Goal: Task Accomplishment & Management: Complete application form

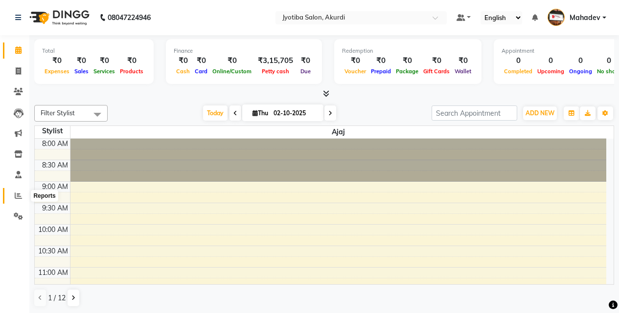
scroll to position [82, 0]
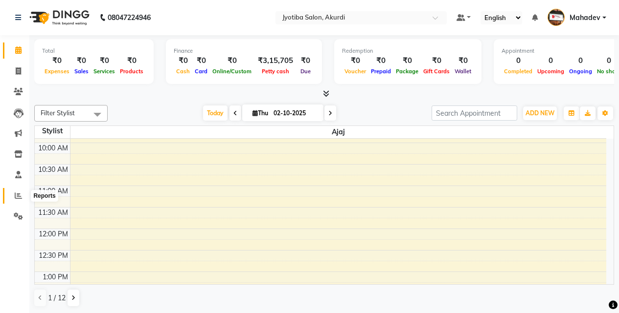
click at [21, 194] on icon at bounding box center [18, 195] width 7 height 7
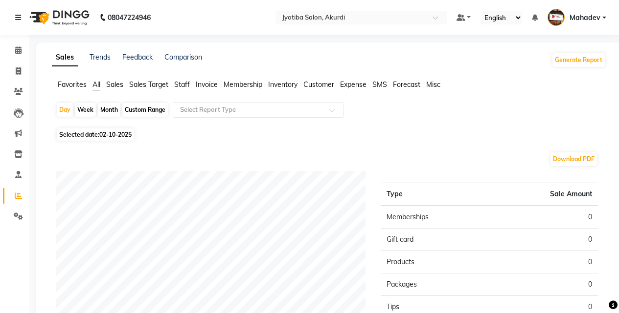
click at [108, 128] on div "Day Week Month Custom Range Select Report Type Selected date: 02-10-2025 Downlo…" at bounding box center [329, 282] width 554 height 361
click at [108, 130] on span "Selected date: 02-10-2025" at bounding box center [95, 135] width 77 height 12
select select "10"
select select "2025"
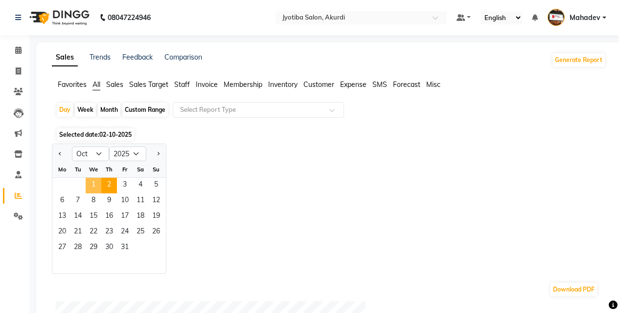
click at [97, 183] on span "1" at bounding box center [94, 186] width 16 height 16
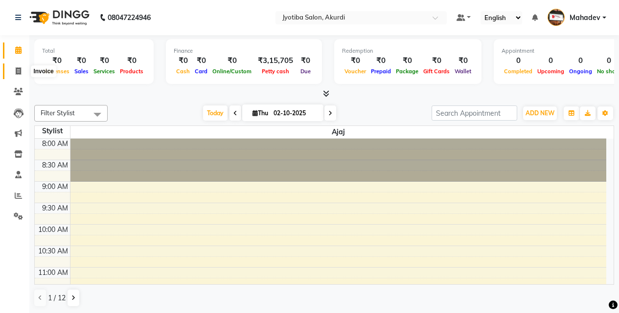
click at [10, 70] on span at bounding box center [18, 71] width 17 height 11
select select "service"
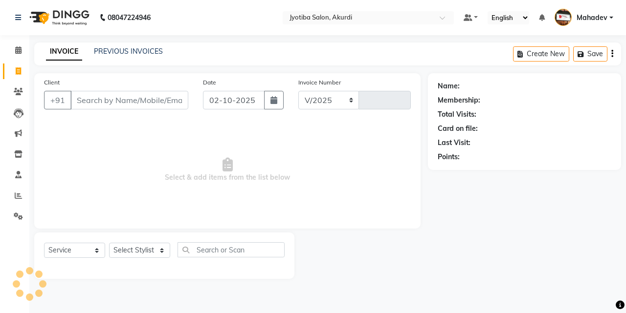
select select "557"
type input "6564"
click at [19, 73] on icon at bounding box center [18, 70] width 5 height 7
select select "service"
type input "6564"
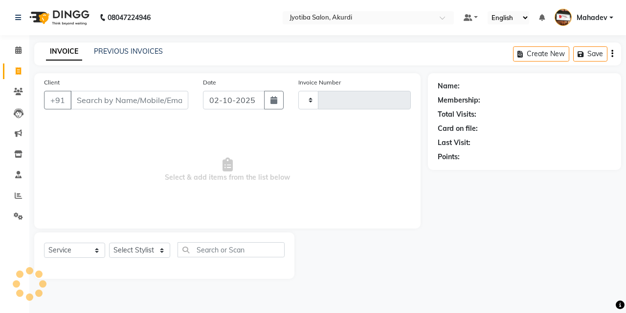
select select "557"
click at [103, 97] on input "Client" at bounding box center [129, 100] width 118 height 19
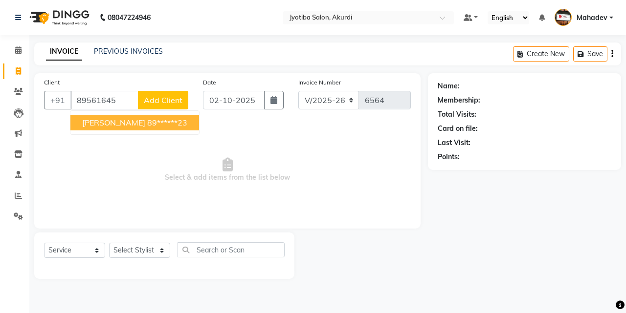
click at [151, 121] on ngb-highlight "89******23" at bounding box center [167, 123] width 40 height 10
type input "89******23"
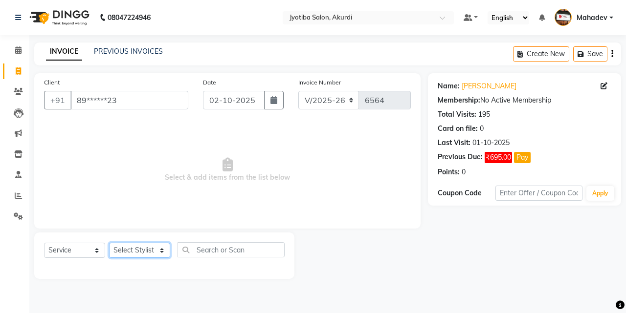
click at [146, 253] on select "Select Stylist Ajaj Ansari sahid Arif Ganpat Mahadev manish choudhari Parmu tat…" at bounding box center [139, 250] width 61 height 15
select select "43504"
click at [109, 243] on select "Select Stylist Ajaj Ansari sahid Arif Ganpat Mahadev manish choudhari Parmu tat…" at bounding box center [139, 250] width 61 height 15
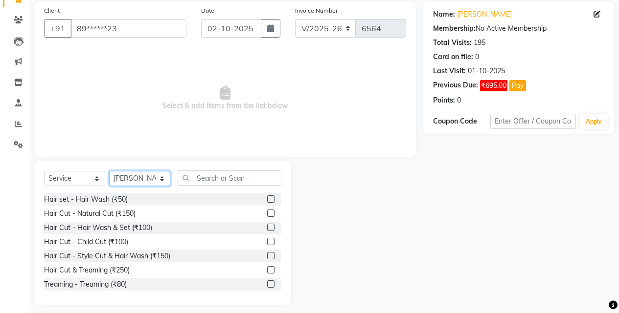
scroll to position [78, 0]
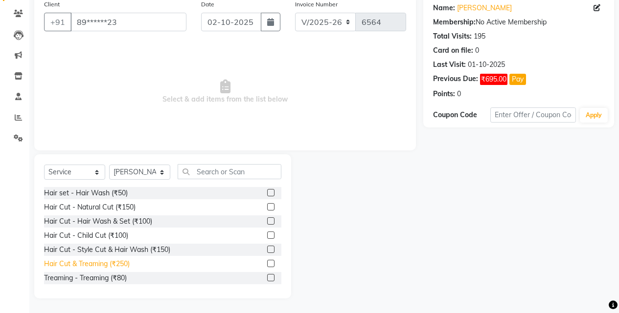
click at [129, 267] on div "Hair Cut & Treaming (₹250)" at bounding box center [87, 264] width 86 height 10
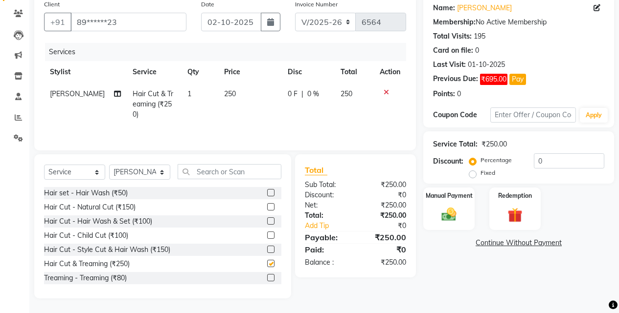
checkbox input "false"
click at [458, 221] on img at bounding box center [448, 215] width 25 height 18
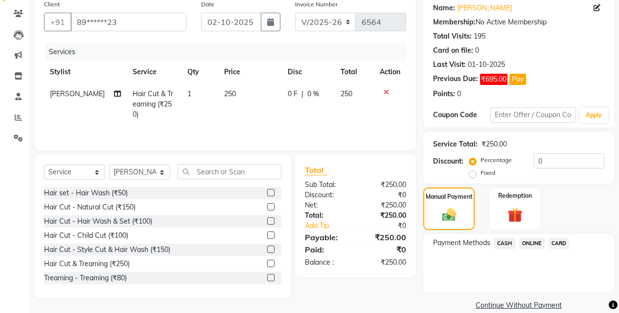
click at [539, 249] on div "ONLINE" at bounding box center [529, 244] width 29 height 13
click at [533, 241] on span "ONLINE" at bounding box center [531, 243] width 25 height 11
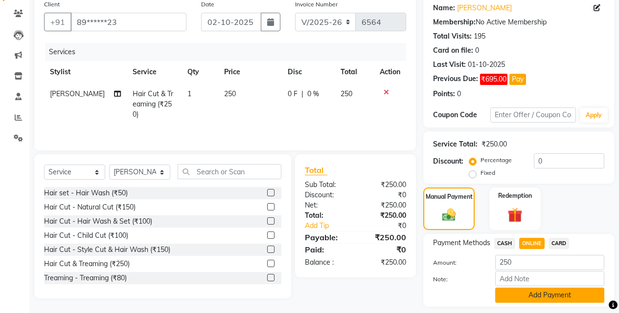
click at [538, 290] on button "Add Payment" at bounding box center [549, 295] width 109 height 15
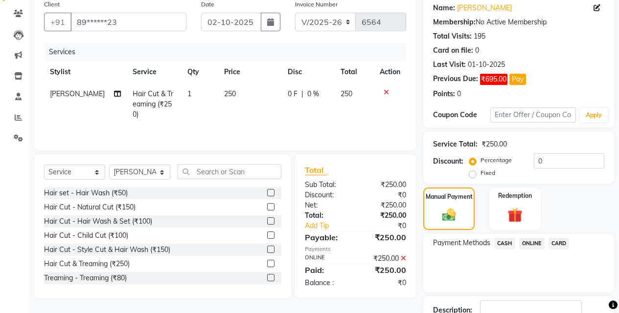
scroll to position [148, 0]
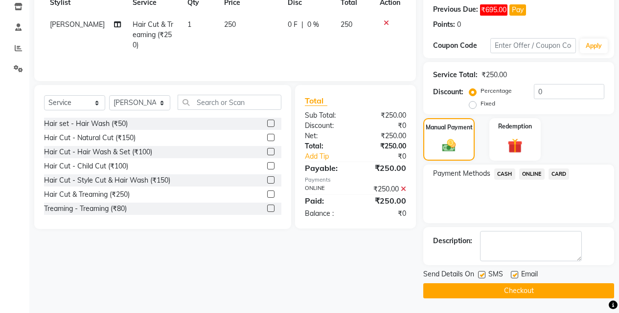
click at [544, 291] on button "Checkout" at bounding box center [518, 291] width 191 height 15
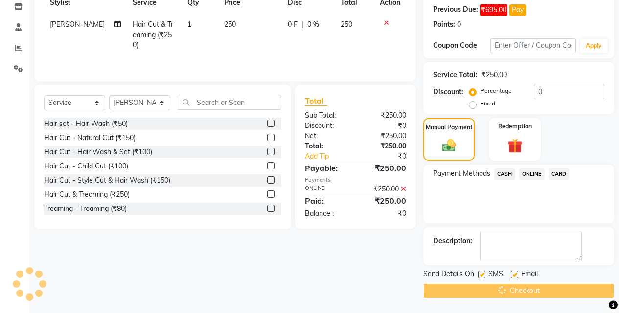
scroll to position [0, 0]
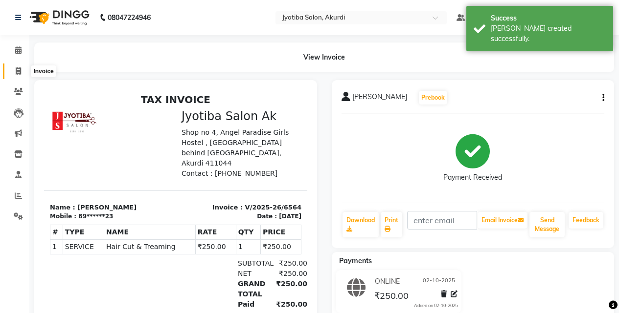
click at [18, 76] on span at bounding box center [18, 71] width 17 height 11
select select "service"
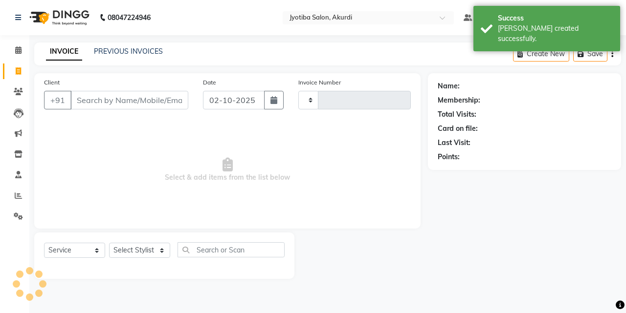
type input "6565"
select select "557"
type input "9"
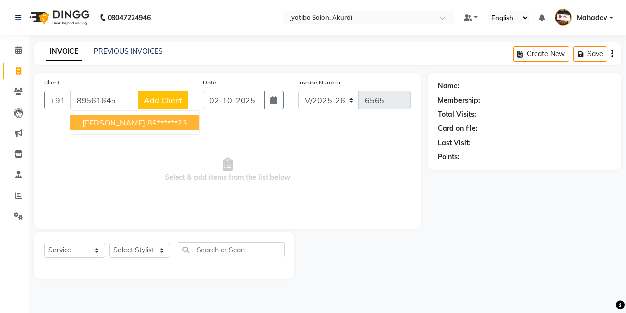
click at [100, 123] on span "ganesh s" at bounding box center [113, 123] width 63 height 10
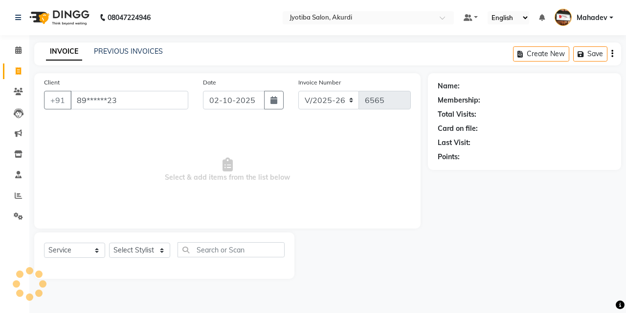
type input "89******23"
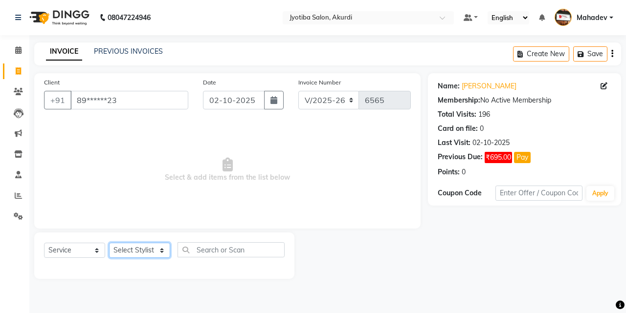
click at [155, 255] on select "Select Stylist Ajaj Ansari sahid Arif Ganpat Mahadev manish choudhari Parmu tat…" at bounding box center [139, 250] width 61 height 15
select select "70863"
click at [109, 243] on select "Select Stylist Ajaj Ansari sahid Arif Ganpat Mahadev manish choudhari Parmu tat…" at bounding box center [139, 250] width 61 height 15
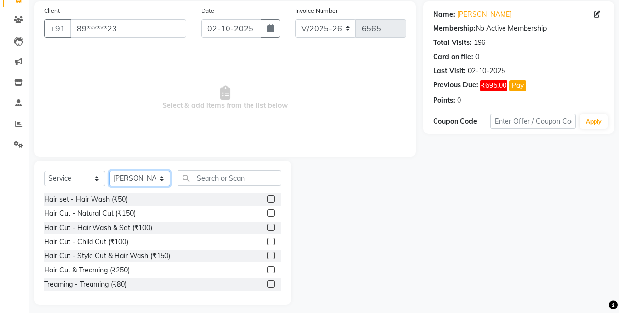
scroll to position [78, 0]
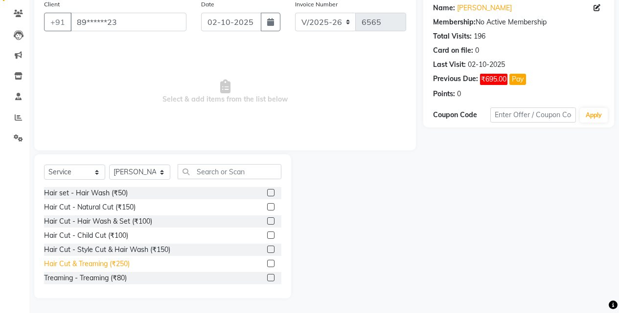
click at [130, 266] on div "Hair Cut & Treaming (₹250)" at bounding box center [87, 264] width 86 height 10
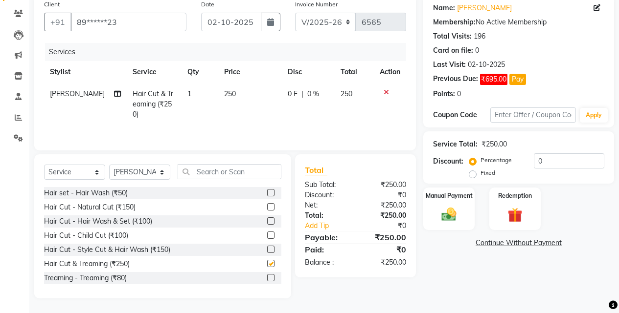
checkbox input "false"
click at [457, 223] on img at bounding box center [448, 215] width 25 height 18
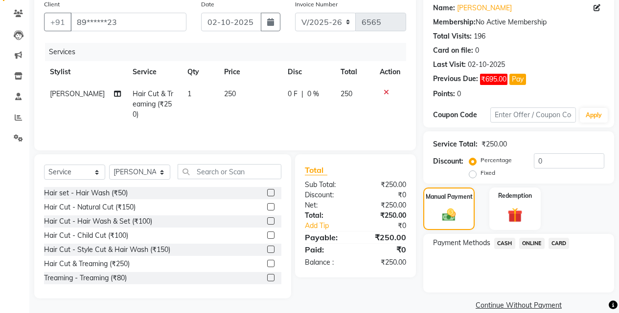
click at [534, 244] on span "ONLINE" at bounding box center [531, 243] width 25 height 11
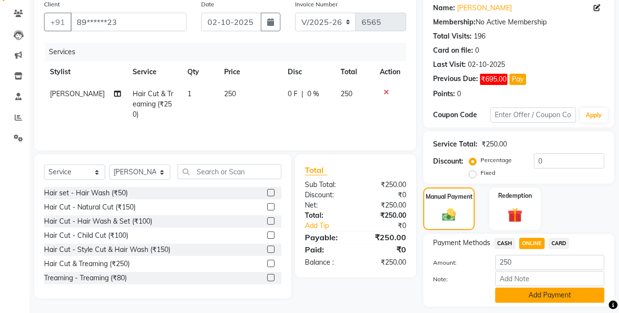
click at [538, 291] on button "Add Payment" at bounding box center [549, 295] width 109 height 15
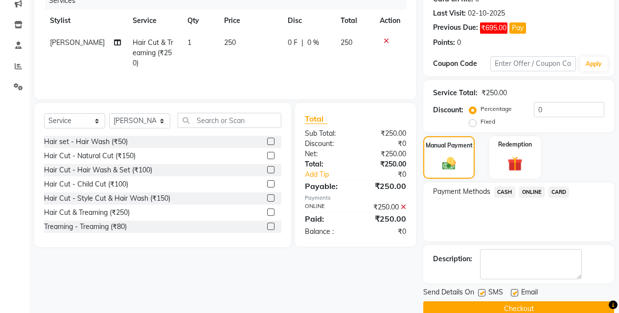
scroll to position [148, 0]
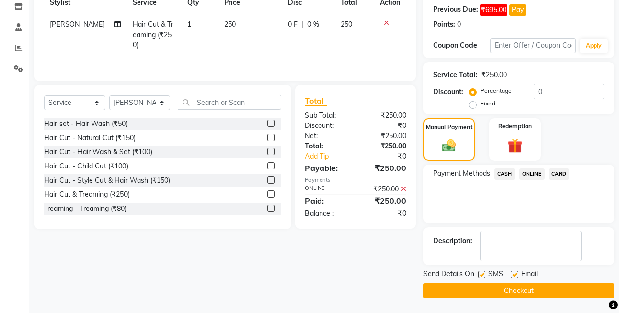
click at [541, 297] on button "Checkout" at bounding box center [518, 291] width 191 height 15
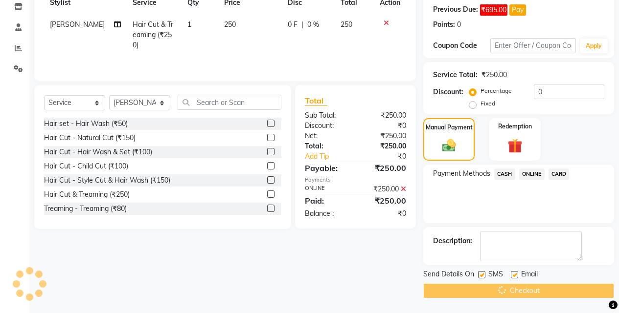
scroll to position [0, 0]
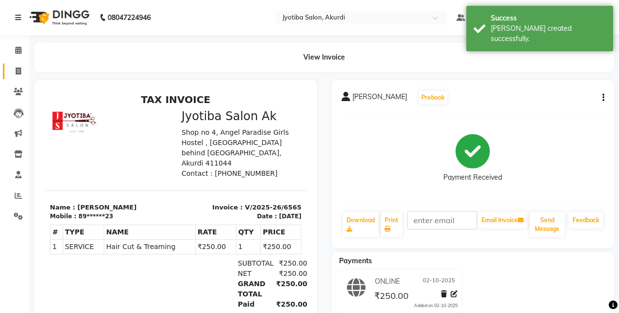
click at [6, 69] on link "Invoice" at bounding box center [14, 72] width 23 height 16
select select "service"
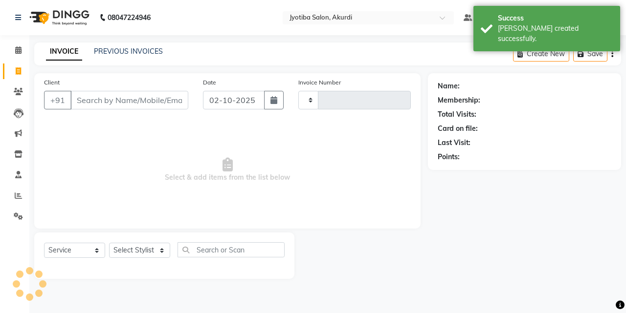
type input "6566"
select select "557"
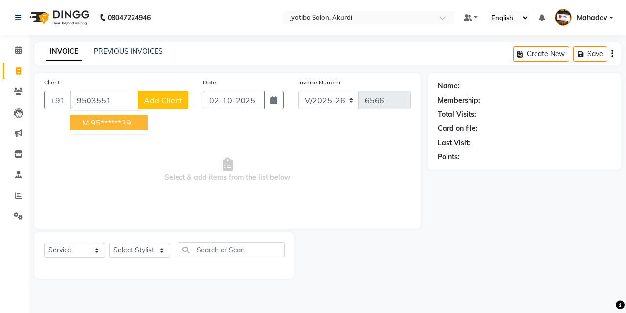
click at [133, 122] on button "m 95******39" at bounding box center [108, 123] width 77 height 16
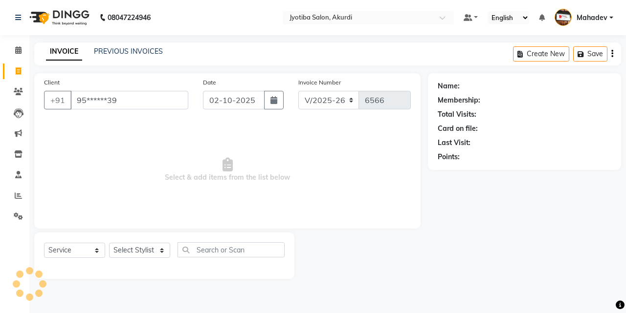
type input "95******39"
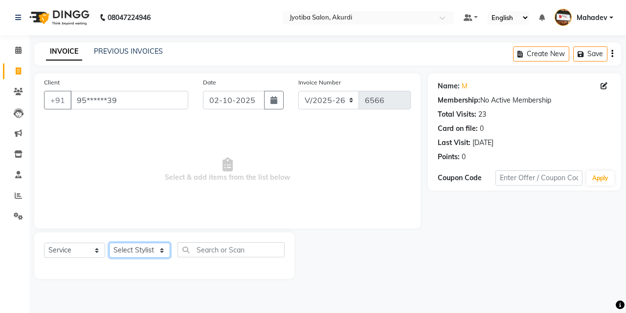
click at [143, 249] on select "Select Stylist Ajaj Ansari sahid Arif Ganpat Mahadev manish choudhari Parmu tat…" at bounding box center [139, 250] width 61 height 15
select select "70863"
click at [109, 243] on select "Select Stylist Ajaj Ansari sahid Arif Ganpat Mahadev manish choudhari Parmu tat…" at bounding box center [139, 250] width 61 height 15
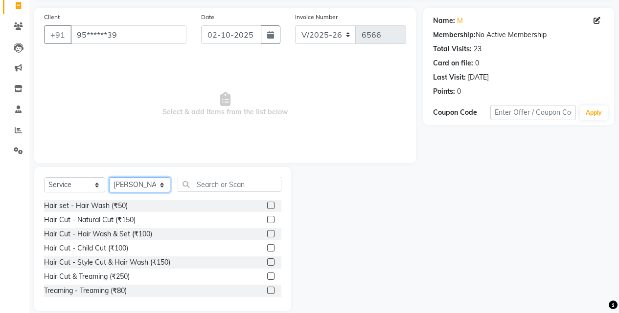
scroll to position [78, 0]
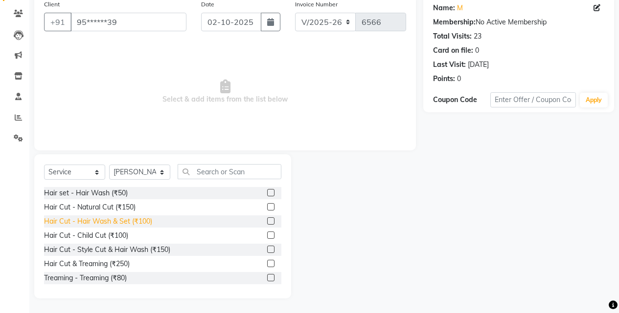
click at [135, 223] on div "Hair Cut - Hair Wash & Set (₹100)" at bounding box center [98, 222] width 108 height 10
checkbox input "false"
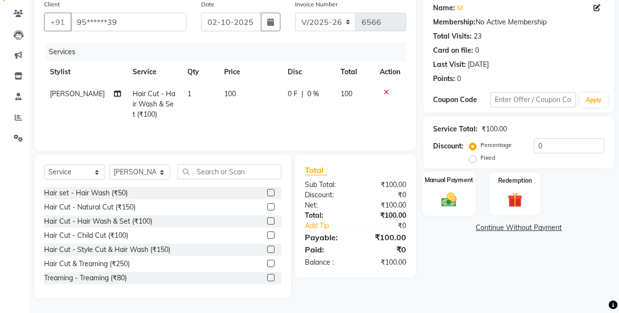
click at [453, 192] on img at bounding box center [448, 200] width 25 height 18
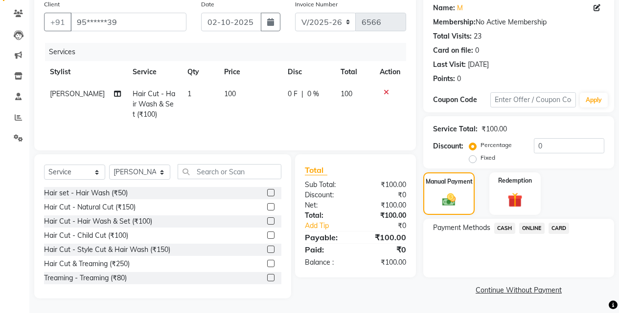
click at [508, 232] on span "CASH" at bounding box center [504, 228] width 21 height 11
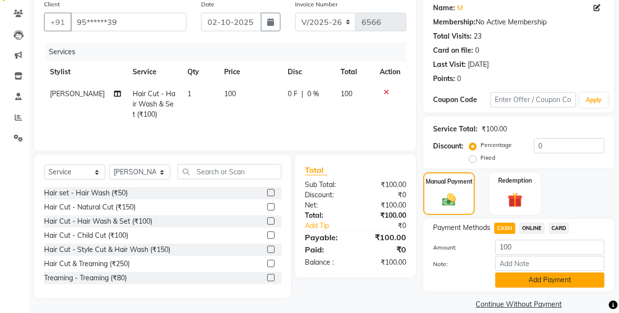
click at [519, 285] on button "Add Payment" at bounding box center [549, 280] width 109 height 15
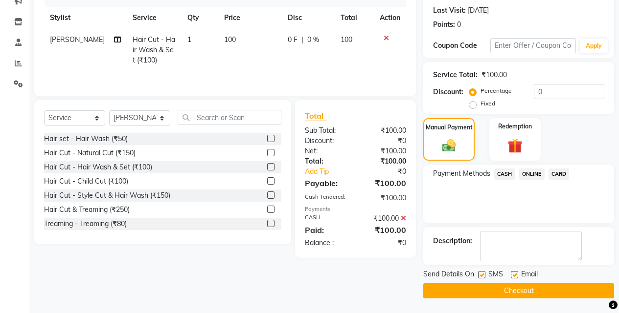
click at [522, 289] on button "Checkout" at bounding box center [518, 291] width 191 height 15
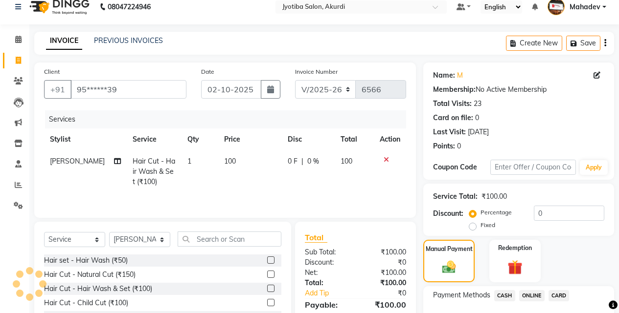
scroll to position [0, 0]
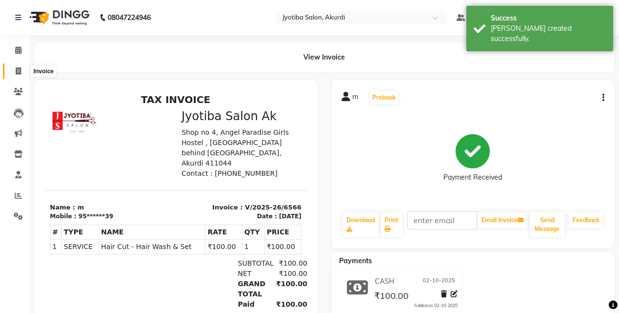
click at [19, 74] on icon at bounding box center [18, 70] width 5 height 7
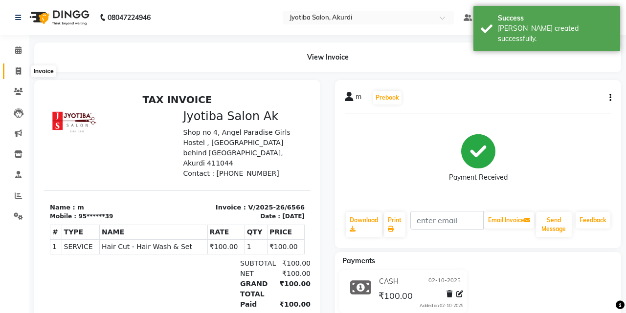
select select "service"
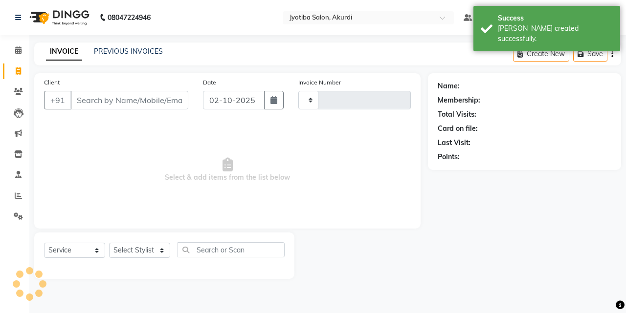
type input "6567"
select select "557"
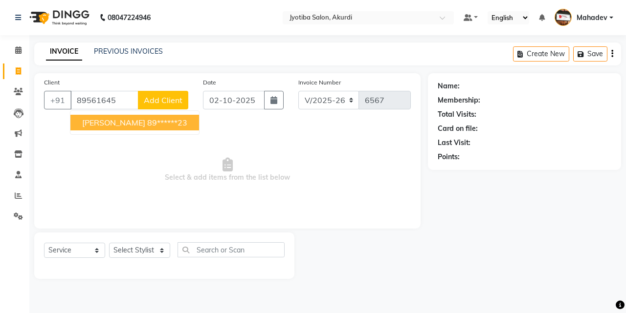
drag, startPoint x: 113, startPoint y: 121, endPoint x: 118, endPoint y: 141, distance: 20.6
click at [113, 121] on span "ganesh s" at bounding box center [113, 123] width 63 height 10
type input "89******23"
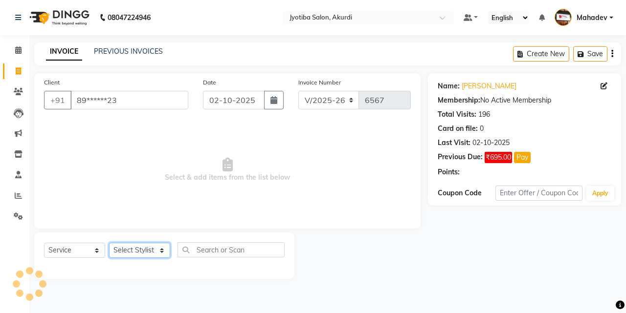
click at [152, 251] on select "Select Stylist Ajaj Ansari sahid Arif Ganpat Mahadev manish choudhari Parmu tat…" at bounding box center [139, 250] width 61 height 15
select select "43504"
click at [109, 243] on select "Select Stylist Ajaj Ansari sahid Arif Ganpat Mahadev manish choudhari Parmu tat…" at bounding box center [139, 250] width 61 height 15
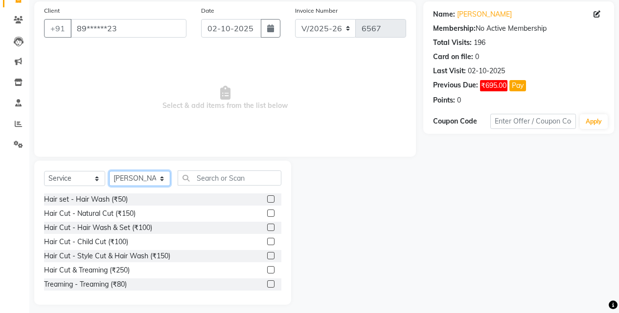
scroll to position [78, 0]
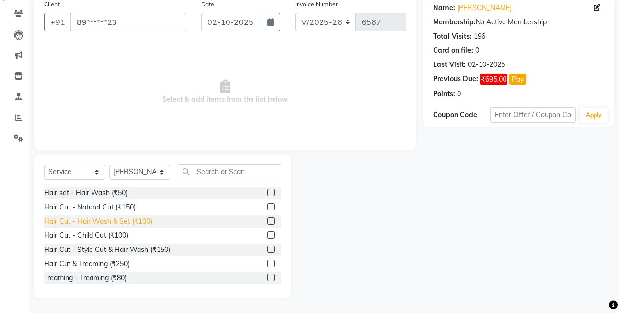
click at [141, 222] on div "Hair Cut - Hair Wash & Set (₹100)" at bounding box center [98, 222] width 108 height 10
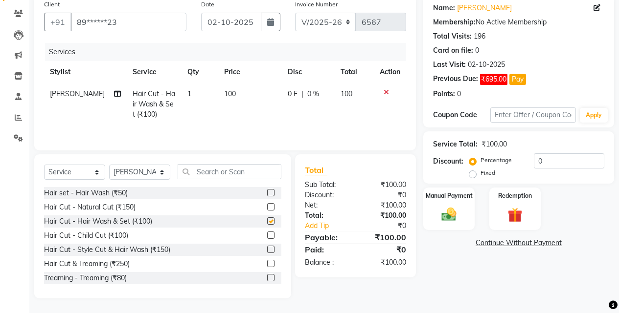
checkbox input "false"
drag, startPoint x: 456, startPoint y: 219, endPoint x: 461, endPoint y: 225, distance: 8.0
click at [456, 220] on img at bounding box center [448, 215] width 25 height 18
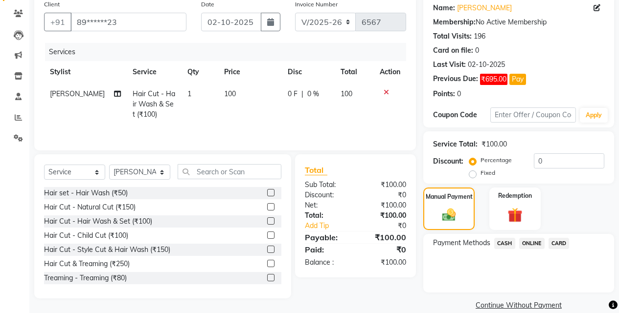
click at [528, 246] on span "ONLINE" at bounding box center [531, 243] width 25 height 11
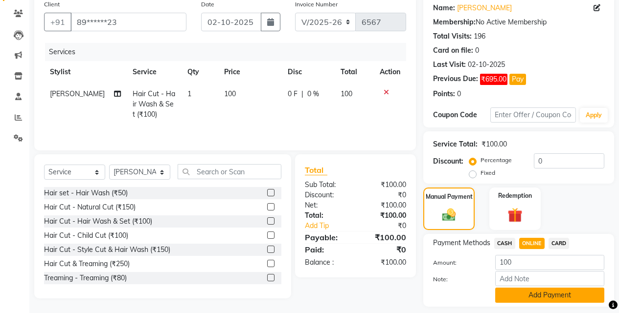
click at [532, 289] on button "Add Payment" at bounding box center [549, 295] width 109 height 15
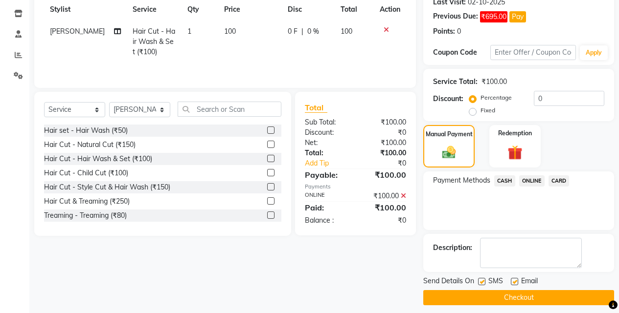
scroll to position [148, 0]
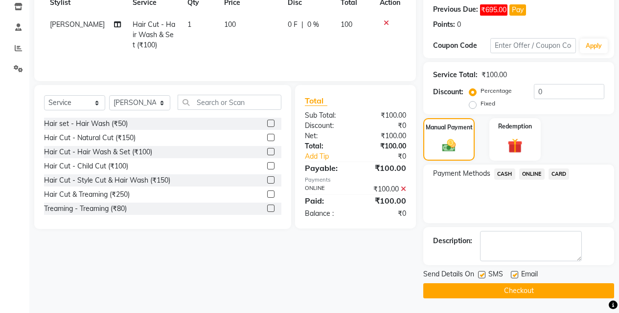
click at [543, 290] on button "Checkout" at bounding box center [518, 291] width 191 height 15
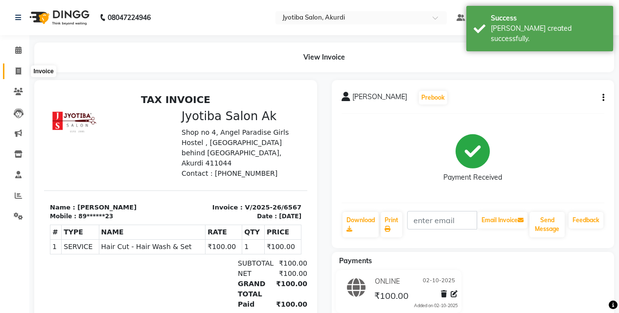
click at [16, 74] on icon at bounding box center [18, 70] width 5 height 7
select select "service"
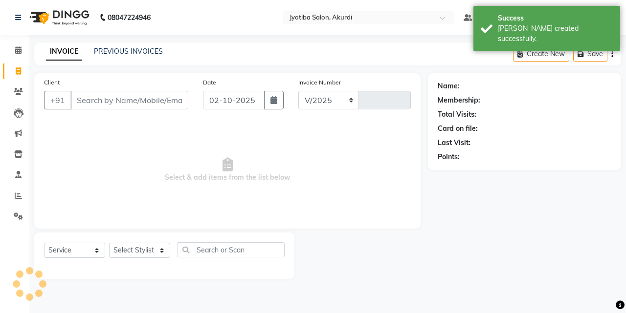
select select "557"
type input "6568"
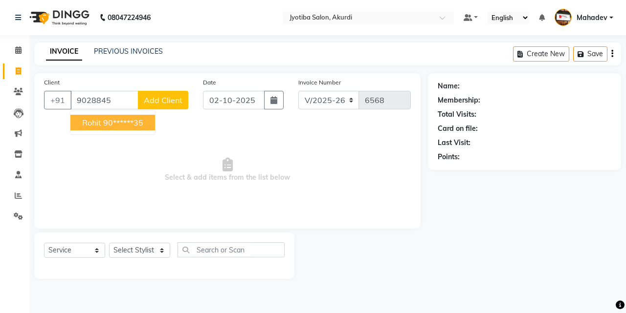
click at [89, 123] on span "rohit" at bounding box center [91, 123] width 19 height 10
type input "90******35"
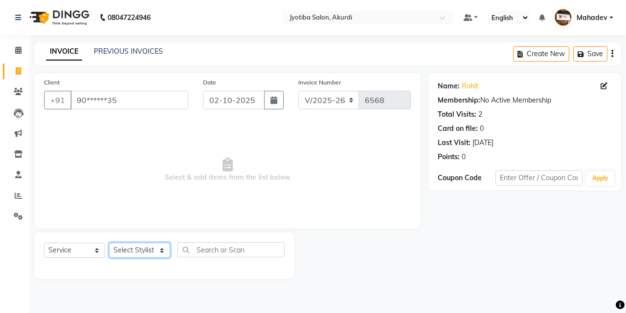
click at [128, 247] on select "Select Stylist Ajaj Ansari sahid Arif Ganpat Mahadev manish choudhari Parmu tat…" at bounding box center [139, 250] width 61 height 15
select select "78017"
click at [109, 243] on select "Select Stylist Ajaj Ansari sahid Arif Ganpat Mahadev manish choudhari Parmu tat…" at bounding box center [139, 250] width 61 height 15
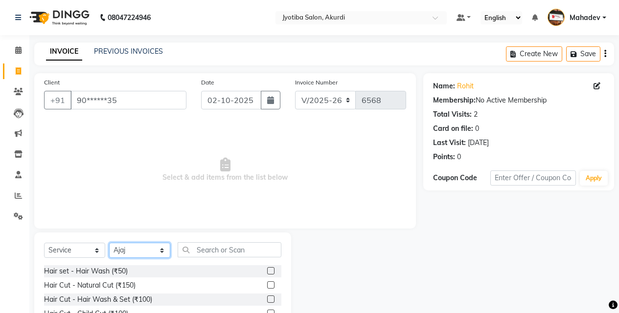
scroll to position [78, 0]
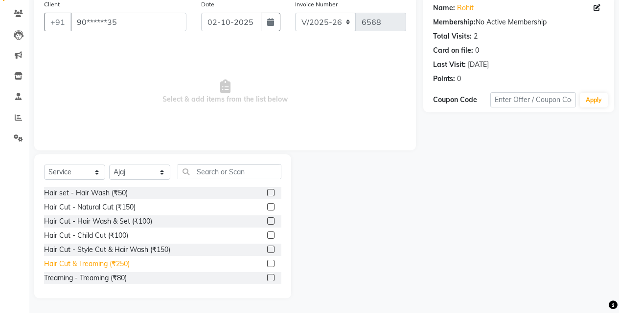
click at [120, 267] on div "Hair Cut & Treaming (₹250)" at bounding box center [87, 264] width 86 height 10
checkbox input "false"
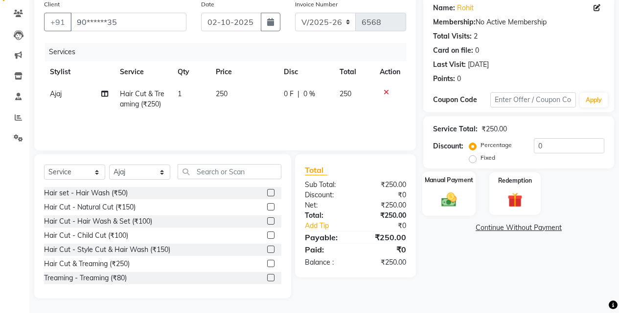
click at [462, 205] on div "Manual Payment" at bounding box center [448, 194] width 53 height 44
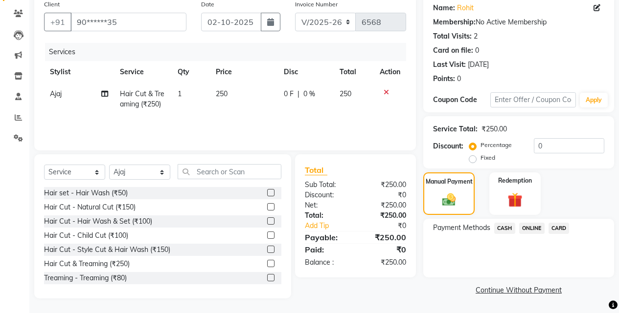
click at [498, 230] on span "CASH" at bounding box center [504, 228] width 21 height 11
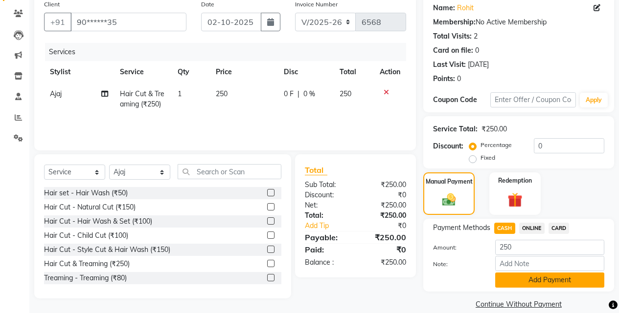
click at [505, 275] on button "Add Payment" at bounding box center [549, 280] width 109 height 15
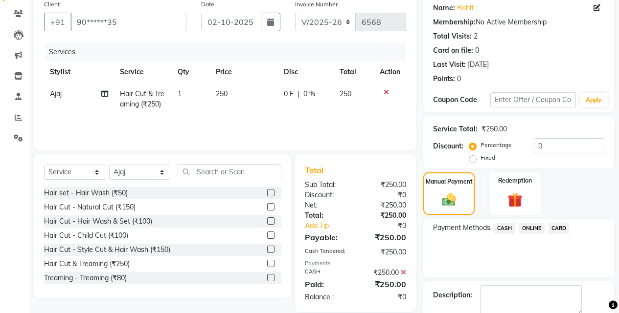
scroll to position [133, 0]
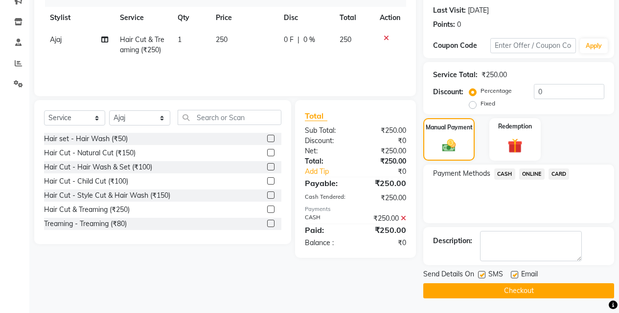
click at [507, 280] on div "SMS" at bounding box center [494, 275] width 33 height 12
click at [508, 286] on button "Checkout" at bounding box center [518, 291] width 191 height 15
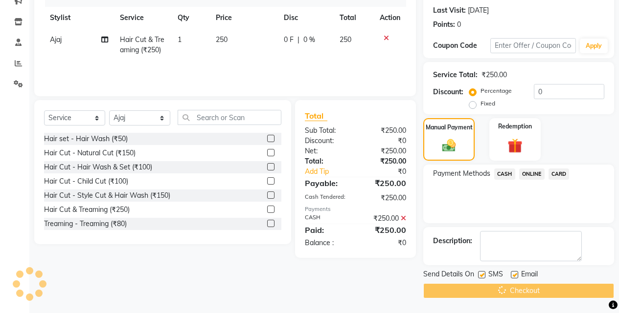
scroll to position [71, 0]
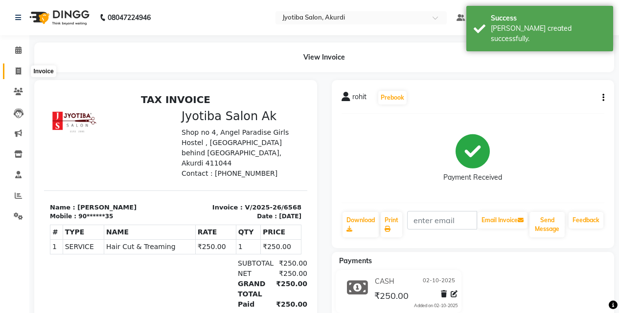
click at [11, 75] on span at bounding box center [18, 71] width 17 height 11
select select "557"
select select "service"
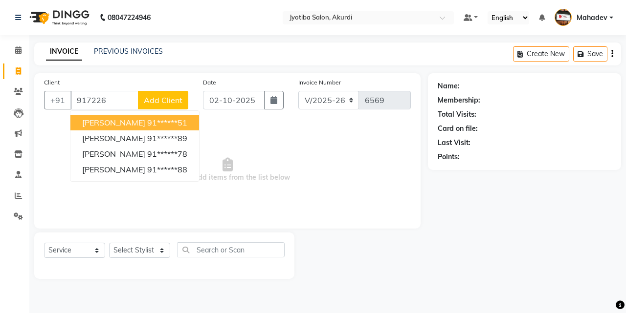
click at [147, 124] on ngb-highlight "91******51" at bounding box center [167, 123] width 40 height 10
type input "91******51"
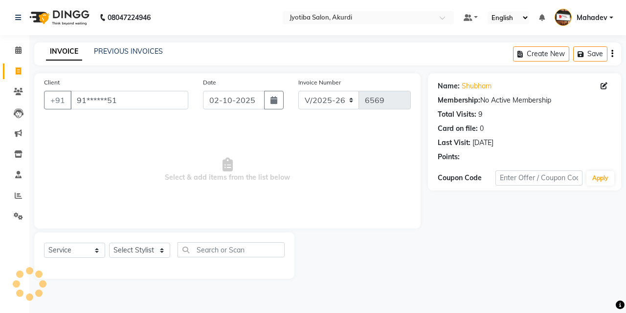
click at [152, 260] on div "Select Service Product Membership Package Voucher Prepaid Gift Card Select Styl…" at bounding box center [164, 254] width 241 height 23
click at [153, 248] on select "Select Stylist Ajaj Ansari sahid Arif Ganpat Mahadev manish choudhari Parmu tat…" at bounding box center [139, 250] width 61 height 15
select select "79628"
click at [109, 243] on select "Select Stylist Ajaj Ansari sahid Arif Ganpat Mahadev manish choudhari Parmu tat…" at bounding box center [139, 250] width 61 height 15
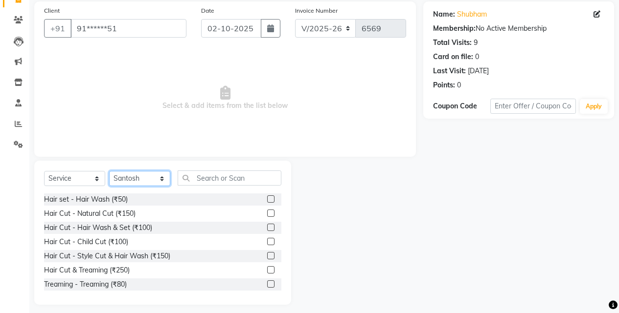
scroll to position [78, 0]
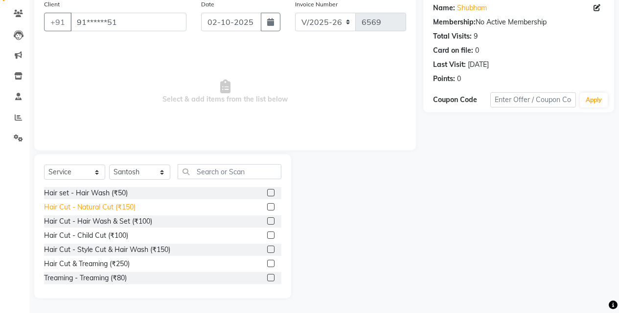
click at [134, 207] on div "Hair Cut - Natural Cut (₹150)" at bounding box center [89, 207] width 91 height 10
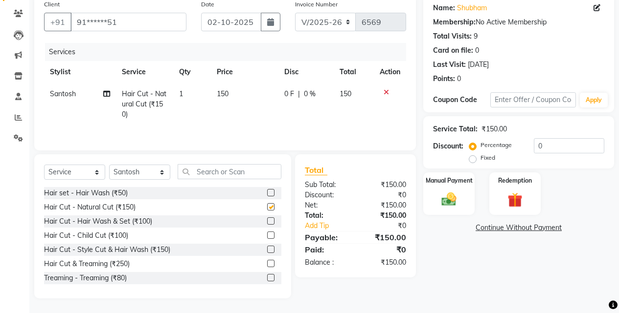
checkbox input "false"
click at [444, 200] on img at bounding box center [448, 200] width 25 height 18
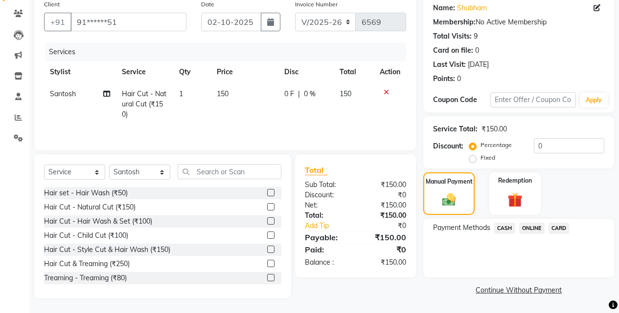
click at [505, 230] on span "CASH" at bounding box center [504, 228] width 21 height 11
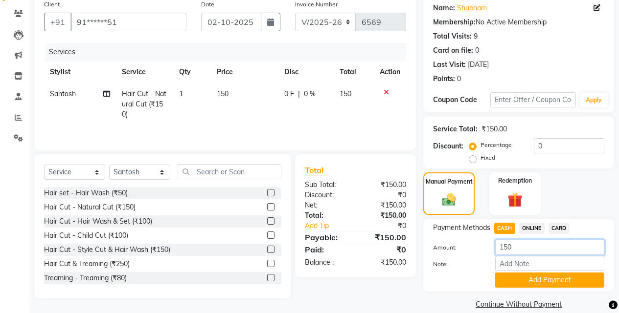
click at [531, 244] on input "150" at bounding box center [549, 247] width 109 height 15
type input "1"
type input "50"
click at [533, 284] on button "Add Payment" at bounding box center [549, 280] width 109 height 15
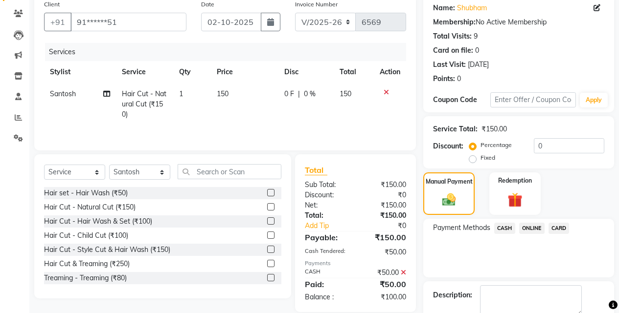
click at [535, 224] on span "ONLINE" at bounding box center [531, 228] width 25 height 11
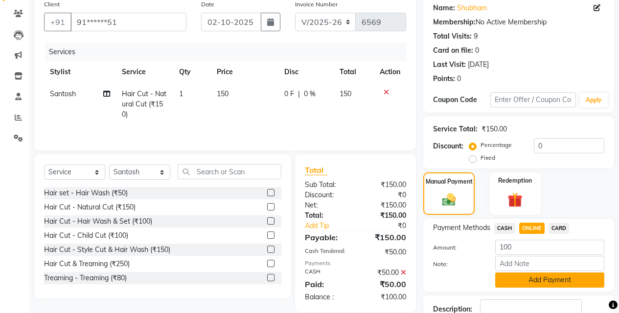
click at [542, 279] on button "Add Payment" at bounding box center [549, 280] width 109 height 15
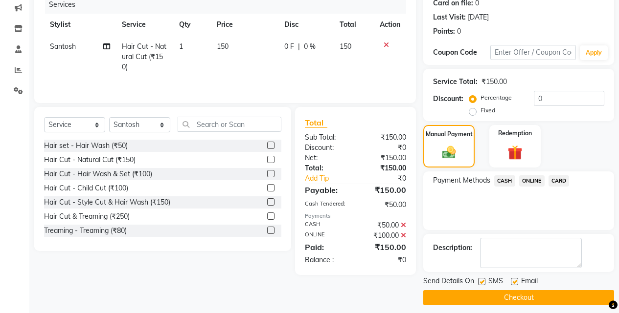
scroll to position [133, 0]
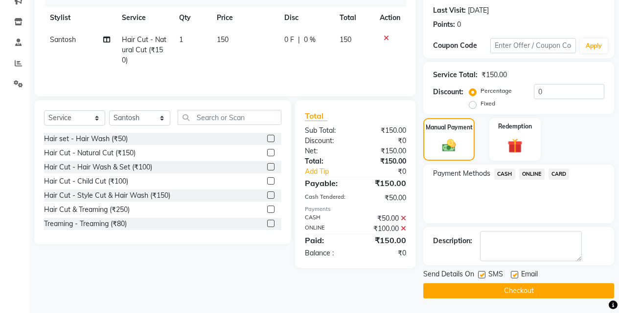
click at [552, 290] on button "Checkout" at bounding box center [518, 291] width 191 height 15
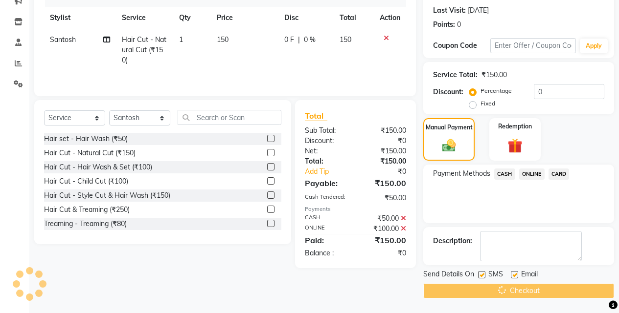
scroll to position [0, 0]
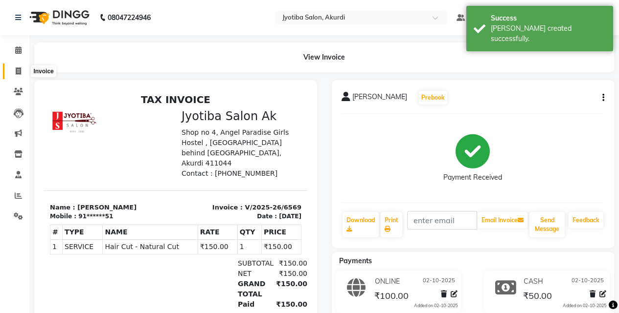
click at [19, 67] on icon at bounding box center [18, 70] width 5 height 7
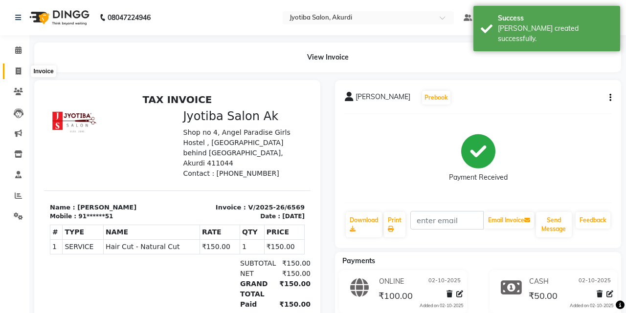
select select "service"
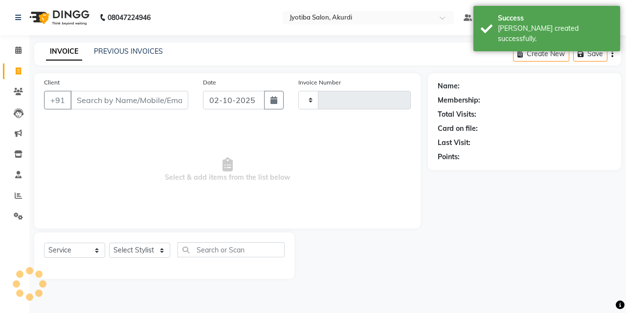
type input "6570"
select select "557"
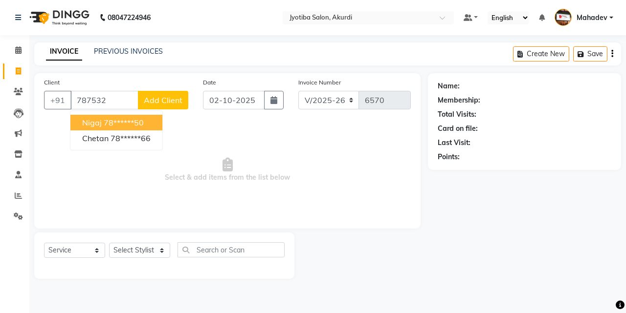
click at [152, 126] on button "nigaj 78******50" at bounding box center [116, 123] width 92 height 16
type input "78******50"
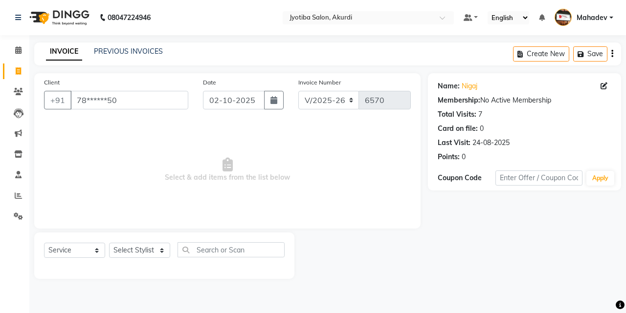
click at [152, 261] on div "Select Service Product Membership Package Voucher Prepaid Gift Card Select Styl…" at bounding box center [164, 254] width 241 height 23
click at [155, 243] on div "Select Service Product Membership Package Voucher Prepaid Gift Card Select Styl…" at bounding box center [164, 256] width 260 height 46
click at [146, 247] on select "Select Stylist Ajaj Ansari sahid Arif Ganpat Mahadev manish choudhari Parmu tat…" at bounding box center [139, 250] width 61 height 15
select select "11679"
click at [109, 243] on select "Select Stylist Ajaj Ansari sahid Arif Ganpat Mahadev manish choudhari Parmu tat…" at bounding box center [139, 250] width 61 height 15
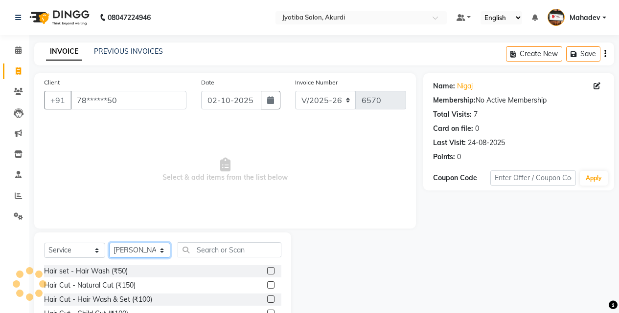
scroll to position [78, 0]
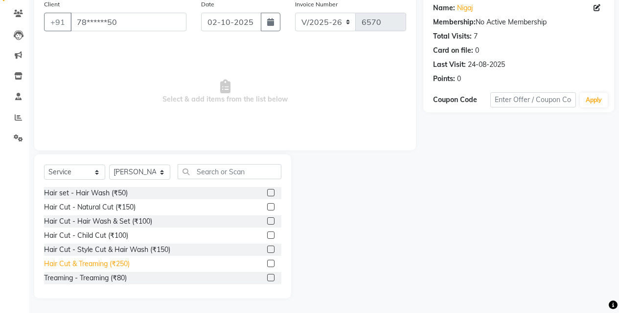
click at [125, 263] on div "Hair Cut & Treaming (₹250)" at bounding box center [87, 264] width 86 height 10
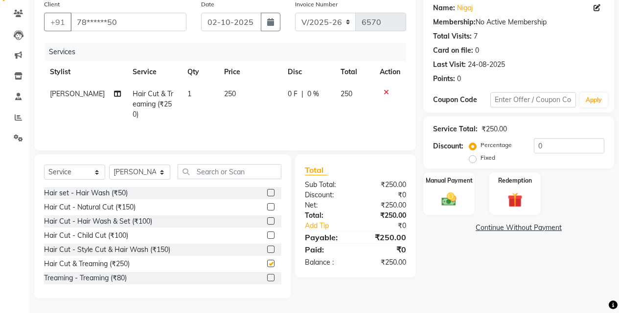
checkbox input "false"
click at [455, 193] on img at bounding box center [448, 200] width 25 height 18
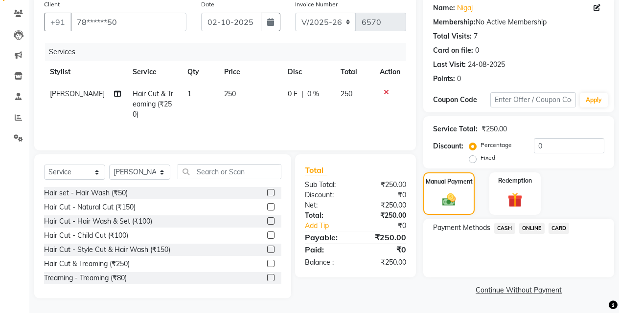
click at [528, 230] on span "ONLINE" at bounding box center [531, 228] width 25 height 11
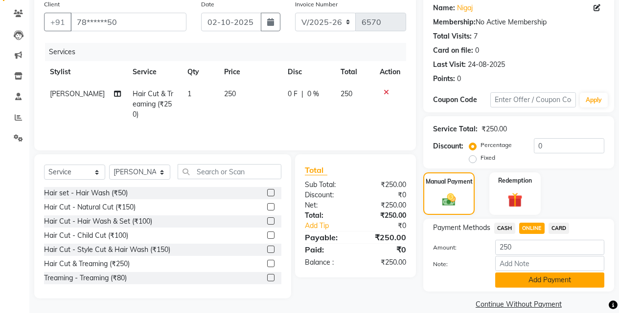
click at [528, 280] on button "Add Payment" at bounding box center [549, 280] width 109 height 15
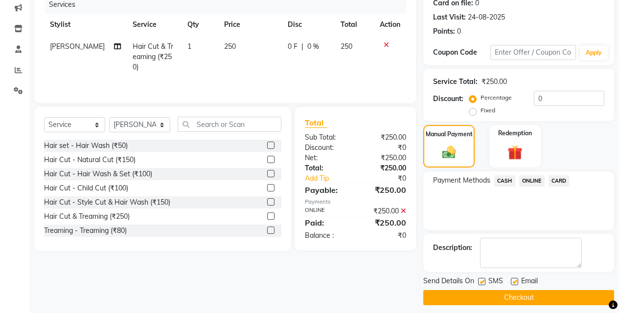
scroll to position [133, 0]
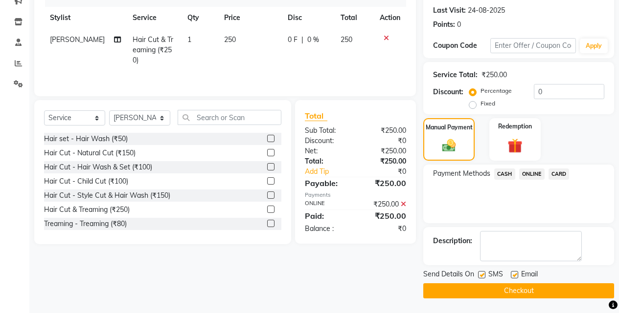
click at [533, 289] on button "Checkout" at bounding box center [518, 291] width 191 height 15
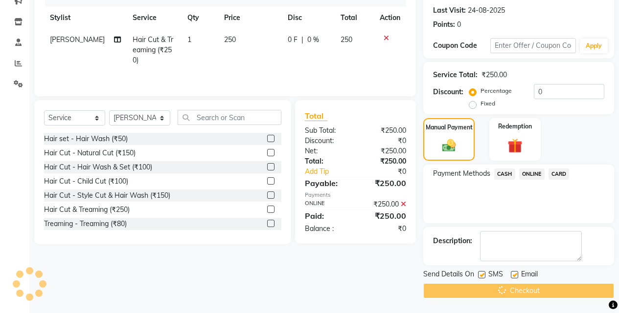
scroll to position [0, 0]
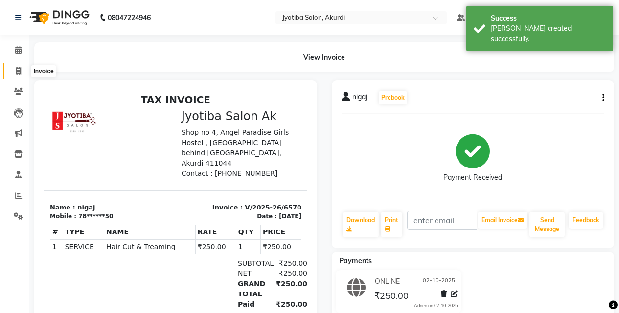
click at [10, 66] on span at bounding box center [18, 71] width 17 height 11
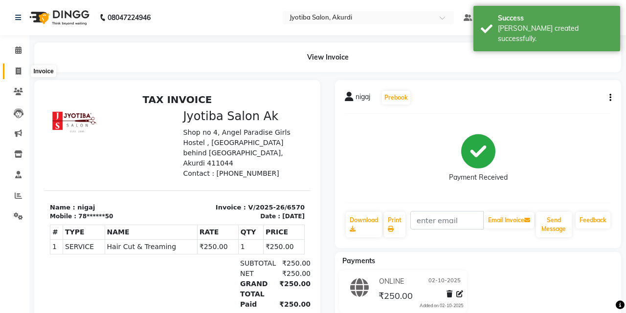
select select "service"
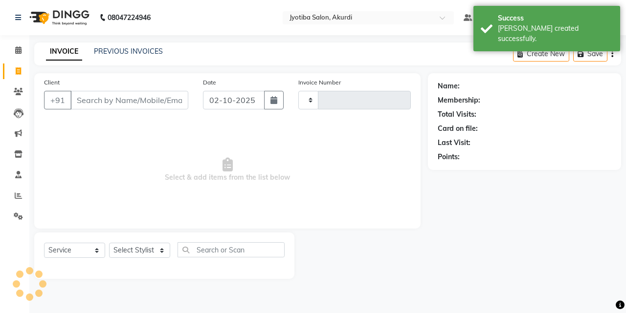
type input "6571"
select select "557"
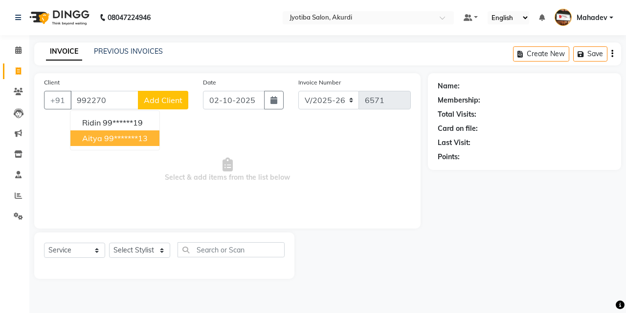
click at [116, 134] on ngb-highlight "99*******13" at bounding box center [126, 138] width 44 height 10
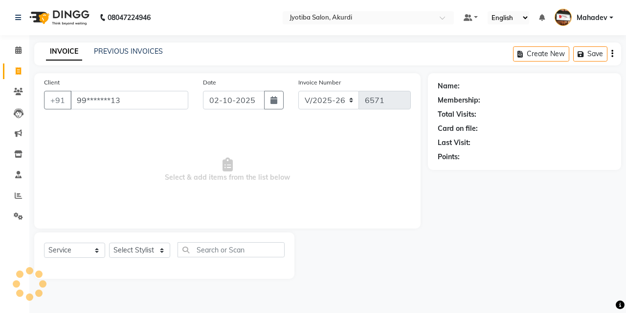
type input "99*******13"
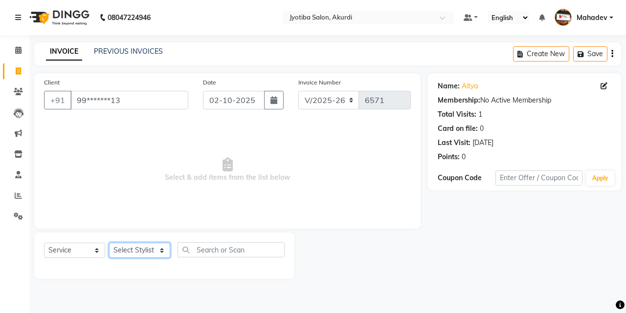
click at [113, 251] on select "Select Stylist Ajaj Ansari sahid Arif Ganpat Mahadev manish choudhari Parmu tat…" at bounding box center [139, 250] width 61 height 15
select select "79628"
click at [109, 243] on select "Select Stylist Ajaj Ansari sahid Arif Ganpat Mahadev manish choudhari Parmu tat…" at bounding box center [139, 250] width 61 height 15
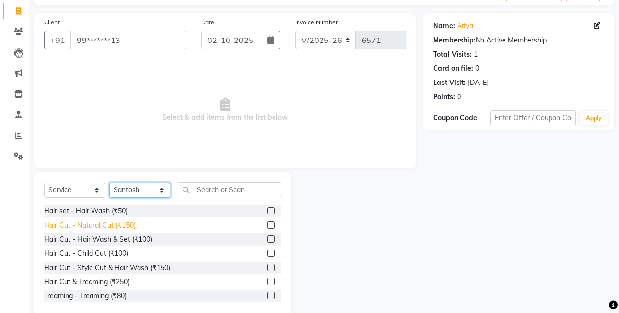
scroll to position [78, 0]
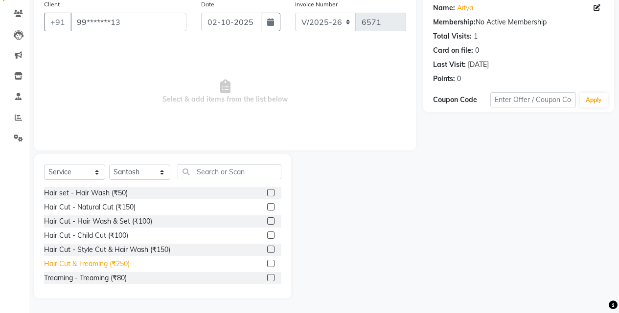
click at [128, 265] on div "Hair Cut & Treaming (₹250)" at bounding box center [87, 264] width 86 height 10
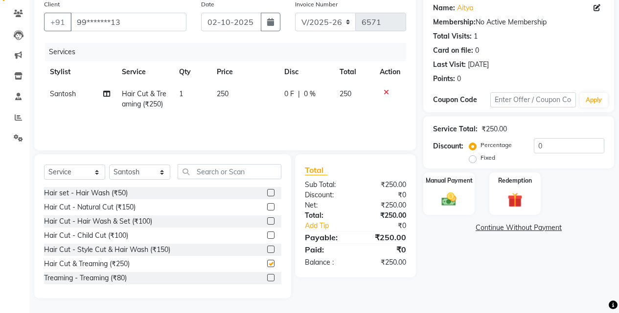
checkbox input "false"
click at [465, 185] on label "Manual Payment" at bounding box center [448, 180] width 49 height 9
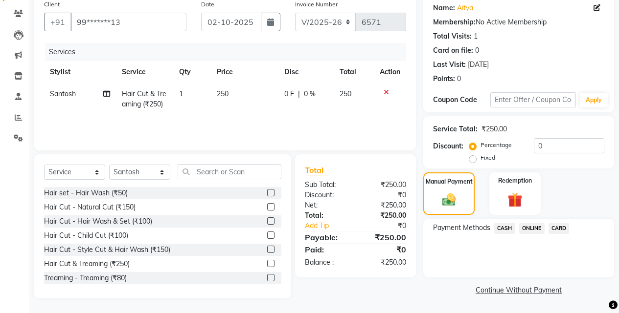
click at [520, 223] on span "ONLINE" at bounding box center [531, 228] width 25 height 11
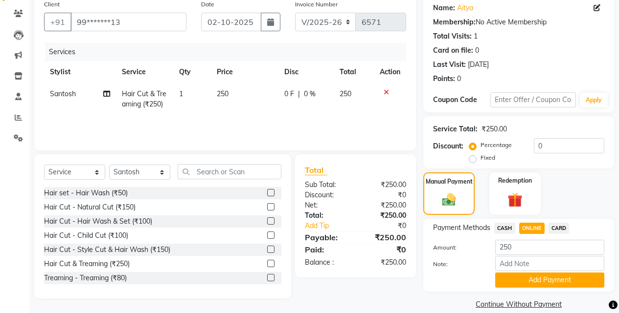
click at [527, 288] on div "Payment Methods CASH ONLINE CARD Amount: 250 Note: Add Payment" at bounding box center [518, 255] width 191 height 73
click at [530, 281] on button "Add Payment" at bounding box center [549, 280] width 109 height 15
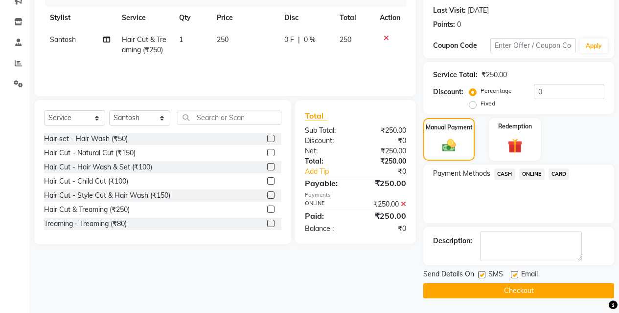
click at [532, 284] on button "Checkout" at bounding box center [518, 291] width 191 height 15
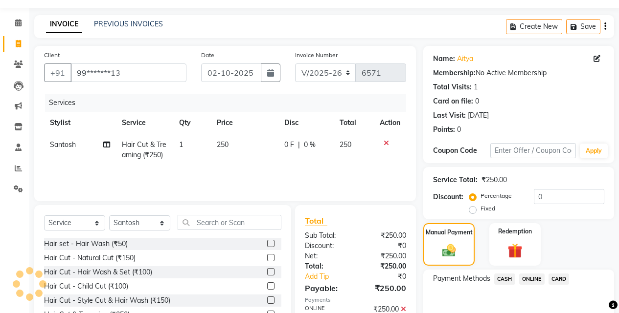
scroll to position [0, 0]
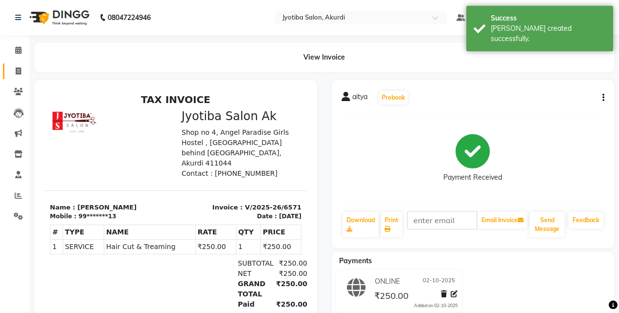
click at [9, 66] on link "Invoice" at bounding box center [14, 72] width 23 height 16
select select "service"
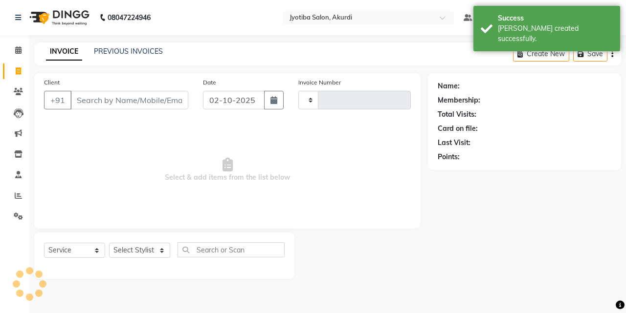
type input "6572"
select select "557"
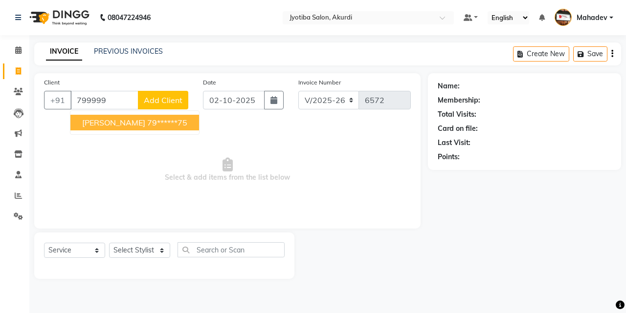
click at [165, 127] on button "shriyansh 79******75" at bounding box center [134, 123] width 129 height 16
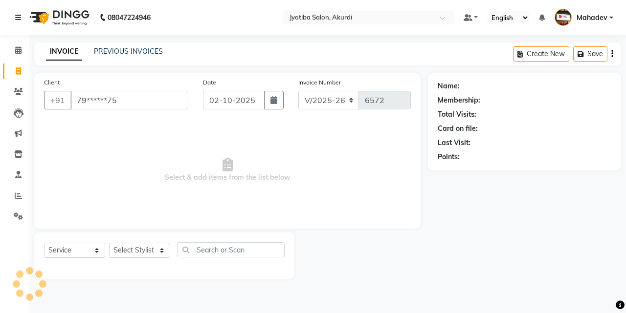
type input "79******75"
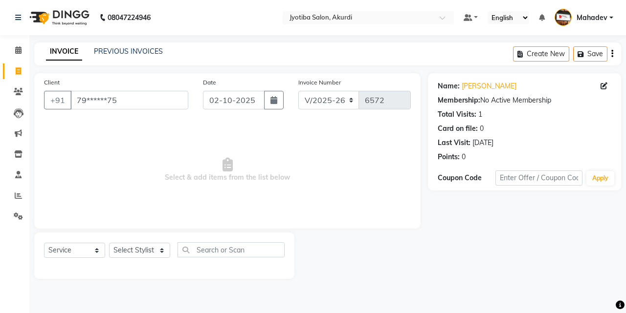
click at [146, 262] on div "Select Service Product Membership Package Voucher Prepaid Gift Card Select Styl…" at bounding box center [164, 254] width 241 height 23
click at [146, 252] on select "Select Stylist Ajaj Ansari sahid Arif Ganpat Mahadev manish choudhari Parmu tat…" at bounding box center [139, 250] width 61 height 15
select select "70863"
click at [109, 243] on select "Select Stylist Ajaj Ansari sahid Arif Ganpat Mahadev manish choudhari Parmu tat…" at bounding box center [139, 250] width 61 height 15
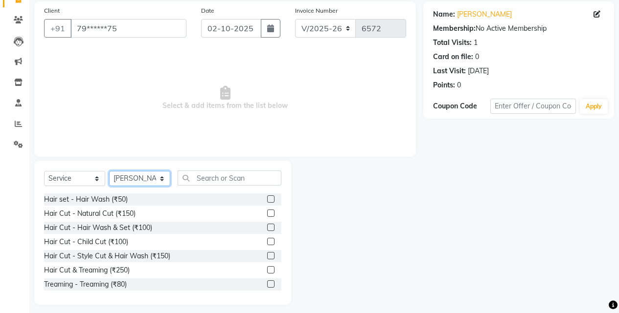
scroll to position [78, 0]
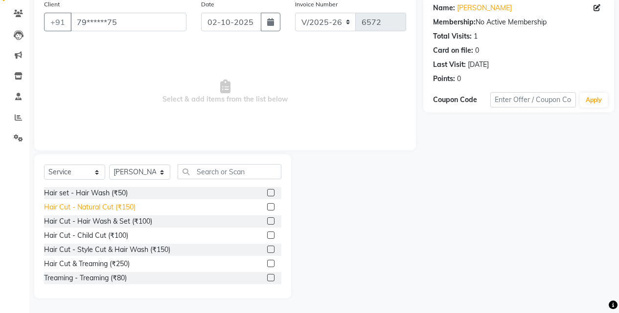
click at [127, 209] on div "Hair Cut - Natural Cut (₹150)" at bounding box center [89, 207] width 91 height 10
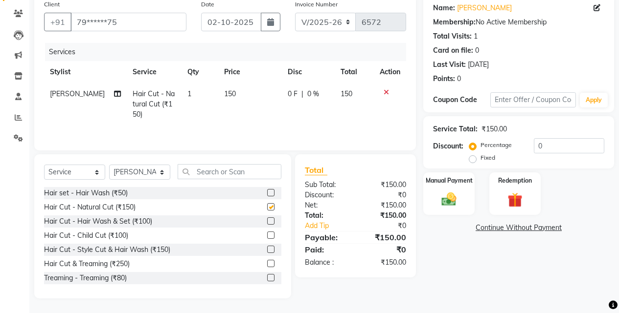
checkbox input "false"
click at [438, 194] on img at bounding box center [448, 200] width 25 height 18
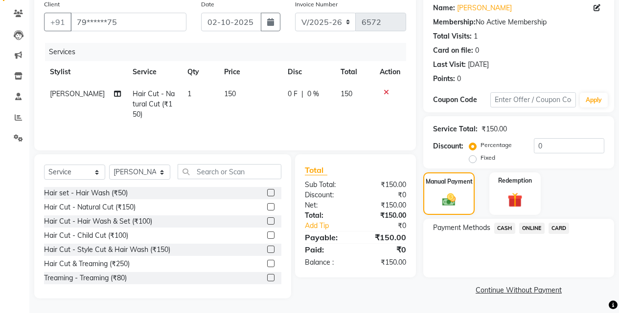
click at [505, 226] on span "CASH" at bounding box center [504, 228] width 21 height 11
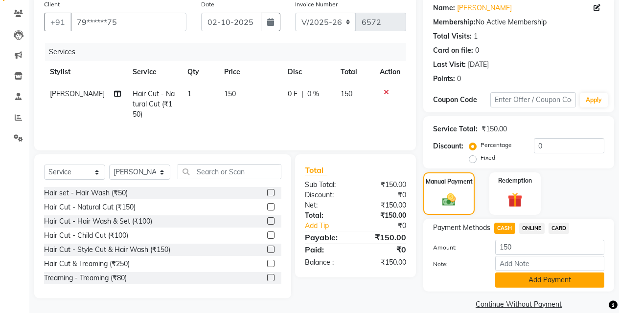
click at [514, 283] on button "Add Payment" at bounding box center [549, 280] width 109 height 15
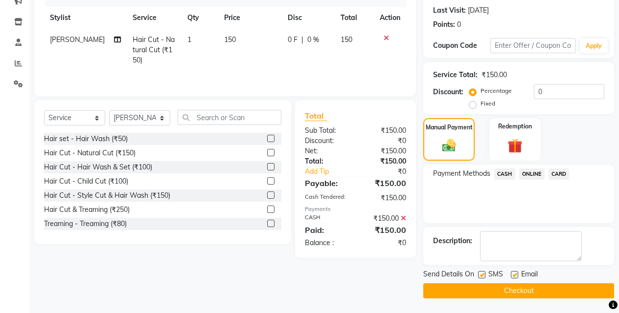
click at [514, 285] on button "Checkout" at bounding box center [518, 291] width 191 height 15
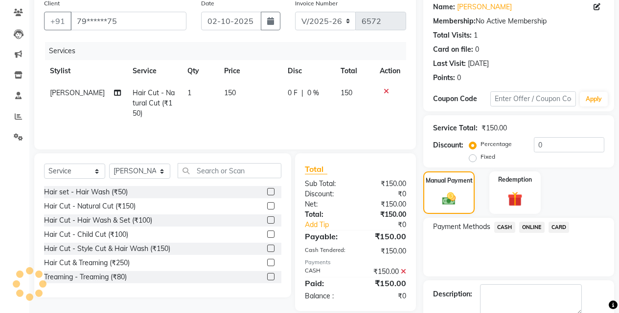
scroll to position [0, 0]
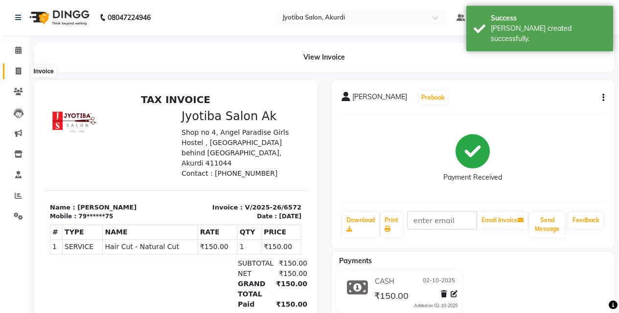
click at [20, 68] on icon at bounding box center [18, 70] width 5 height 7
select select "service"
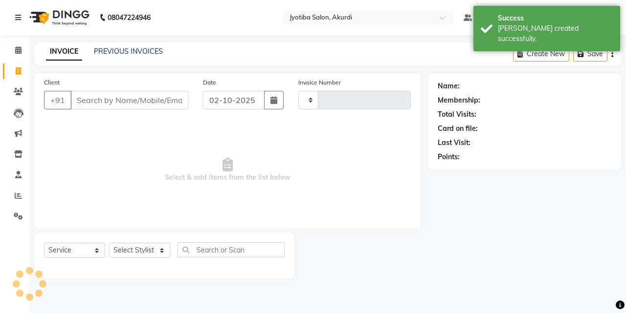
type input "6573"
select select "557"
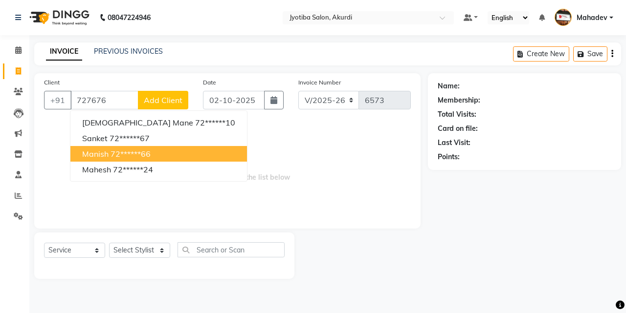
drag, startPoint x: 129, startPoint y: 148, endPoint x: 134, endPoint y: 191, distance: 43.4
click at [129, 150] on button "Manish 72******66" at bounding box center [158, 154] width 177 height 16
type input "72******66"
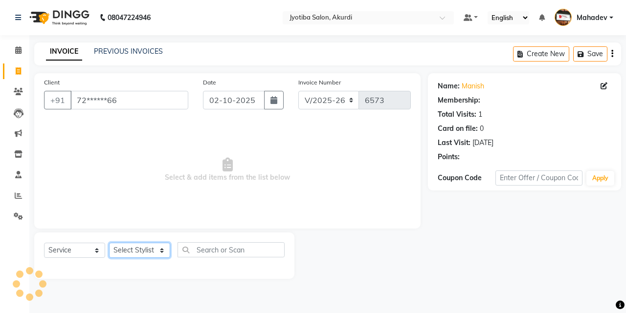
click at [137, 249] on select "Select Stylist Ajaj Ansari sahid Arif Ganpat Mahadev manish choudhari Parmu tat…" at bounding box center [139, 250] width 61 height 15
select select "86627"
click at [109, 243] on select "Select Stylist Ajaj Ansari sahid Arif Ganpat Mahadev manish choudhari Parmu tat…" at bounding box center [139, 250] width 61 height 15
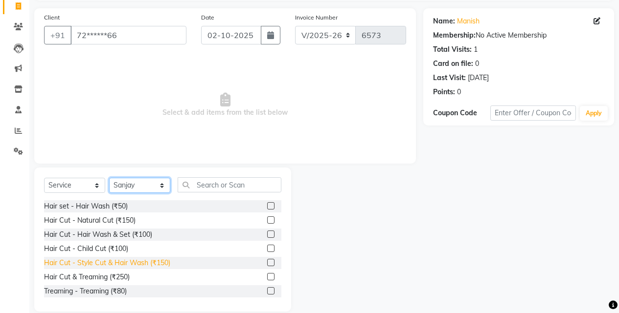
scroll to position [78, 0]
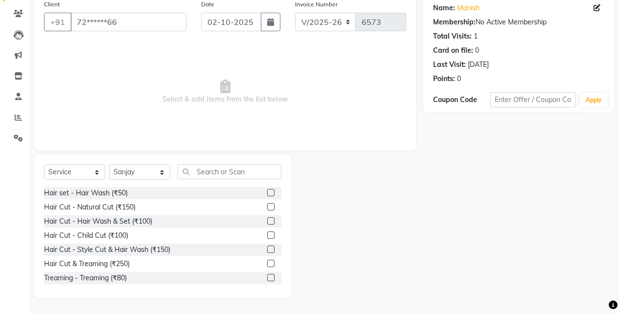
click at [125, 270] on div "Hair set - Hair Wash (₹50) Hair Cut - Natural Cut (₹150) Hair Cut - Hair Wash &…" at bounding box center [162, 236] width 237 height 98
click at [125, 267] on div "Hair Cut & Treaming (₹250)" at bounding box center [87, 264] width 86 height 10
checkbox input "false"
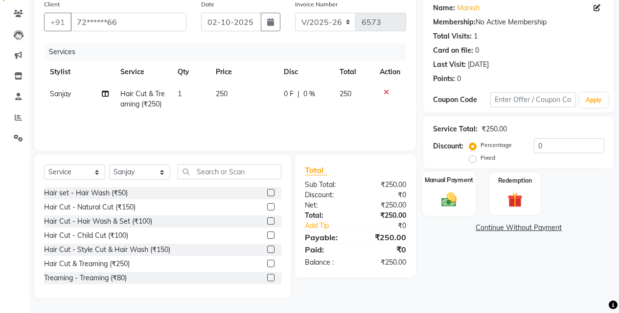
click at [446, 214] on div "Manual Payment" at bounding box center [448, 194] width 53 height 44
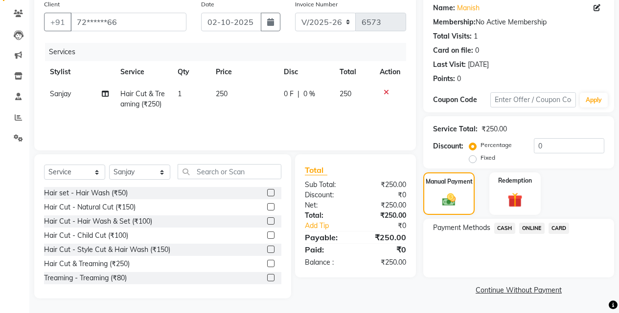
click at [525, 225] on span "ONLINE" at bounding box center [531, 228] width 25 height 11
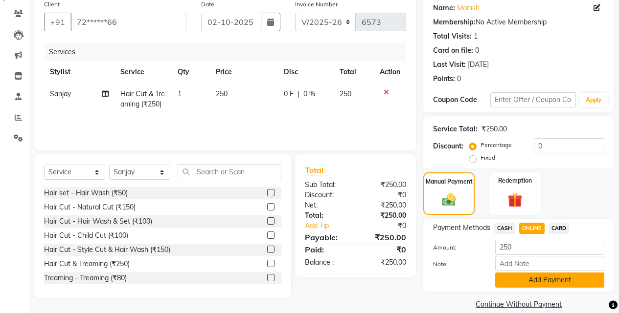
click at [524, 276] on button "Add Payment" at bounding box center [549, 280] width 109 height 15
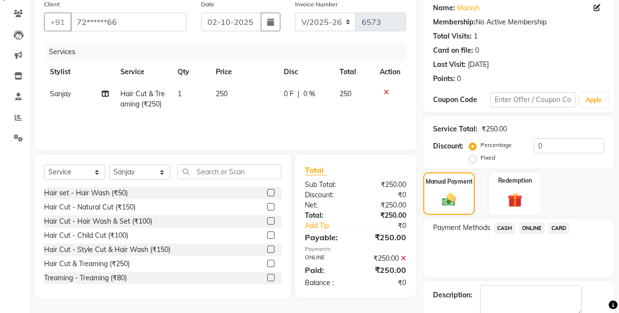
scroll to position [133, 0]
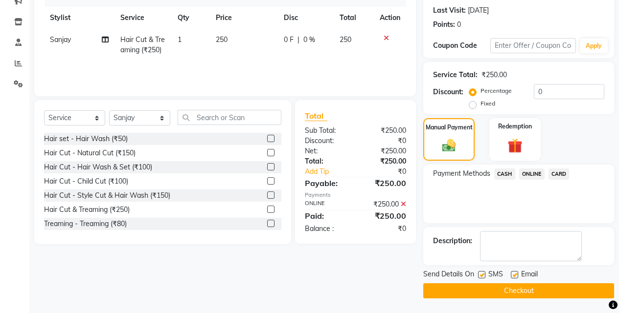
click at [527, 285] on button "Checkout" at bounding box center [518, 291] width 191 height 15
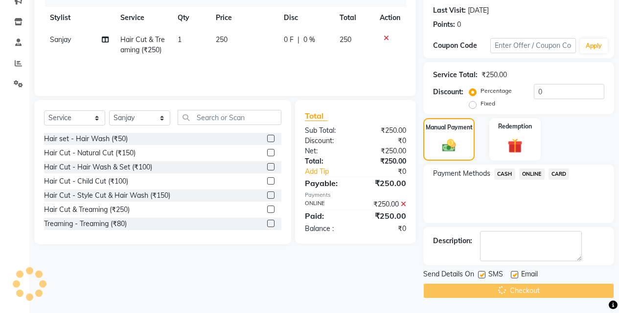
scroll to position [0, 0]
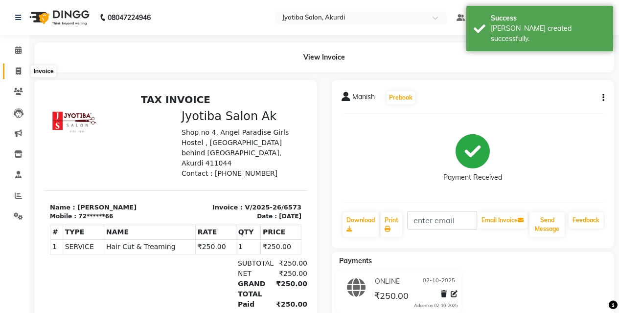
click at [18, 73] on icon at bounding box center [18, 70] width 5 height 7
select select "service"
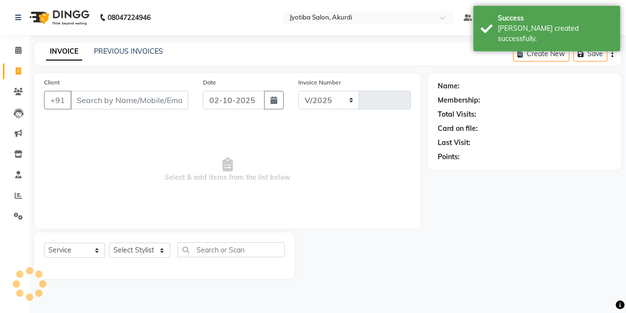
select select "557"
type input "6574"
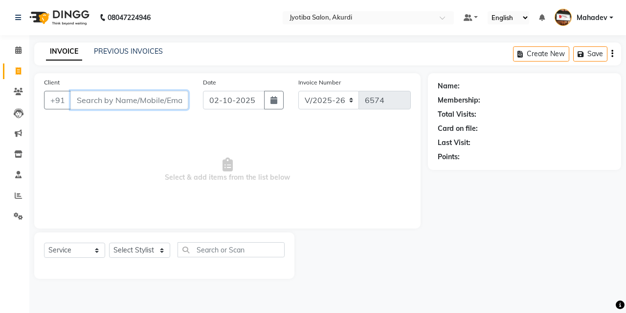
click at [91, 95] on input "Client" at bounding box center [129, 100] width 118 height 19
click at [123, 96] on input "Client" at bounding box center [129, 100] width 118 height 19
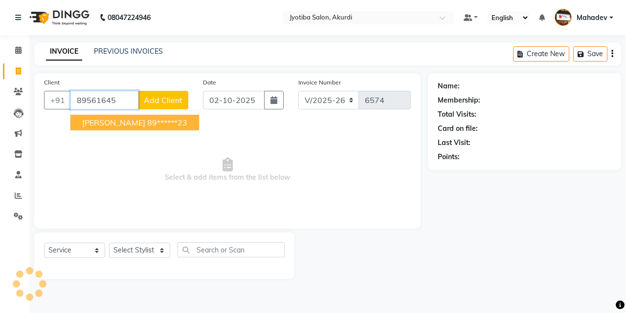
click at [147, 127] on ngb-highlight "89******23" at bounding box center [167, 123] width 40 height 10
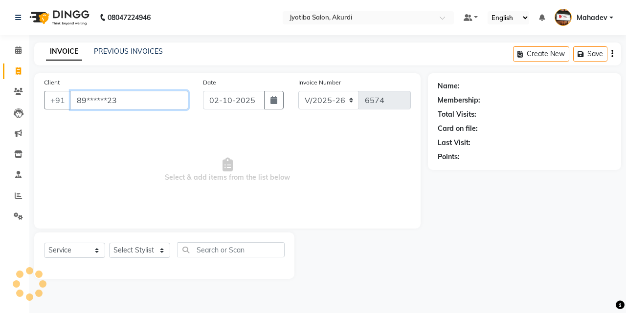
type input "89******23"
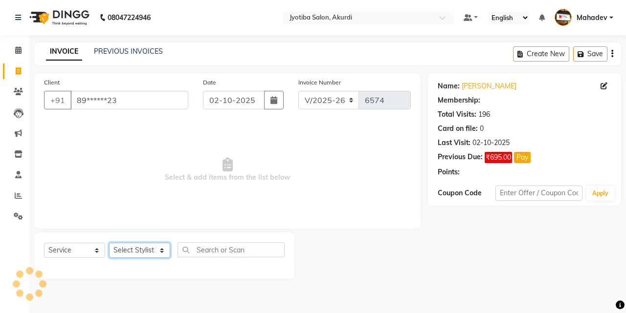
click at [138, 247] on select "Select Stylist Ajaj Ansari sahid Arif Ganpat Mahadev manish choudhari Parmu tat…" at bounding box center [139, 250] width 61 height 15
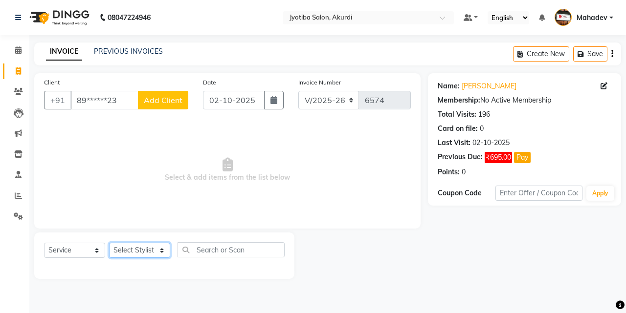
select select "43504"
click at [109, 243] on select "Select Stylist Ajaj Ansari sahid Arif Ganpat Mahadev manish choudhari Parmu tat…" at bounding box center [139, 250] width 61 height 15
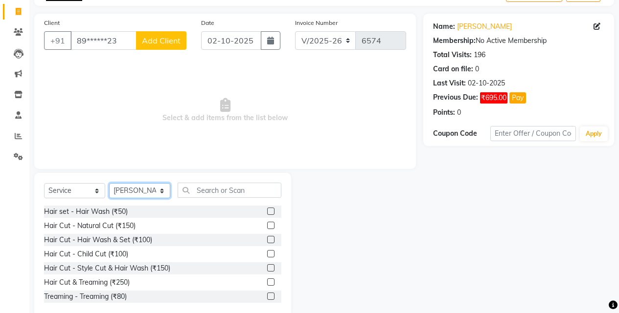
scroll to position [78, 0]
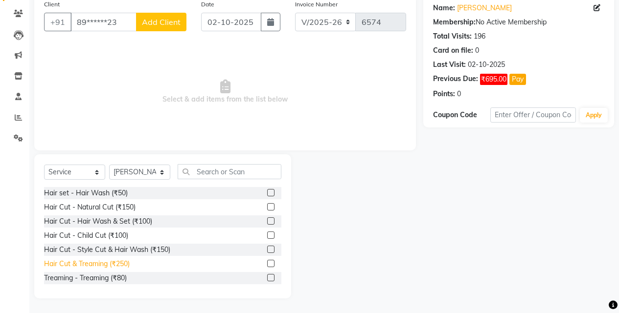
click at [122, 265] on div "Hair Cut & Treaming (₹250)" at bounding box center [87, 264] width 86 height 10
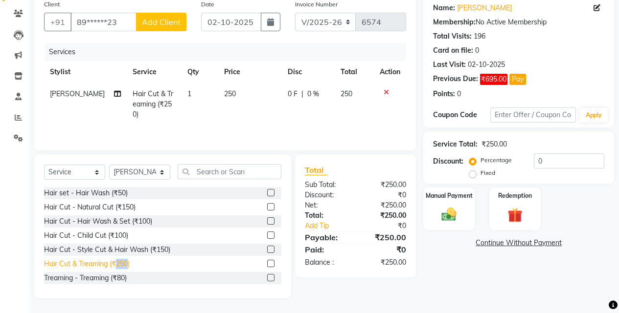
click at [122, 265] on div "Hair Cut & Treaming (₹250)" at bounding box center [87, 264] width 86 height 10
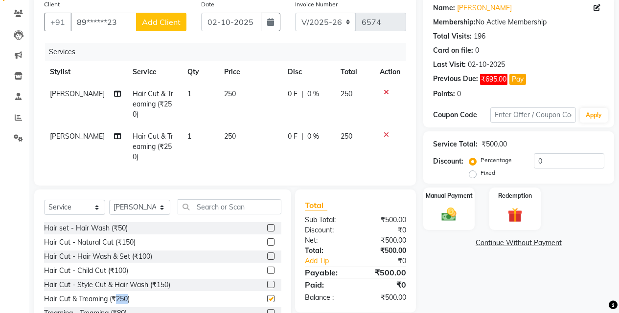
checkbox input "false"
click at [132, 200] on select "Select Stylist Ajaj Ansari sahid Arif Ganpat Mahadev manish choudhari Parmu tat…" at bounding box center [139, 207] width 61 height 15
select select "11679"
click at [109, 200] on select "Select Stylist Ajaj Ansari sahid Arif Ganpat Mahadev manish choudhari Parmu tat…" at bounding box center [139, 207] width 61 height 15
click at [125, 238] on div "Hair Cut - Natural Cut (₹150)" at bounding box center [89, 243] width 91 height 10
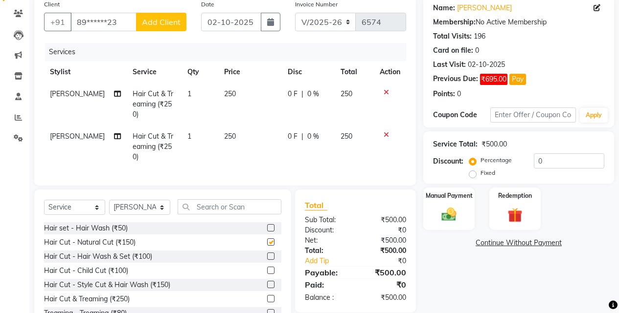
checkbox input "false"
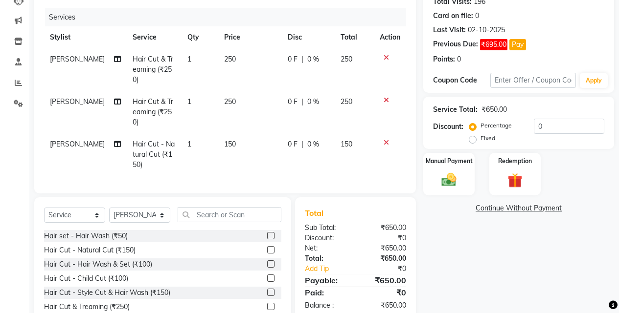
scroll to position [143, 0]
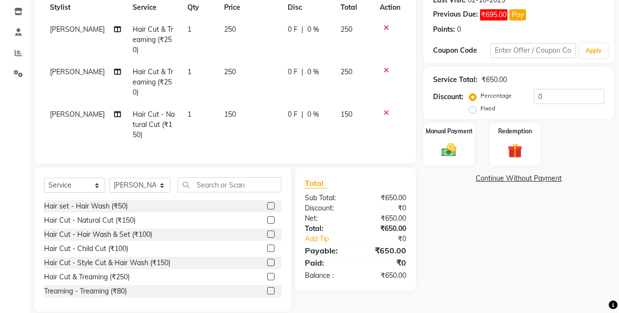
click at [151, 168] on div "Select Service Product Membership Package Voucher Prepaid Gift Card Select Styl…" at bounding box center [162, 240] width 257 height 144
click at [149, 178] on select "Select Stylist Ajaj Ansari sahid Arif Ganpat Mahadev manish choudhari Parmu tat…" at bounding box center [139, 185] width 61 height 15
select select "78017"
click at [109, 178] on select "Select Stylist Ajaj Ansari sahid Arif Ganpat Mahadev manish choudhari Parmu tat…" at bounding box center [139, 185] width 61 height 15
click at [135, 216] on div "Hair Cut - Natural Cut (₹150)" at bounding box center [89, 221] width 91 height 10
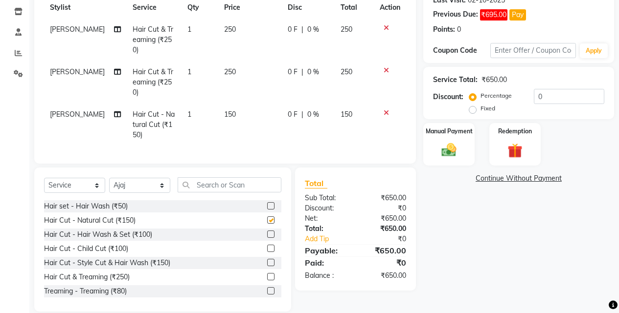
checkbox input "false"
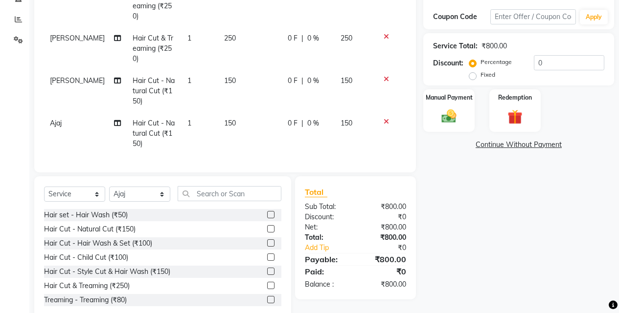
scroll to position [185, 0]
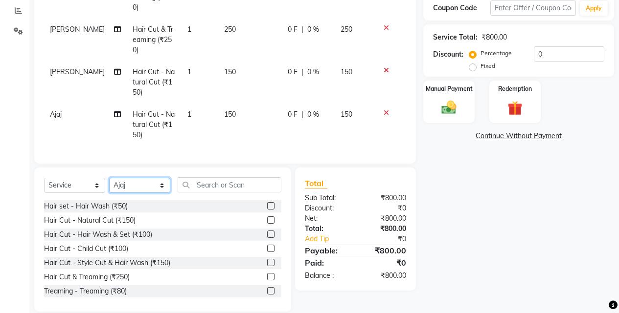
click at [152, 178] on select "Select Stylist Ajaj Ansari sahid Arif Ganpat Mahadev manish choudhari Parmu tat…" at bounding box center [139, 185] width 61 height 15
select select "43504"
click at [109, 178] on select "Select Stylist Ajaj Ansari sahid Arif Ganpat Mahadev manish choudhari Parmu tat…" at bounding box center [139, 185] width 61 height 15
click at [125, 272] on div "Hair Cut & Treaming (₹250)" at bounding box center [87, 277] width 86 height 10
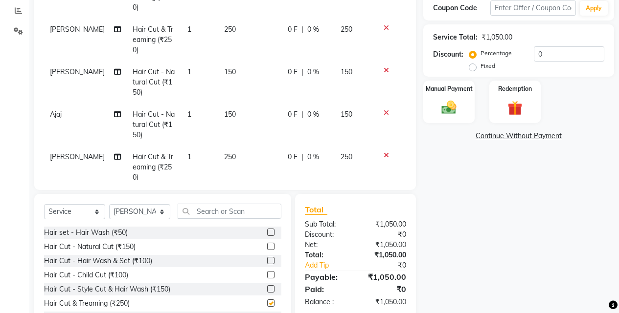
checkbox input "false"
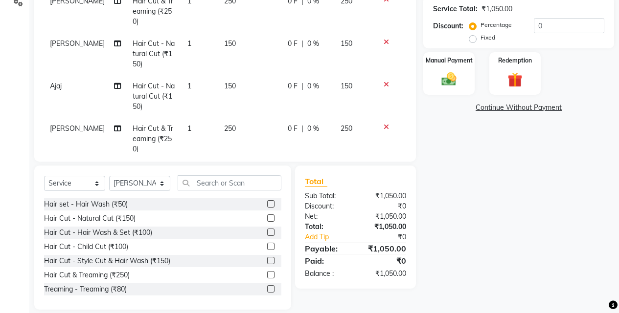
scroll to position [218, 0]
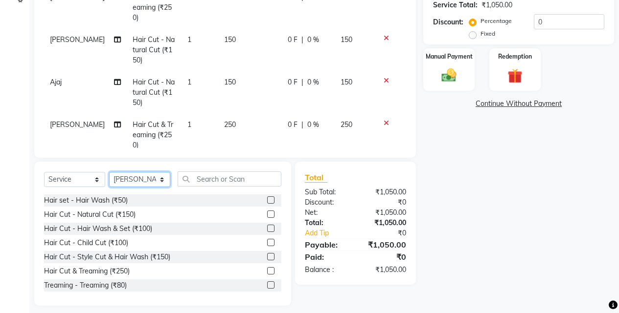
click at [148, 175] on select "Select Stylist Ajaj Ansari sahid Arif Ganpat Mahadev manish choudhari Parmu tat…" at bounding box center [139, 179] width 61 height 15
select select "11679"
click at [109, 172] on select "Select Stylist Ajaj Ansari sahid Arif Ganpat Mahadev manish choudhari Parmu tat…" at bounding box center [139, 179] width 61 height 15
click at [146, 224] on div "Hair Cut - Hair Wash & Set (₹100)" at bounding box center [98, 229] width 108 height 10
checkbox input "false"
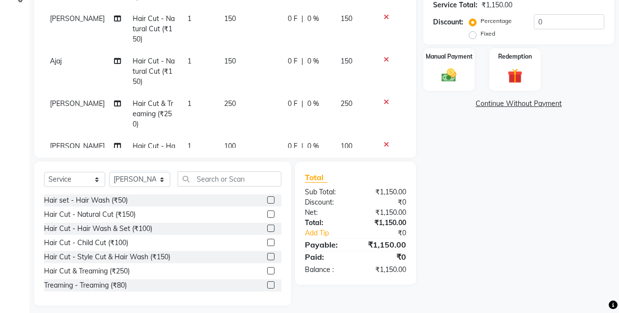
scroll to position [66, 0]
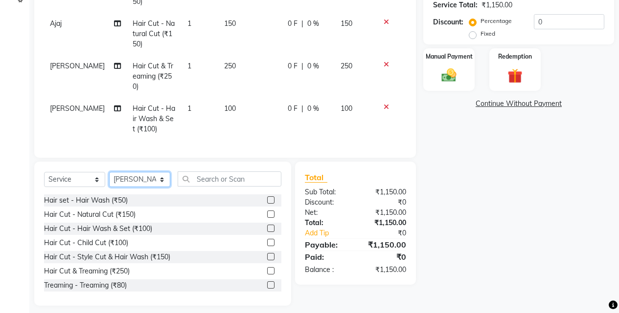
click at [140, 176] on select "Select Stylist Ajaj Ansari sahid Arif Ganpat Mahadev manish choudhari Parmu tat…" at bounding box center [139, 179] width 61 height 15
select select "78017"
click at [109, 172] on select "Select Stylist Ajaj Ansari sahid Arif Ganpat Mahadev manish choudhari Parmu tat…" at bounding box center [139, 179] width 61 height 15
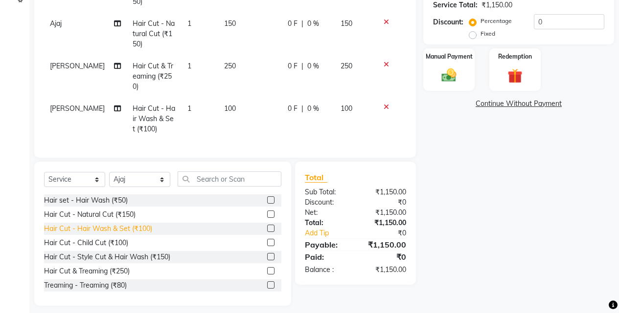
click at [144, 229] on div "Hair Cut - Hair Wash & Set (₹100)" at bounding box center [98, 229] width 108 height 10
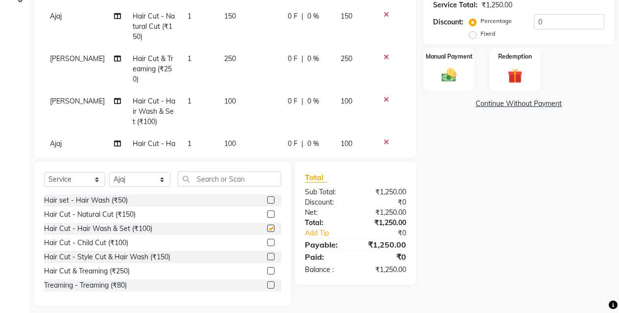
checkbox input "false"
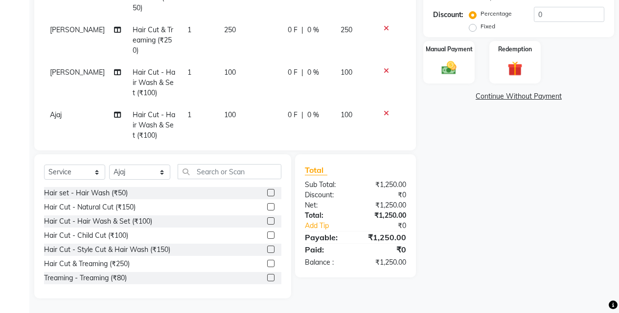
scroll to position [109, 0]
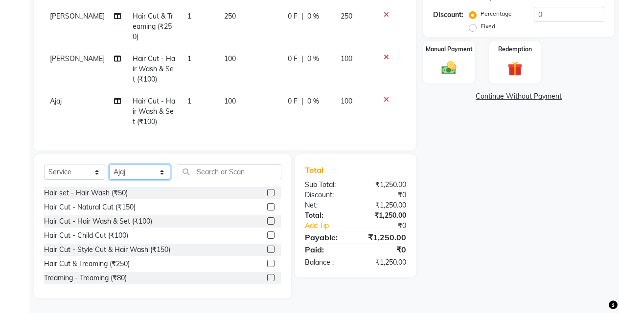
click at [147, 176] on select "Select Stylist Ajaj Ansari sahid Arif Ganpat Mahadev manish choudhari Parmu tat…" at bounding box center [139, 172] width 61 height 15
select select "43504"
click at [109, 165] on select "Select Stylist Ajaj Ansari sahid Arif Ganpat Mahadev manish choudhari Parmu tat…" at bounding box center [139, 172] width 61 height 15
click at [138, 218] on div "Hair Cut - Hair Wash & Set (₹100)" at bounding box center [98, 222] width 108 height 10
checkbox input "false"
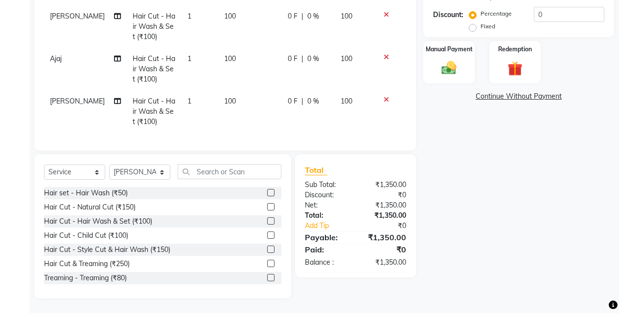
scroll to position [151, 0]
click at [144, 174] on select "Select Stylist Ajaj Ansari sahid Arif Ganpat Mahadev manish choudhari Parmu tat…" at bounding box center [139, 172] width 61 height 15
select select "79628"
click at [109, 165] on select "Select Stylist Ajaj Ansari sahid Arif Ganpat Mahadev manish choudhari Parmu tat…" at bounding box center [139, 172] width 61 height 15
click at [106, 261] on div "Hair Cut & Treaming (₹250)" at bounding box center [87, 264] width 86 height 10
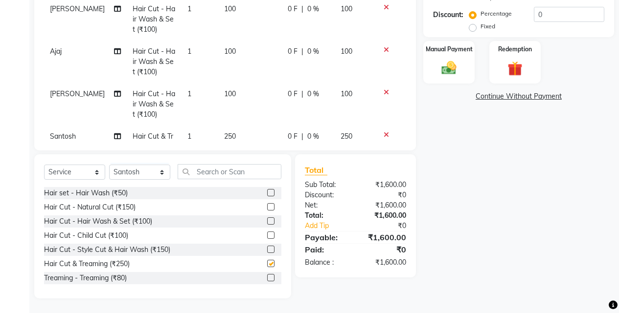
checkbox input "false"
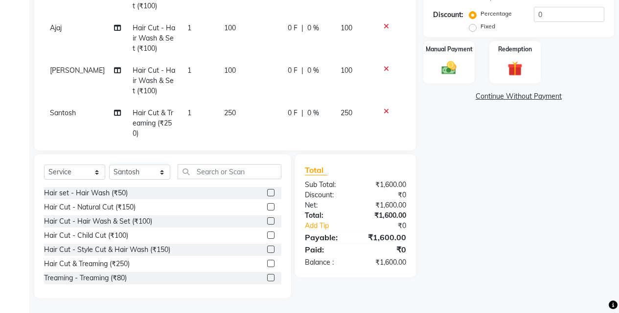
scroll to position [194, 0]
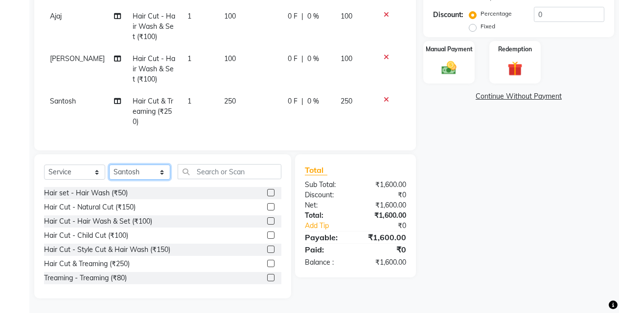
click at [148, 168] on select "Select Stylist Ajaj Ansari sahid Arif Ganpat Mahadev manish choudhari Parmu tat…" at bounding box center [139, 172] width 61 height 15
select select "70863"
click at [109, 165] on select "Select Stylist Ajaj Ansari sahid Arif Ganpat Mahadev manish choudhari Parmu tat…" at bounding box center [139, 172] width 61 height 15
drag, startPoint x: 101, startPoint y: 268, endPoint x: 120, endPoint y: 245, distance: 30.6
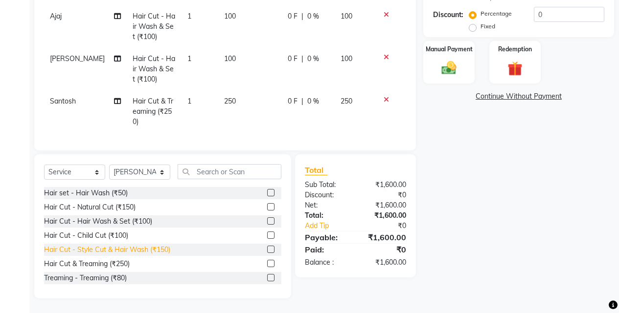
click at [101, 268] on div "Hair Cut & Treaming (₹250)" at bounding box center [87, 264] width 86 height 10
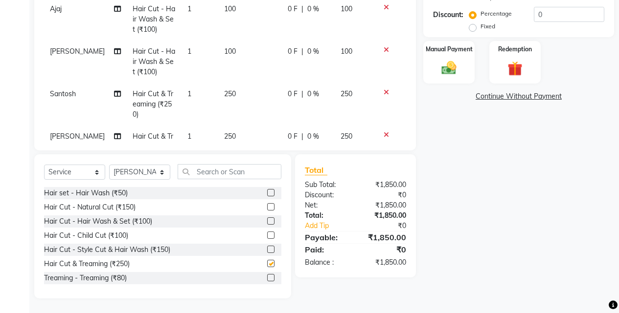
checkbox input "false"
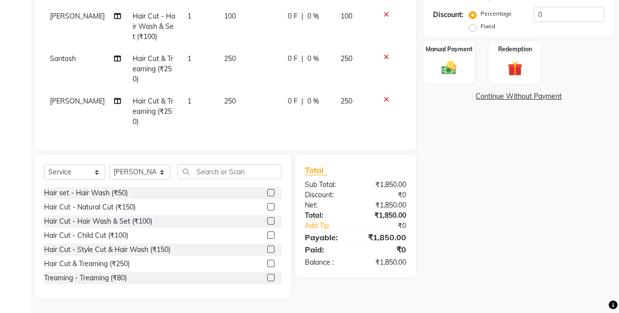
scroll to position [236, 0]
click at [123, 171] on select "Select Stylist Ajaj Ansari sahid Arif Ganpat Mahadev manish choudhari Parmu tat…" at bounding box center [139, 172] width 61 height 15
select select "11679"
click at [109, 165] on select "Select Stylist Ajaj Ansari sahid Arif Ganpat Mahadev manish choudhari Parmu tat…" at bounding box center [139, 172] width 61 height 15
click at [93, 262] on div "Hair Cut & Treaming (₹250)" at bounding box center [87, 264] width 86 height 10
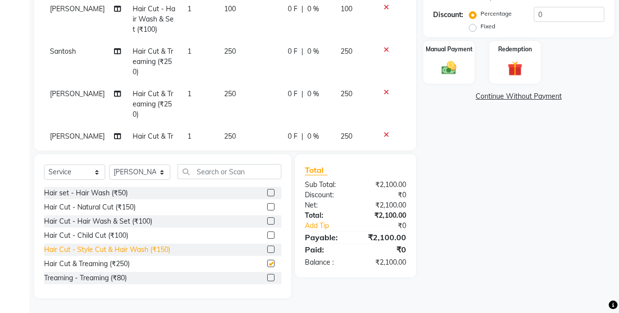
checkbox input "false"
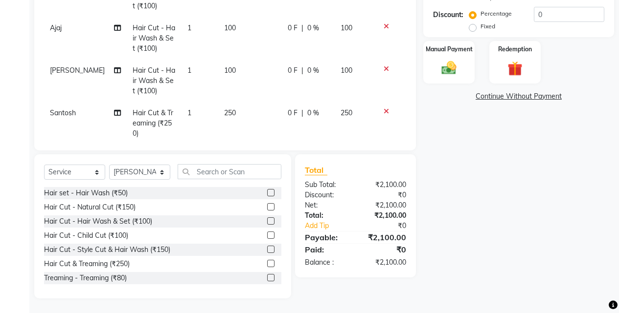
scroll to position [116, 0]
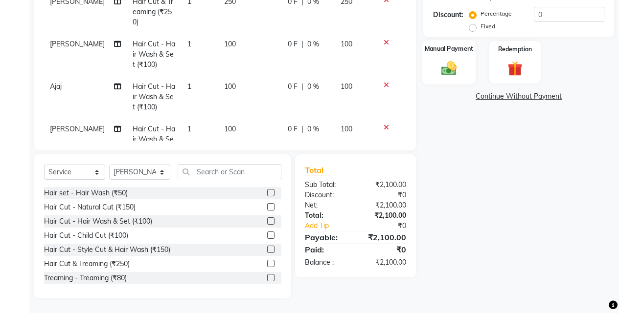
click at [448, 49] on label "Manual Payment" at bounding box center [448, 48] width 49 height 9
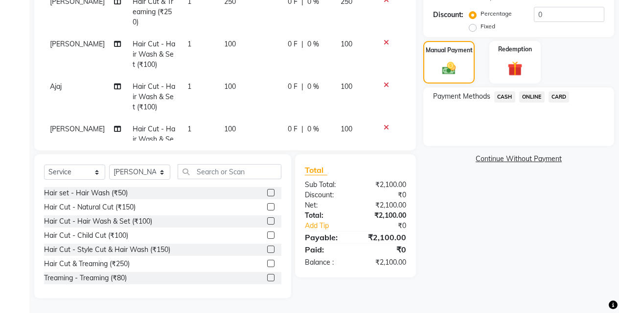
click at [507, 95] on span "CASH" at bounding box center [504, 96] width 21 height 11
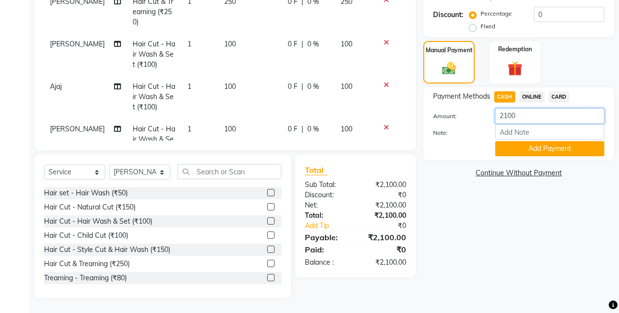
click at [522, 110] on input "2100" at bounding box center [549, 116] width 109 height 15
type input "2"
type input "750"
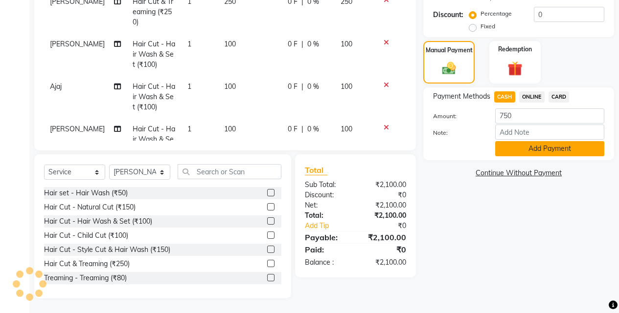
click at [531, 148] on button "Add Payment" at bounding box center [549, 148] width 109 height 15
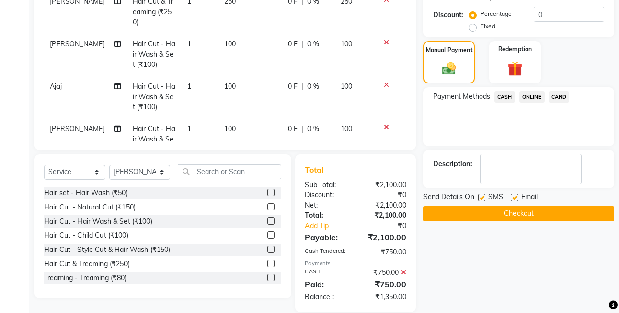
click at [532, 97] on span "ONLINE" at bounding box center [531, 96] width 25 height 11
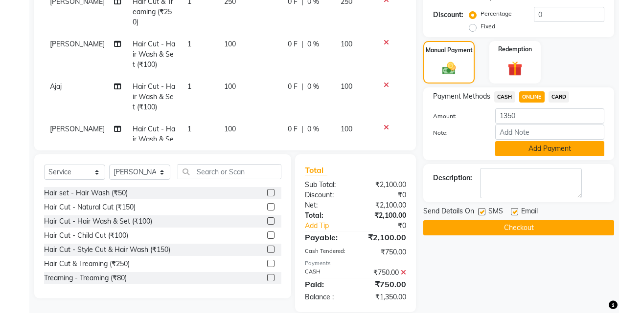
click at [538, 147] on button "Add Payment" at bounding box center [549, 148] width 109 height 15
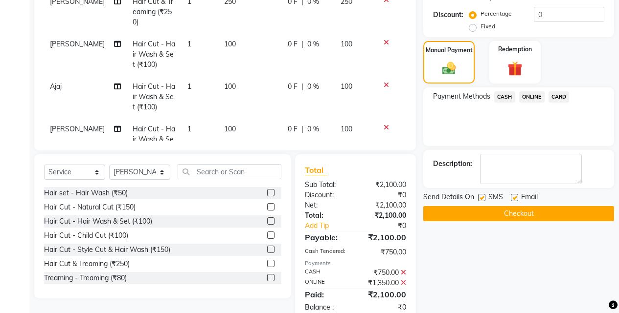
scroll to position [249, 0]
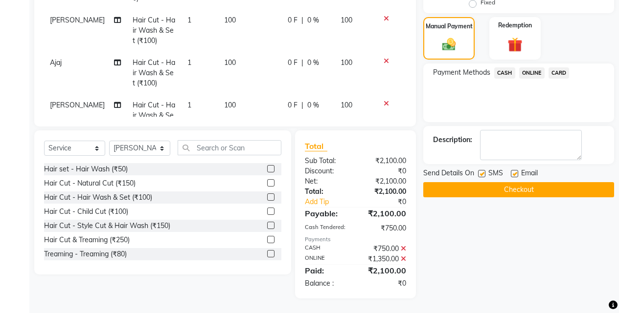
click at [542, 193] on button "Checkout" at bounding box center [518, 189] width 191 height 15
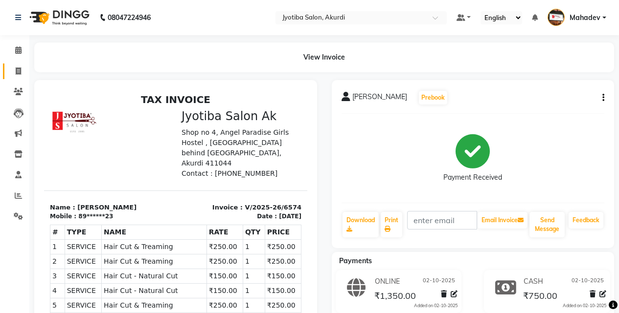
click at [8, 68] on link "Invoice" at bounding box center [14, 72] width 23 height 16
select select "service"
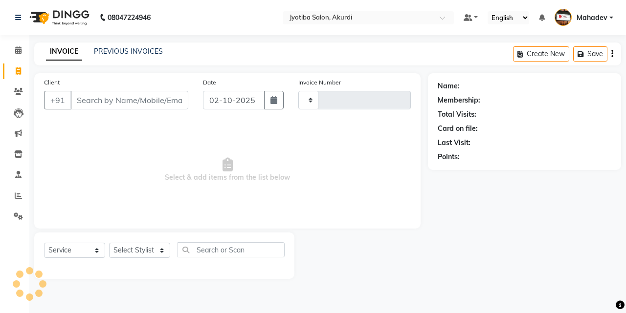
click at [113, 96] on input "Client" at bounding box center [129, 100] width 118 height 19
type input "8"
type input "6575"
select select "557"
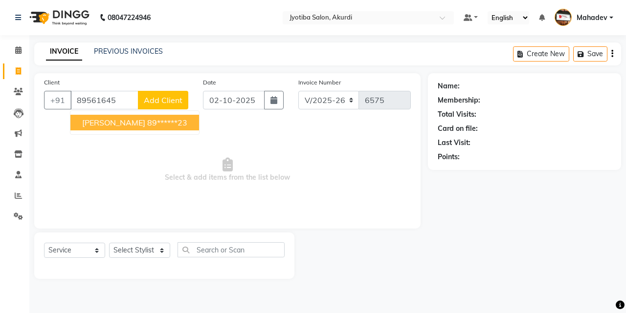
click at [153, 118] on ngb-highlight "89******23" at bounding box center [167, 123] width 40 height 10
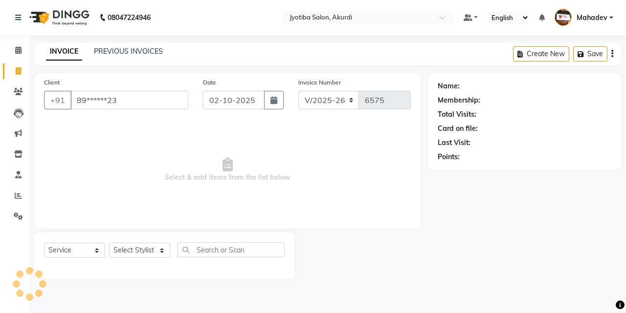
type input "89******23"
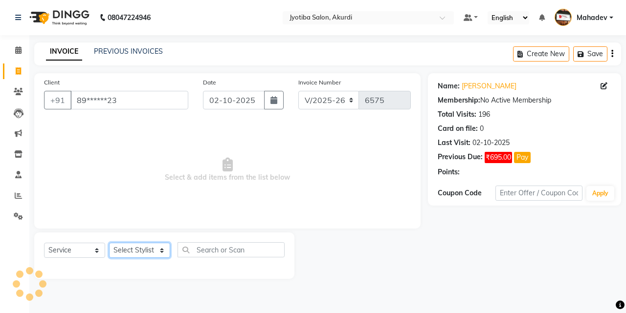
click at [141, 258] on select "Select Stylist Ajaj Ansari sahid Arif Ganpat Mahadev manish choudhari Parmu tat…" at bounding box center [139, 250] width 61 height 15
select select "86627"
click at [109, 243] on select "Select Stylist Ajaj Ansari sahid Arif Ganpat Mahadev manish choudhari Parmu tat…" at bounding box center [139, 250] width 61 height 15
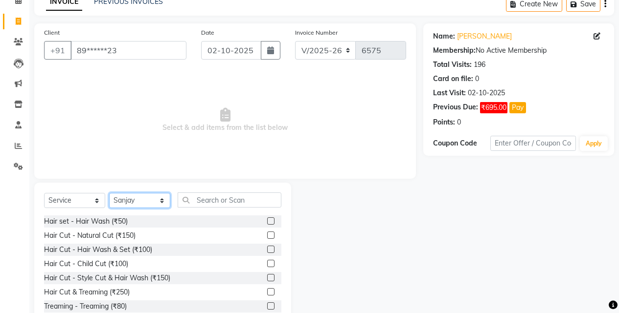
scroll to position [78, 0]
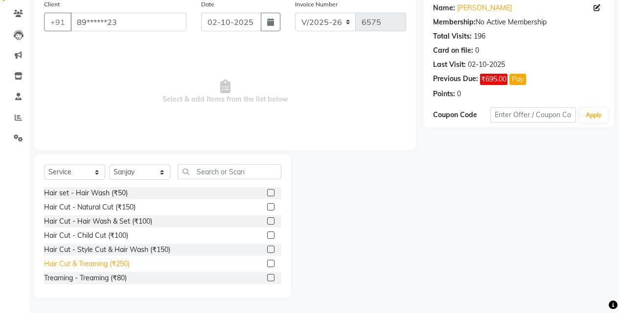
click at [124, 265] on div "Hair Cut & Treaming (₹250)" at bounding box center [87, 264] width 86 height 10
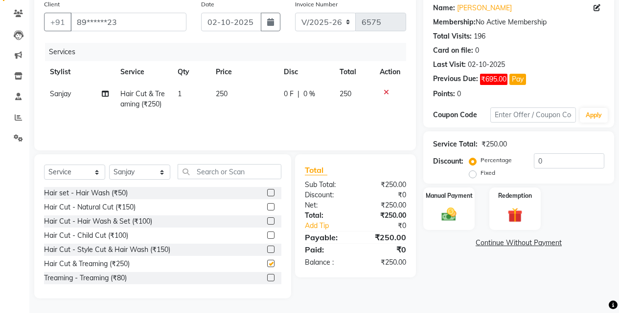
checkbox input "false"
click at [137, 175] on select "Select Stylist Ajaj Ansari sahid Arif Ganpat Mahadev manish choudhari Parmu tat…" at bounding box center [139, 172] width 61 height 15
select select "78017"
click at [109, 165] on select "Select Stylist Ajaj Ansari sahid Arif Ganpat Mahadev manish choudhari Parmu tat…" at bounding box center [139, 172] width 61 height 15
click at [130, 208] on div "Hair Cut - Natural Cut (₹150)" at bounding box center [89, 207] width 91 height 10
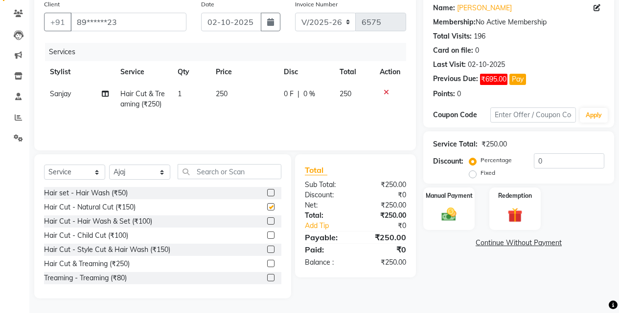
checkbox input "false"
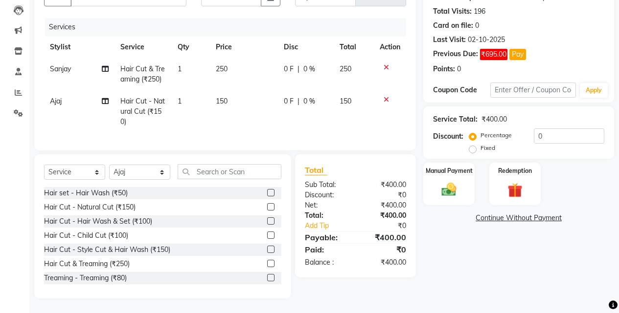
scroll to position [111, 0]
click at [153, 176] on select "Select Stylist Ajaj Ansari sahid Arif Ganpat Mahadev manish choudhari Parmu tat…" at bounding box center [139, 172] width 61 height 15
select select "79628"
click at [109, 165] on select "Select Stylist Ajaj Ansari sahid Arif Ganpat Mahadev manish choudhari Parmu tat…" at bounding box center [139, 172] width 61 height 15
click at [130, 206] on div "Hair Cut - Natural Cut (₹150)" at bounding box center [89, 207] width 91 height 10
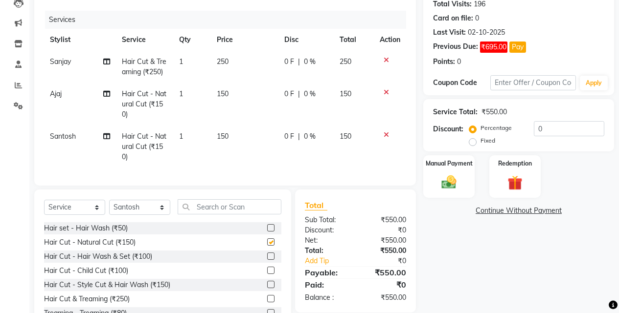
checkbox input "false"
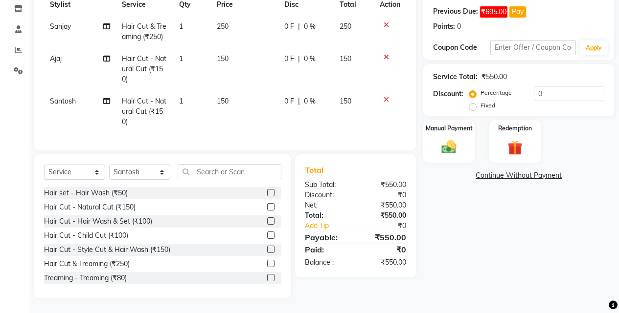
click at [148, 164] on div "Select Service Product Membership Package Voucher Prepaid Gift Card Select Styl…" at bounding box center [162, 175] width 237 height 23
click at [147, 172] on select "Select Stylist Ajaj Ansari sahid Arif Ganpat Mahadev manish choudhari Parmu tat…" at bounding box center [139, 172] width 61 height 15
select select "86627"
click at [109, 165] on select "Select Stylist Ajaj Ansari sahid Arif Ganpat Mahadev manish choudhari Parmu tat…" at bounding box center [139, 172] width 61 height 15
click at [129, 221] on div "Hair Cut - Hair Wash & Set (₹100)" at bounding box center [98, 222] width 108 height 10
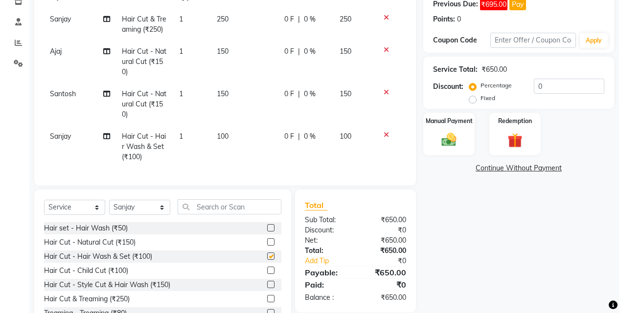
checkbox input "false"
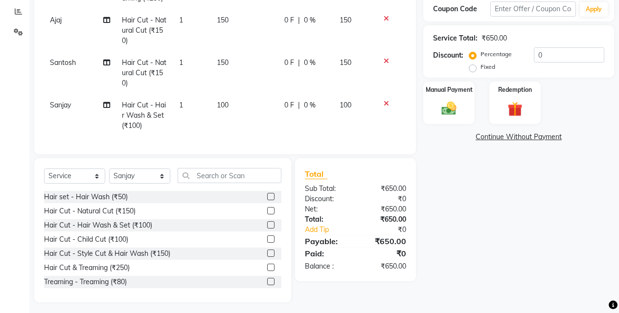
scroll to position [196, 0]
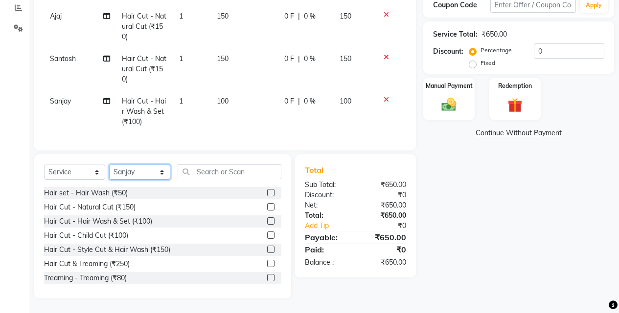
click at [155, 173] on select "Select Stylist Ajaj Ansari sahid Arif Ganpat Mahadev manish choudhari Parmu tat…" at bounding box center [139, 172] width 61 height 15
select select "11679"
click at [109, 165] on select "Select Stylist Ajaj Ansari sahid Arif Ganpat Mahadev manish choudhari Parmu tat…" at bounding box center [139, 172] width 61 height 15
click at [122, 265] on div "Hair Cut & Treaming (₹250)" at bounding box center [87, 264] width 86 height 10
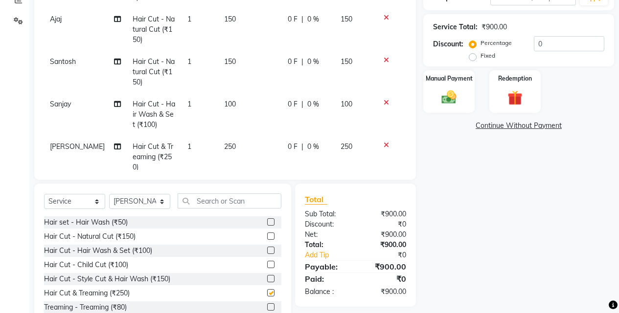
checkbox input "false"
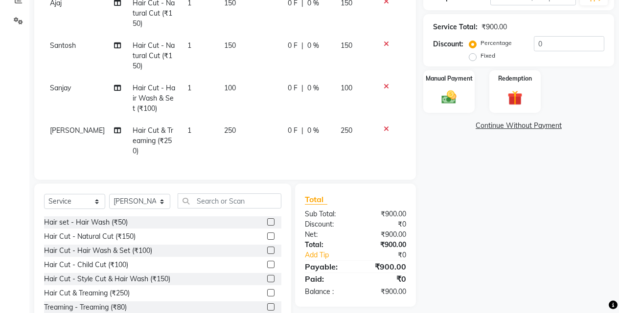
scroll to position [23, 0]
click at [118, 200] on select "Select Stylist Ajaj Ansari sahid Arif Ganpat Mahadev manish choudhari Parmu tat…" at bounding box center [139, 201] width 61 height 15
select select "70863"
click at [109, 194] on select "Select Stylist Ajaj Ansari sahid Arif Ganpat Mahadev manish choudhari Parmu tat…" at bounding box center [139, 201] width 61 height 15
click at [131, 241] on div "Hair Cut - Natural Cut (₹150)" at bounding box center [89, 237] width 91 height 10
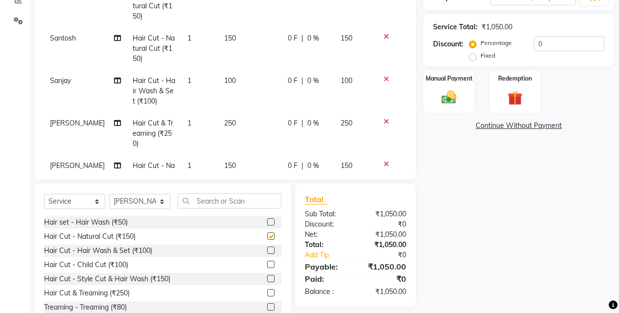
checkbox input "false"
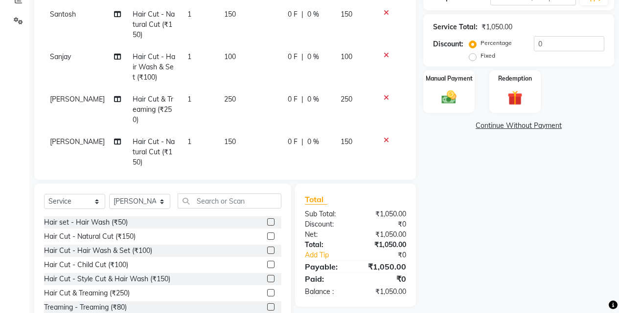
scroll to position [66, 0]
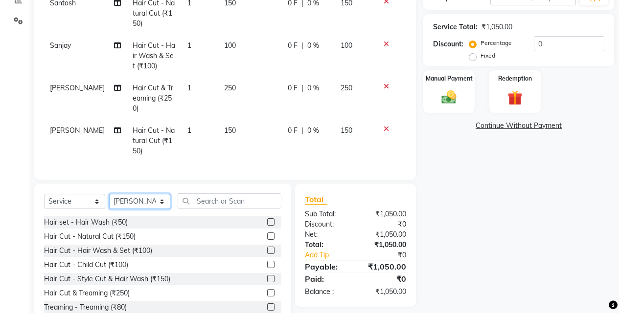
click at [127, 206] on select "Select Stylist Ajaj Ansari sahid Arif Ganpat Mahadev manish choudhari Parmu tat…" at bounding box center [139, 201] width 61 height 15
select select "86627"
click at [109, 194] on select "Select Stylist Ajaj Ansari sahid Arif Ganpat Mahadev manish choudhari Parmu tat…" at bounding box center [139, 201] width 61 height 15
click at [124, 237] on div "Hair Cut - Natural Cut (₹150)" at bounding box center [89, 237] width 91 height 10
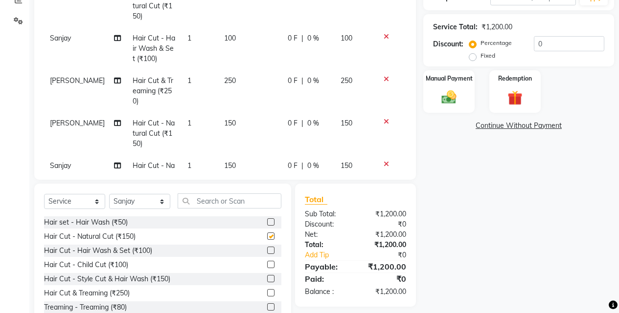
checkbox input "false"
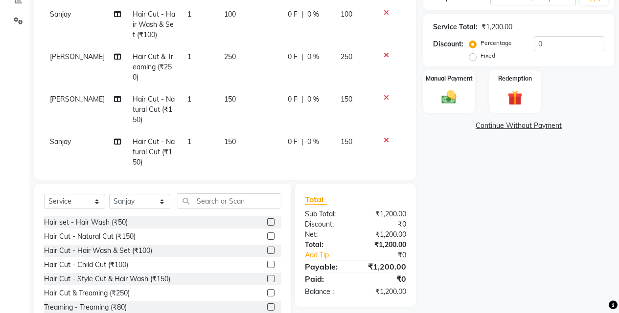
scroll to position [109, 0]
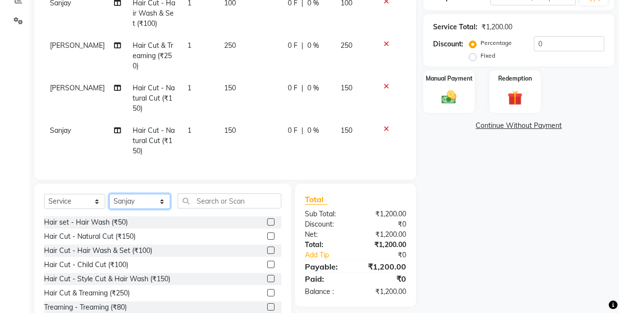
click at [149, 200] on select "Select Stylist Ajaj Ansari sahid Arif Ganpat Mahadev manish choudhari Parmu tat…" at bounding box center [139, 201] width 61 height 15
select select "79628"
click at [109, 194] on select "Select Stylist Ajaj Ansari sahid Arif Ganpat Mahadev manish choudhari Parmu tat…" at bounding box center [139, 201] width 61 height 15
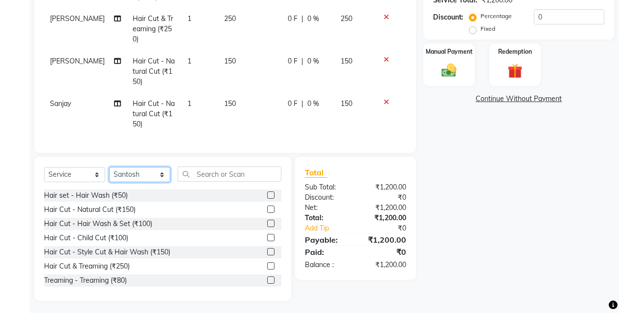
scroll to position [225, 0]
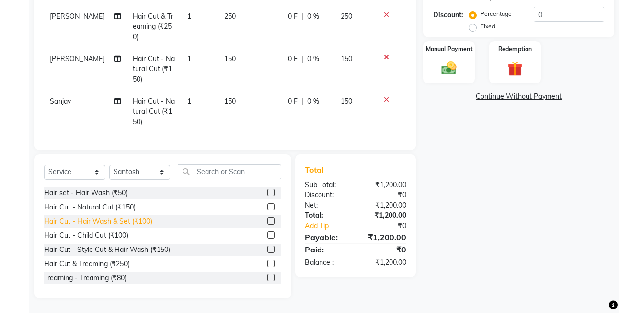
click at [134, 221] on div "Hair Cut - Hair Wash & Set (₹100)" at bounding box center [98, 222] width 108 height 10
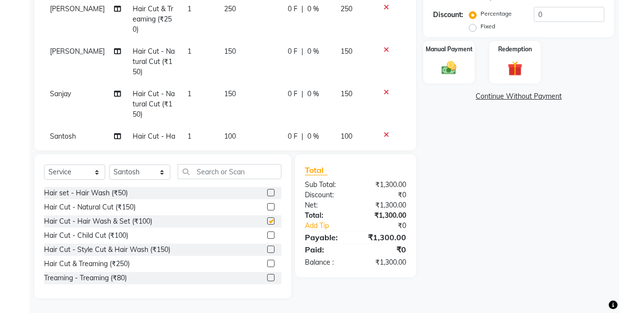
checkbox input "false"
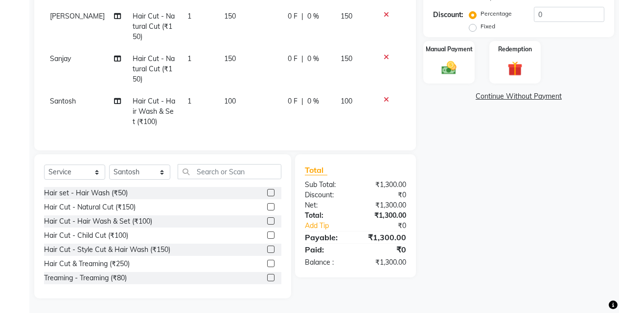
scroll to position [151, 0]
click at [148, 170] on select "Select Stylist Ajaj Ansari sahid Arif Ganpat Mahadev manish choudhari Parmu tat…" at bounding box center [139, 172] width 61 height 15
select select "43504"
click at [109, 165] on select "Select Stylist Ajaj Ansari sahid Arif Ganpat Mahadev manish choudhari Parmu tat…" at bounding box center [139, 172] width 61 height 15
click at [127, 265] on div "Hair Cut & Treaming (₹250)" at bounding box center [87, 264] width 86 height 10
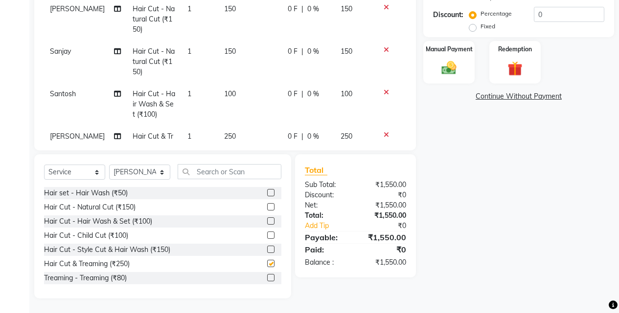
checkbox input "false"
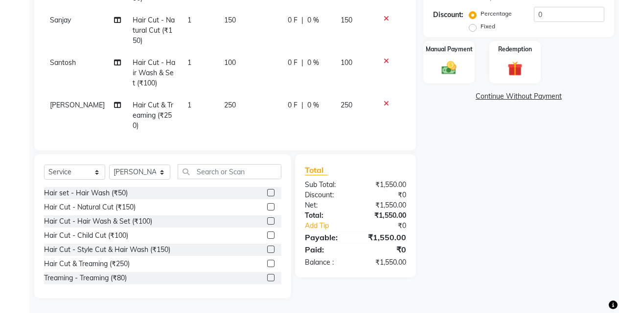
scroll to position [194, 0]
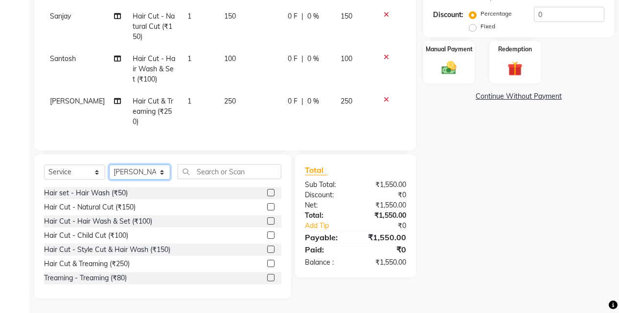
click at [144, 167] on select "Select Stylist Ajaj Ansari sahid Arif Ganpat Mahadev manish choudhari Parmu tat…" at bounding box center [139, 172] width 61 height 15
select select "79628"
click at [109, 165] on select "Select Stylist Ajaj Ansari sahid Arif Ganpat Mahadev manish choudhari Parmu tat…" at bounding box center [139, 172] width 61 height 15
click at [135, 221] on div "Hair Cut - Hair Wash & Set (₹100)" at bounding box center [98, 222] width 108 height 10
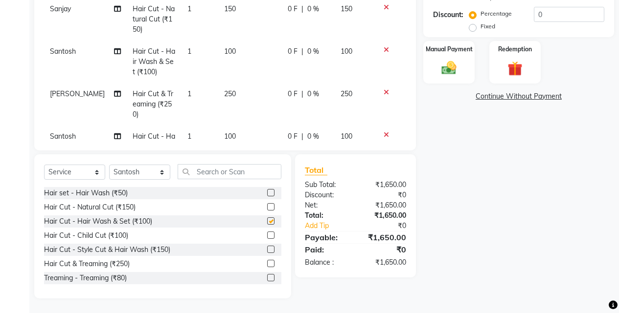
checkbox input "false"
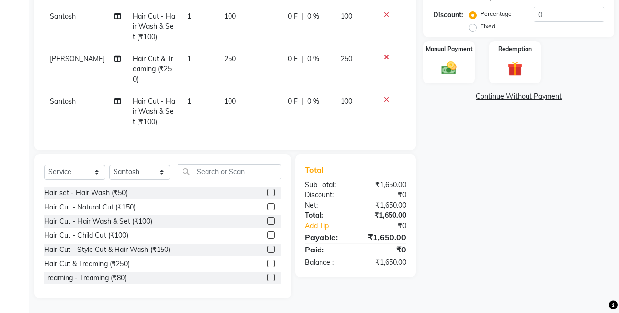
scroll to position [236, 0]
click at [153, 171] on select "Select Stylist Ajaj Ansari sahid Arif Ganpat Mahadev manish choudhari Parmu tat…" at bounding box center [139, 172] width 61 height 15
select select "78017"
click at [109, 165] on select "Select Stylist Ajaj Ansari sahid Arif Ganpat Mahadev manish choudhari Parmu tat…" at bounding box center [139, 172] width 61 height 15
click at [123, 266] on div "Hair Cut & Treaming (₹250)" at bounding box center [87, 264] width 86 height 10
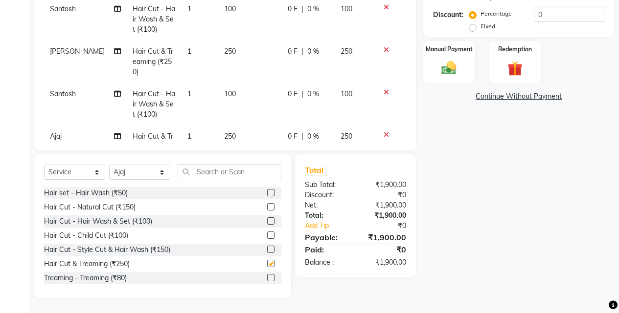
checkbox input "false"
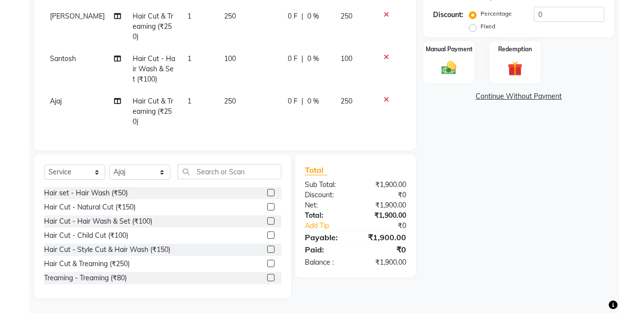
scroll to position [279, 0]
click at [149, 168] on select "Select Stylist Ajaj Ansari sahid Arif Ganpat Mahadev manish choudhari Parmu tat…" at bounding box center [139, 172] width 61 height 15
select select "76807"
click at [109, 165] on select "Select Stylist Ajaj Ansari sahid Arif Ganpat Mahadev manish choudhari Parmu tat…" at bounding box center [139, 172] width 61 height 15
drag, startPoint x: 124, startPoint y: 265, endPoint x: 138, endPoint y: 250, distance: 20.7
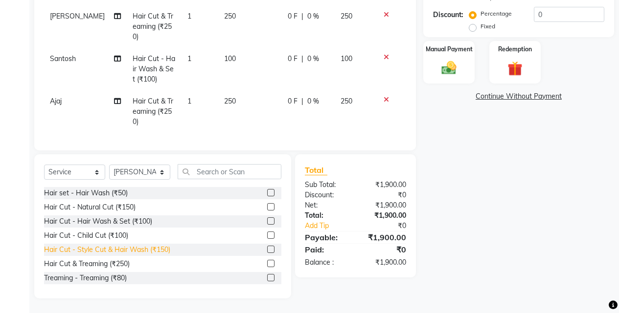
click at [125, 264] on div "Hair Cut & Treaming (₹250)" at bounding box center [87, 264] width 86 height 10
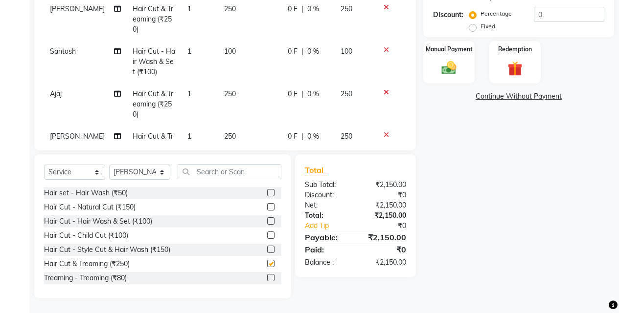
checkbox input "false"
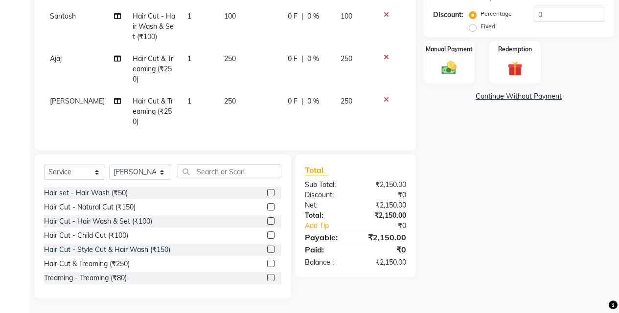
scroll to position [321, 0]
click at [154, 167] on select "Select Stylist Ajaj Ansari sahid Arif Ganpat Mahadev manish choudhari Parmu tat…" at bounding box center [139, 172] width 61 height 15
click at [109, 165] on select "Select Stylist Ajaj Ansari sahid Arif Ganpat Mahadev manish choudhari Parmu tat…" at bounding box center [139, 172] width 61 height 15
drag, startPoint x: 149, startPoint y: 171, endPoint x: 150, endPoint y: 165, distance: 5.9
click at [149, 171] on select "Select Stylist Ajaj Ansari sahid Arif Ganpat Mahadev manish choudhari Parmu tat…" at bounding box center [139, 172] width 61 height 15
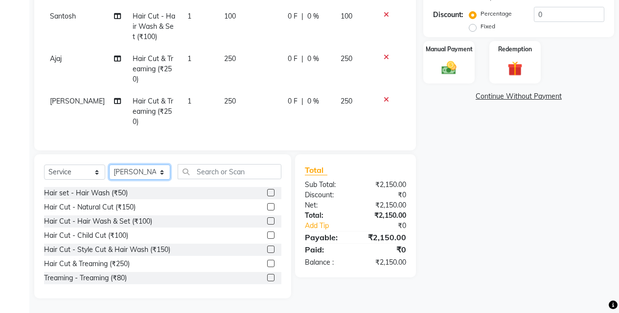
select select "70863"
click at [109, 165] on select "Select Stylist Ajaj Ansari sahid Arif Ganpat Mahadev manish choudhari Parmu tat…" at bounding box center [139, 172] width 61 height 15
click at [144, 221] on div "Hair Cut - Hair Wash & Set (₹100)" at bounding box center [98, 222] width 108 height 10
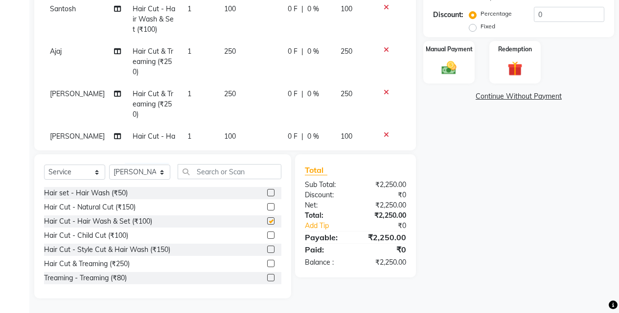
checkbox input "false"
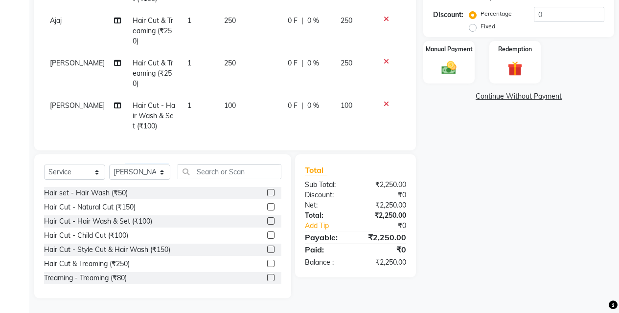
scroll to position [364, 0]
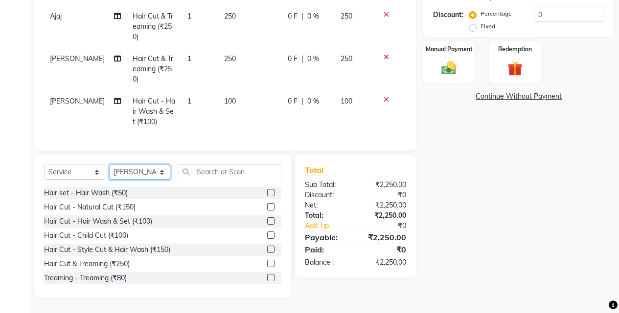
click at [150, 168] on select "Select Stylist Ajaj Ansari sahid Arif Ganpat Mahadev manish choudhari Parmu tat…" at bounding box center [139, 172] width 61 height 15
select select "11679"
click at [109, 165] on select "Select Stylist Ajaj Ansari sahid Arif Ganpat Mahadev manish choudhari Parmu tat…" at bounding box center [139, 172] width 61 height 15
click at [127, 263] on div "Hair Cut & Treaming (₹250)" at bounding box center [87, 264] width 86 height 10
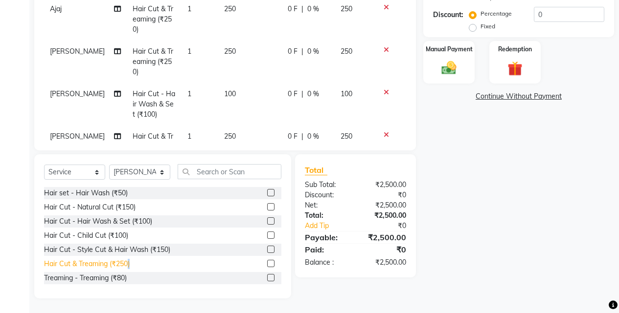
click at [127, 263] on div "Hair Cut & Treaming (₹250)" at bounding box center [87, 264] width 86 height 10
checkbox input "false"
drag, startPoint x: 138, startPoint y: 217, endPoint x: 201, endPoint y: 152, distance: 90.6
click at [138, 216] on div "Hair Cut - Hair Wash & Set (₹100)" at bounding box center [162, 222] width 237 height 12
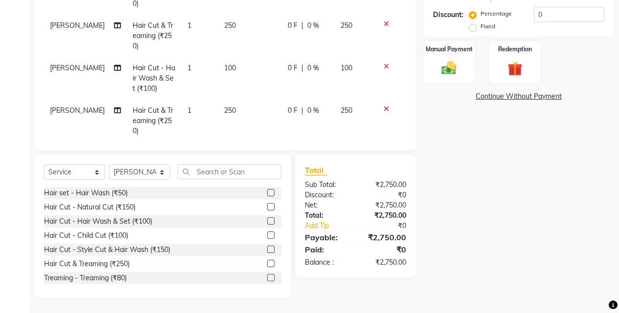
scroll to position [449, 0]
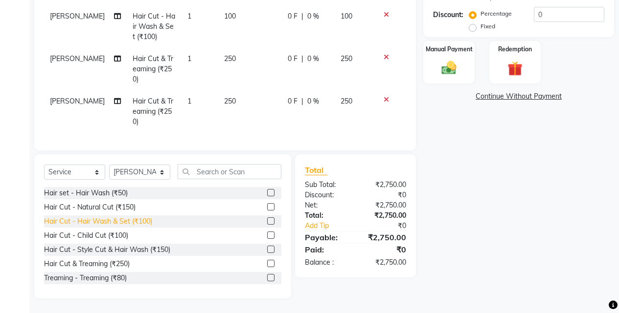
click at [137, 221] on div "Hair Cut - Hair Wash & Set (₹100)" at bounding box center [98, 222] width 108 height 10
checkbox input "false"
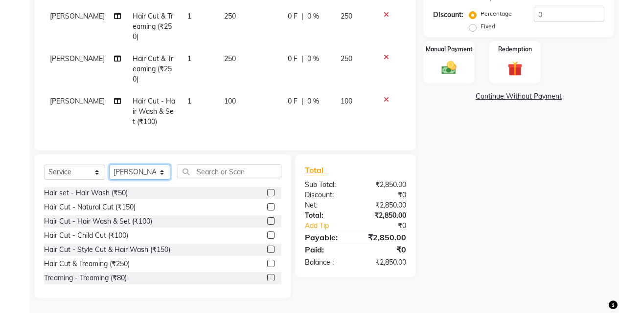
click at [150, 174] on select "Select Stylist Ajaj Ansari sahid Arif Ganpat Mahadev manish choudhari Parmu tat…" at bounding box center [139, 172] width 61 height 15
select select "76807"
click at [109, 165] on select "Select Stylist Ajaj Ansari sahid Arif Ganpat Mahadev manish choudhari Parmu tat…" at bounding box center [139, 172] width 61 height 15
click at [134, 209] on div "Hair Cut - Natural Cut (₹150)" at bounding box center [89, 207] width 91 height 10
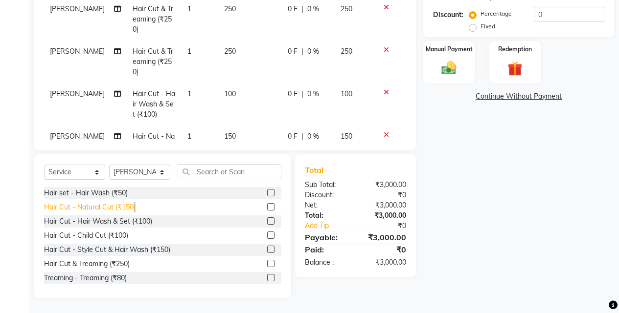
click at [134, 209] on div "Hair Cut - Natural Cut (₹150)" at bounding box center [89, 207] width 91 height 10
checkbox input "false"
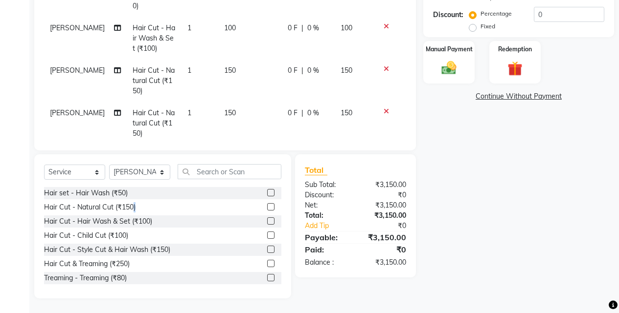
scroll to position [577, 0]
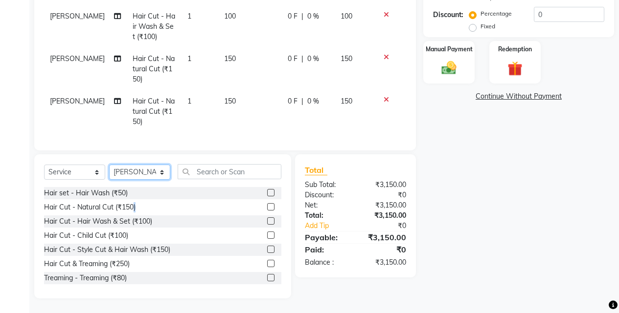
click at [150, 172] on select "Select Stylist Ajaj Ansari sahid Arif Ganpat Mahadev manish choudhari Parmu tat…" at bounding box center [139, 172] width 61 height 15
select select "86627"
click at [109, 165] on select "Select Stylist Ajaj Ansari sahid Arif Ganpat Mahadev manish choudhari Parmu tat…" at bounding box center [139, 172] width 61 height 15
click at [128, 210] on div "Hair Cut - Natural Cut (₹150)" at bounding box center [89, 207] width 91 height 10
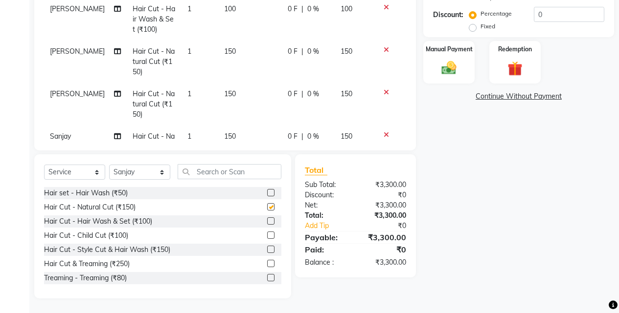
checkbox input "false"
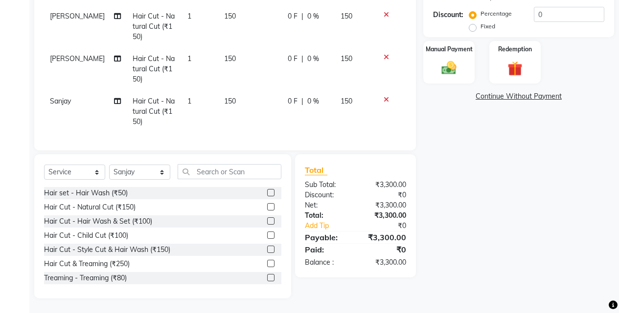
scroll to position [619, 0]
click at [141, 165] on select "Select Stylist Ajaj Ansari sahid Arif Ganpat Mahadev manish choudhari Parmu tat…" at bounding box center [139, 172] width 61 height 15
click at [143, 171] on select "Select Stylist Ajaj Ansari sahid Arif Ganpat Mahadev manish choudhari Parmu tat…" at bounding box center [139, 172] width 61 height 15
click at [150, 178] on select "Select Stylist Ajaj Ansari sahid Arif Ganpat Mahadev manish choudhari Parmu tat…" at bounding box center [139, 172] width 61 height 15
select select "43504"
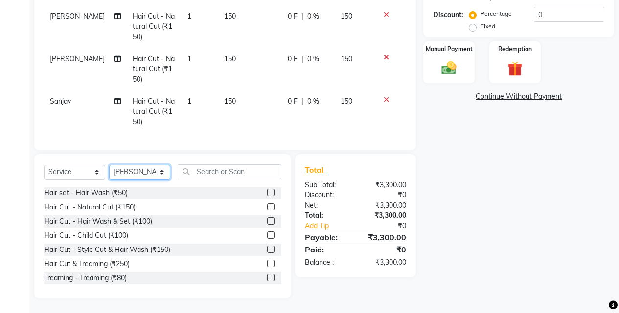
click at [109, 165] on select "Select Stylist Ajaj Ansari sahid Arif Ganpat Mahadev manish choudhari Parmu tat…" at bounding box center [139, 172] width 61 height 15
click at [127, 267] on div "Hair Cut & Treaming (₹250)" at bounding box center [87, 264] width 86 height 10
checkbox input "false"
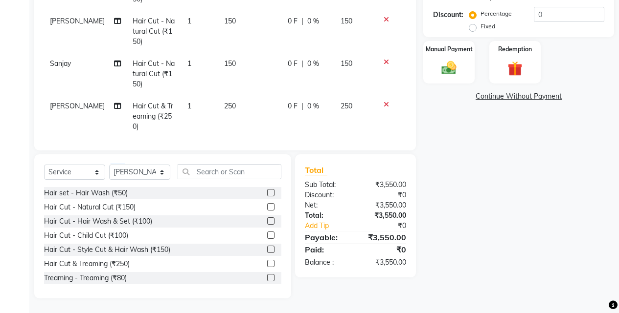
scroll to position [662, 0]
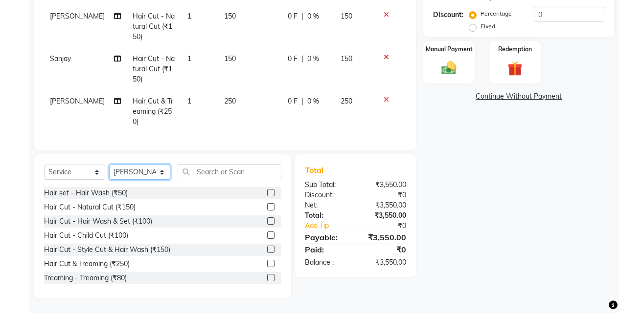
click at [138, 172] on select "Select Stylist Ajaj Ansari sahid Arif Ganpat Mahadev manish choudhari Parmu tat…" at bounding box center [139, 172] width 61 height 15
select select "78017"
click at [109, 165] on select "Select Stylist Ajaj Ansari sahid Arif Ganpat Mahadev manish choudhari Parmu tat…" at bounding box center [139, 172] width 61 height 15
click at [144, 221] on div "Hair Cut - Hair Wash & Set (₹100)" at bounding box center [98, 222] width 108 height 10
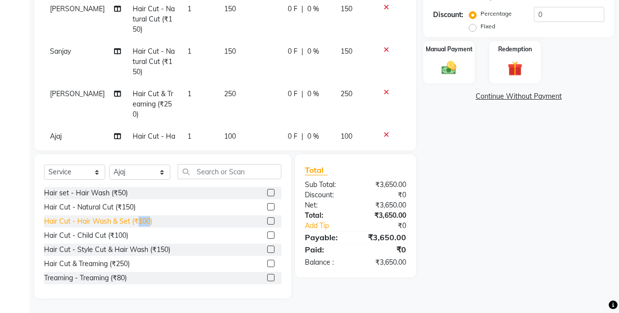
click at [144, 221] on div "Hair Cut - Hair Wash & Set (₹100)" at bounding box center [98, 222] width 108 height 10
checkbox input "false"
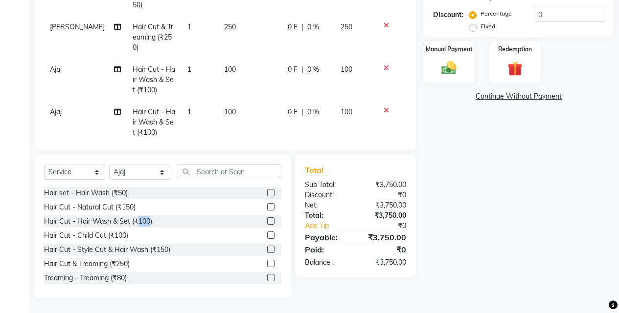
scroll to position [747, 0]
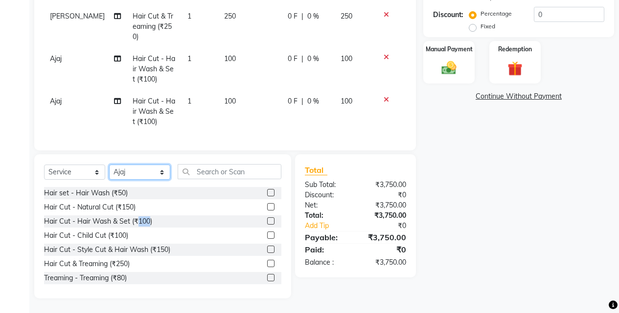
click at [137, 174] on select "Select Stylist Ajaj Ansari sahid Arif Ganpat Mahadev manish choudhari Parmu tat…" at bounding box center [139, 172] width 61 height 15
select select "79628"
click at [109, 165] on select "Select Stylist Ajaj Ansari sahid Arif Ganpat Mahadev manish choudhari Parmu tat…" at bounding box center [139, 172] width 61 height 15
click at [123, 264] on div "Hair Cut & Treaming (₹250)" at bounding box center [87, 264] width 86 height 10
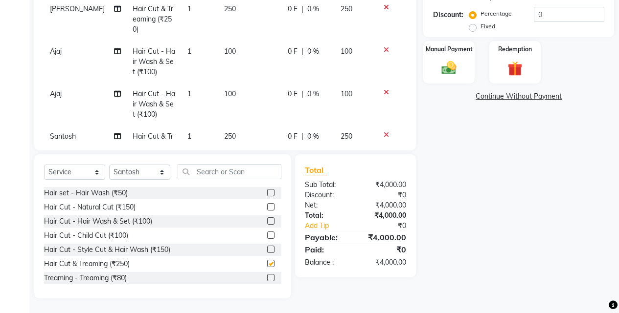
checkbox input "false"
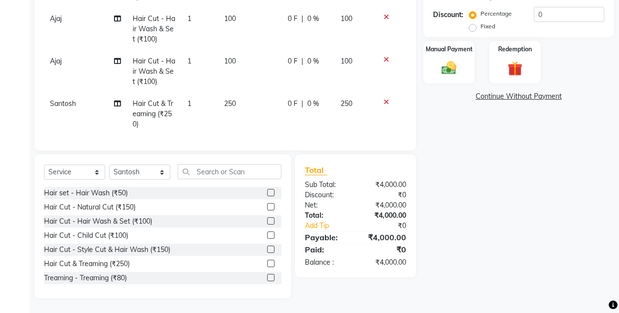
scroll to position [789, 0]
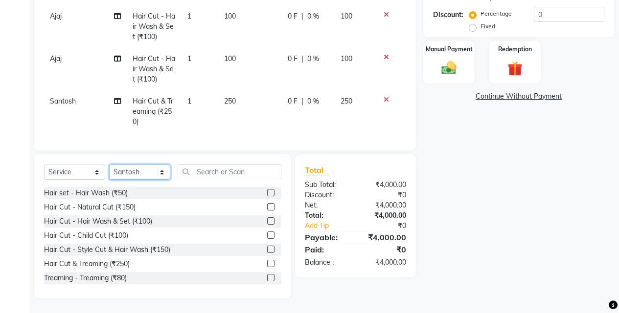
click at [148, 175] on select "Select Stylist Ajaj Ansari sahid Arif Ganpat Mahadev manish choudhari Parmu tat…" at bounding box center [139, 172] width 61 height 15
select select "78017"
click at [109, 165] on select "Select Stylist Ajaj Ansari sahid Arif Ganpat Mahadev manish choudhari Parmu tat…" at bounding box center [139, 172] width 61 height 15
click at [147, 220] on div "Hair Cut - Hair Wash & Set (₹100)" at bounding box center [98, 222] width 108 height 10
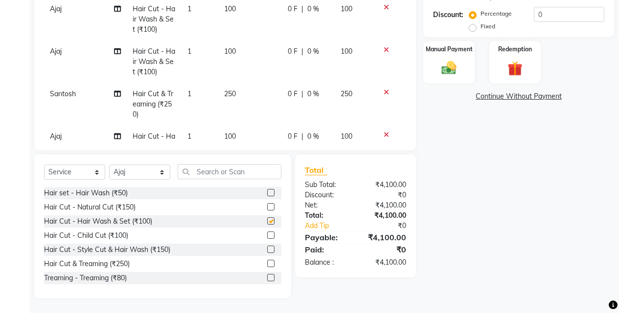
checkbox input "false"
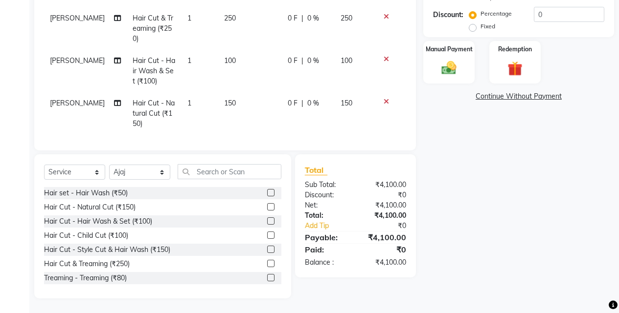
scroll to position [506, 0]
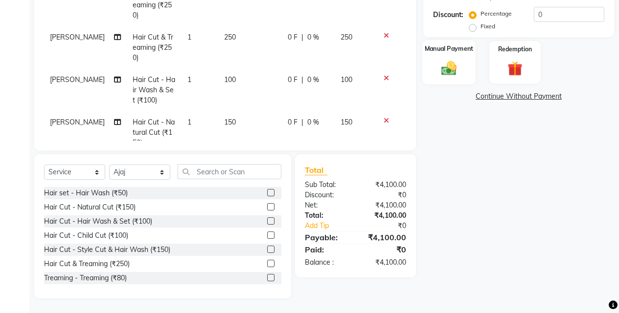
click at [456, 67] on img at bounding box center [448, 68] width 25 height 18
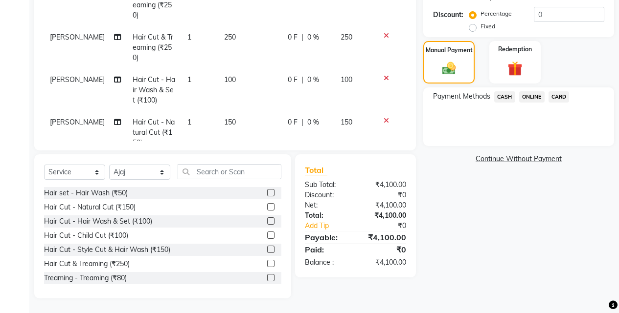
click at [508, 99] on span "CASH" at bounding box center [504, 96] width 21 height 11
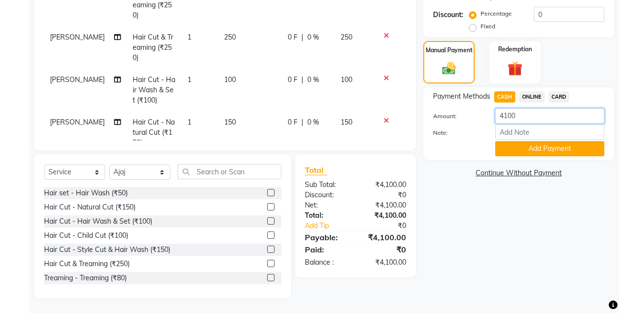
click at [519, 120] on input "4100" at bounding box center [549, 116] width 109 height 15
type input "4"
type input "650"
click at [525, 154] on button "Add Payment" at bounding box center [549, 148] width 109 height 15
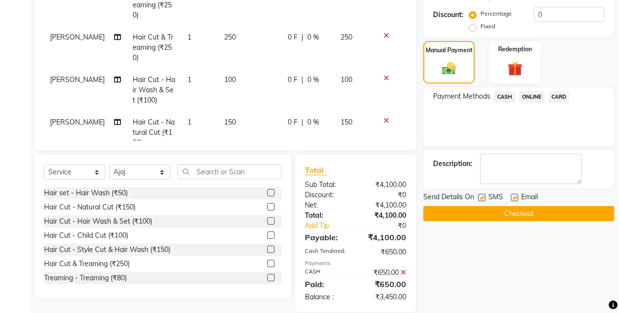
click at [531, 97] on span "ONLINE" at bounding box center [531, 96] width 25 height 11
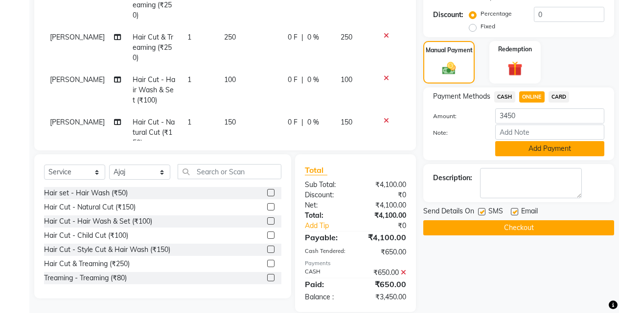
click at [532, 144] on button "Add Payment" at bounding box center [549, 148] width 109 height 15
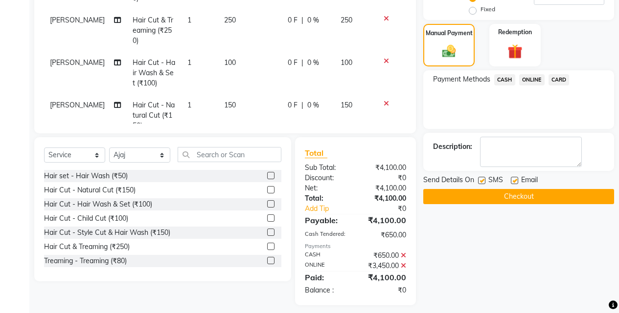
scroll to position [249, 0]
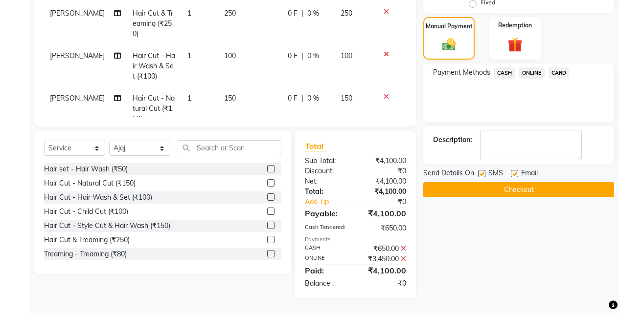
click at [540, 193] on button "Checkout" at bounding box center [518, 189] width 191 height 15
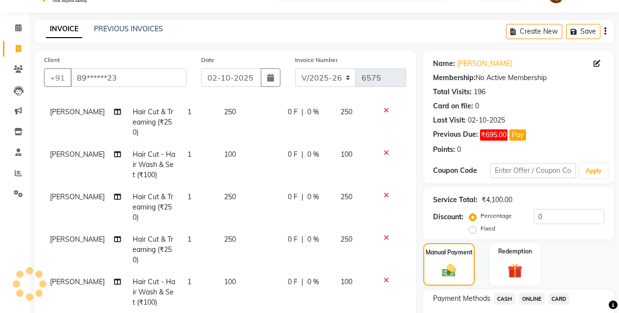
scroll to position [0, 0]
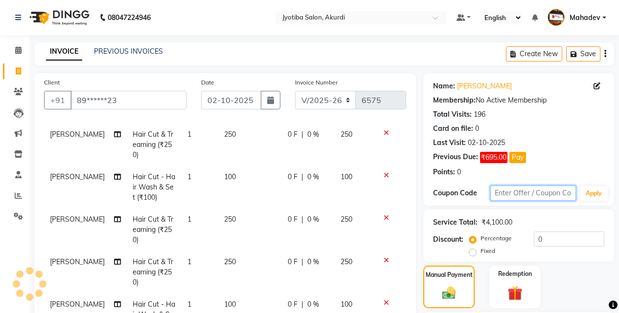
click at [540, 193] on input "text" at bounding box center [533, 193] width 86 height 15
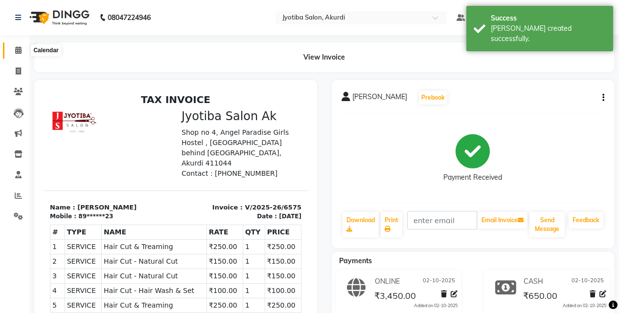
click at [22, 53] on icon at bounding box center [18, 49] width 6 height 7
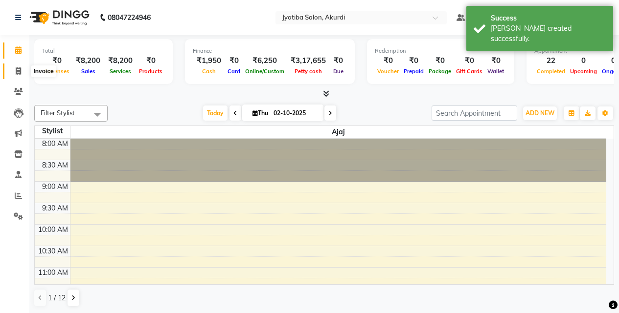
click at [16, 75] on span at bounding box center [18, 71] width 17 height 11
select select "service"
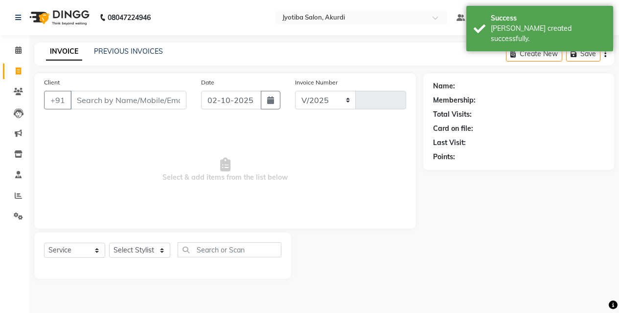
select select "557"
type input "6576"
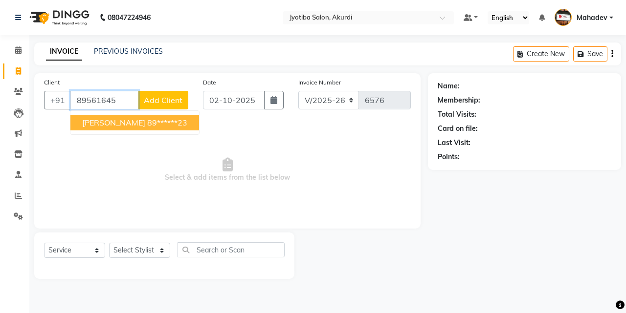
click at [147, 119] on ngb-highlight "89******23" at bounding box center [167, 123] width 40 height 10
type input "89******23"
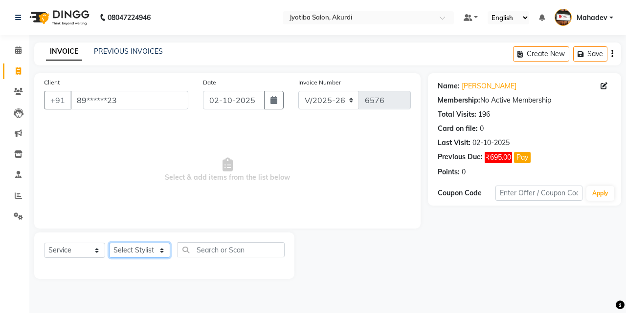
click at [145, 256] on select "Select Stylist Ajaj Ansari sahid Arif Ganpat Mahadev manish choudhari Parmu tat…" at bounding box center [139, 250] width 61 height 15
select select "86627"
click at [109, 243] on select "Select Stylist Ajaj Ansari sahid Arif Ganpat Mahadev manish choudhari Parmu tat…" at bounding box center [139, 250] width 61 height 15
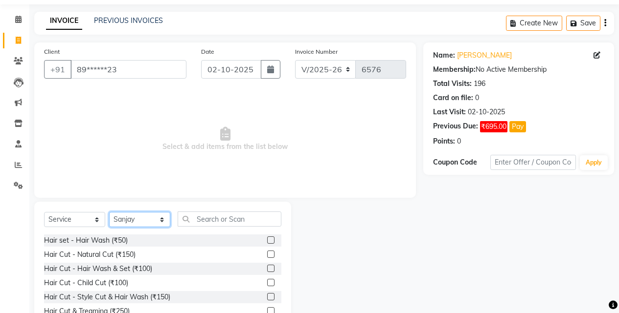
scroll to position [78, 0]
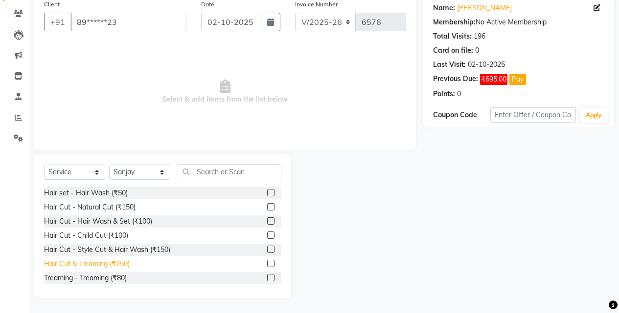
click at [124, 264] on div "Hair Cut & Treaming (₹250)" at bounding box center [87, 264] width 86 height 10
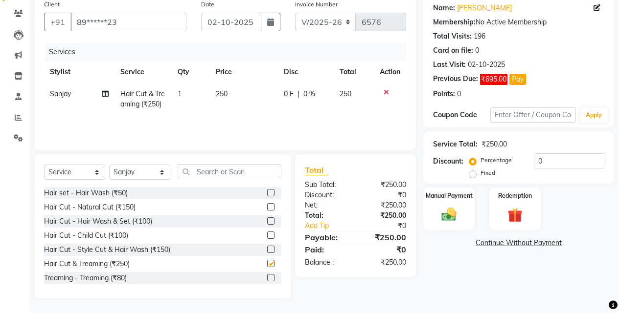
checkbox input "false"
click at [221, 95] on span "250" at bounding box center [222, 93] width 12 height 9
select select "86627"
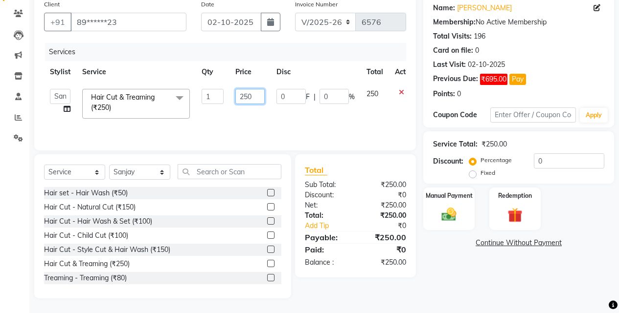
click at [260, 100] on input "250" at bounding box center [249, 96] width 29 height 15
type input "230"
click at [246, 118] on div "Services Stylist Service Qty Price Disc Total Action Ajaj Ansari sahid Arif Gan…" at bounding box center [225, 92] width 362 height 98
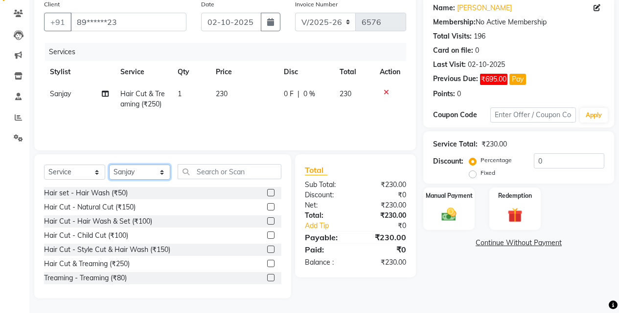
click at [154, 171] on select "Select Stylist Ajaj Ansari sahid Arif Ganpat Mahadev manish choudhari Parmu tat…" at bounding box center [139, 172] width 61 height 15
select select "79628"
click at [109, 165] on select "Select Stylist Ajaj Ansari sahid Arif Ganpat Mahadev manish choudhari Parmu tat…" at bounding box center [139, 172] width 61 height 15
click at [120, 268] on div "Hair Cut & Treaming (₹250)" at bounding box center [87, 264] width 86 height 10
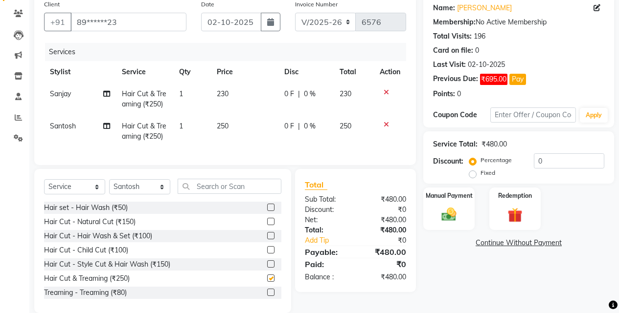
checkbox input "false"
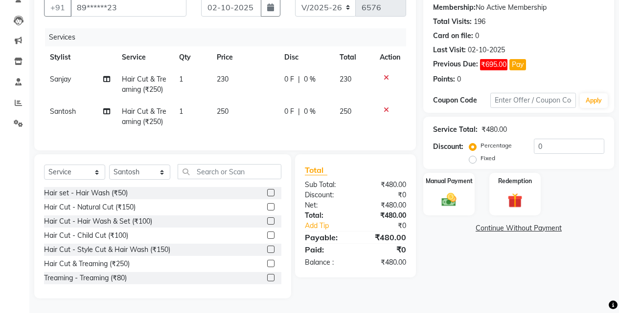
scroll to position [100, 0]
click at [124, 175] on select "Select Stylist Ajaj Ansari sahid Arif Ganpat Mahadev manish choudhari Parmu tat…" at bounding box center [139, 172] width 61 height 15
select select "43504"
click at [109, 165] on select "Select Stylist Ajaj Ansari sahid Arif Ganpat Mahadev manish choudhari Parmu tat…" at bounding box center [139, 172] width 61 height 15
click at [118, 267] on div "Hair Cut & Treaming (₹250)" at bounding box center [87, 264] width 86 height 10
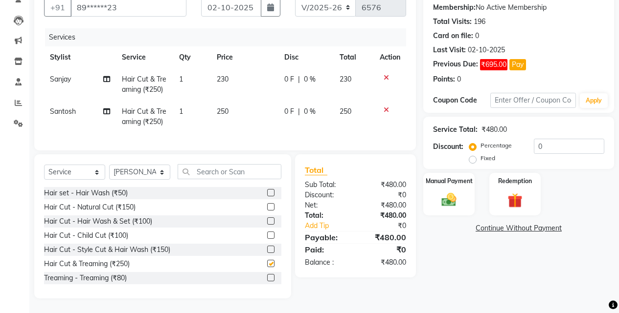
checkbox input "false"
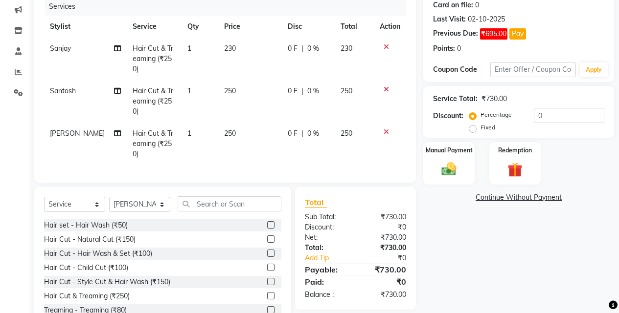
scroll to position [133, 0]
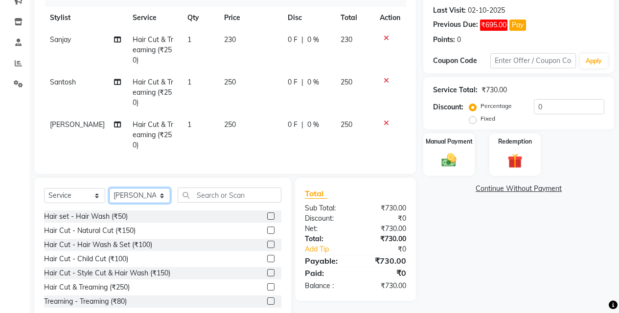
click at [131, 188] on select "Select Stylist Ajaj Ansari sahid Arif Ganpat Mahadev manish choudhari Parmu tat…" at bounding box center [139, 195] width 61 height 15
click at [109, 188] on select "Select Stylist Ajaj Ansari sahid Arif Ganpat Mahadev manish choudhari Parmu tat…" at bounding box center [139, 195] width 61 height 15
click at [132, 240] on div "Hair Cut - Hair Wash & Set (₹100)" at bounding box center [98, 245] width 108 height 10
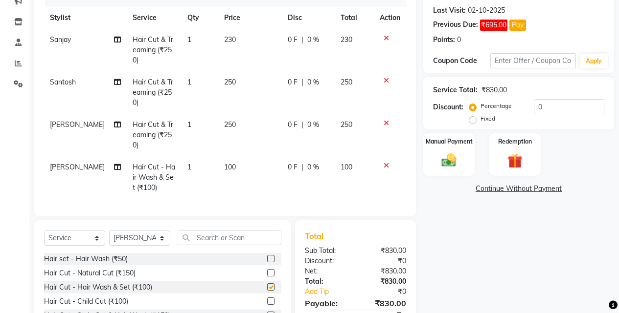
checkbox input "false"
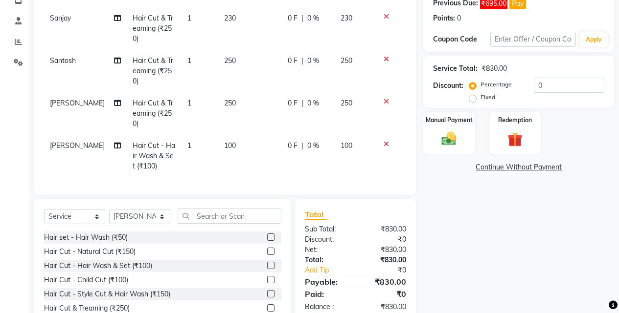
scroll to position [175, 0]
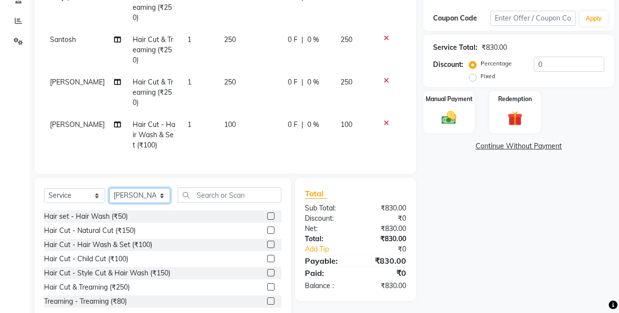
click at [157, 188] on select "Select Stylist Ajaj Ansari sahid Arif Ganpat Mahadev manish choudhari Parmu tat…" at bounding box center [139, 195] width 61 height 15
select select "11679"
click at [109, 188] on select "Select Stylist Ajaj Ansari sahid Arif Ganpat Mahadev manish choudhari Parmu tat…" at bounding box center [139, 195] width 61 height 15
click at [128, 283] on div "Hair Cut & Treaming (₹250)" at bounding box center [87, 288] width 86 height 10
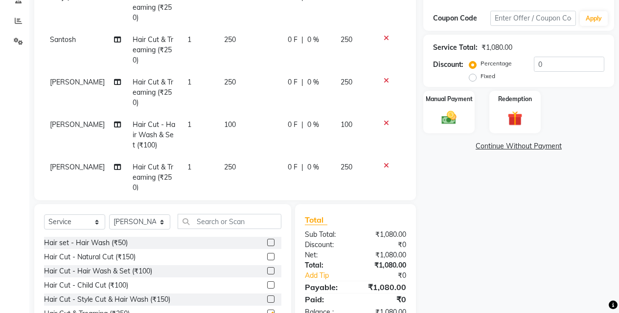
checkbox input "false"
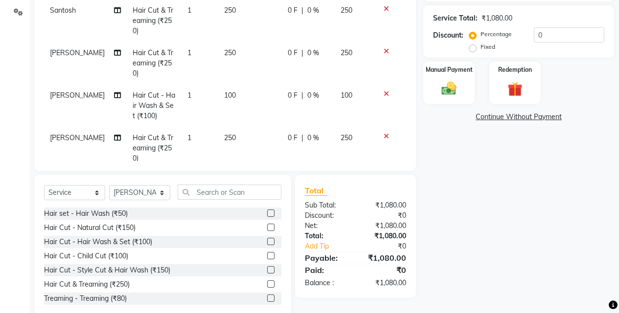
scroll to position [207, 0]
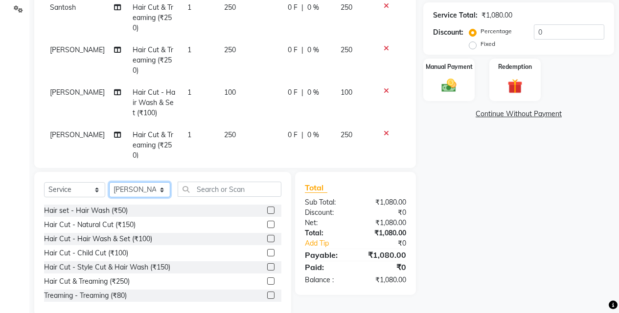
click at [150, 182] on select "Select Stylist Ajaj Ansari sahid Arif Ganpat Mahadev manish choudhari Parmu tat…" at bounding box center [139, 189] width 61 height 15
select select "78017"
click at [109, 182] on select "Select Stylist Ajaj Ansari sahid Arif Ganpat Mahadev manish choudhari Parmu tat…" at bounding box center [139, 189] width 61 height 15
click at [125, 277] on div "Hair Cut & Treaming (₹250)" at bounding box center [87, 282] width 86 height 10
checkbox input "false"
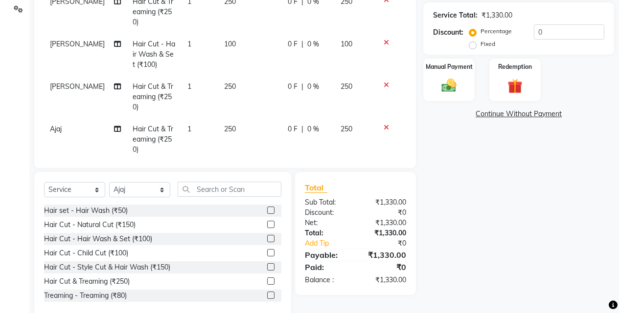
scroll to position [66, 0]
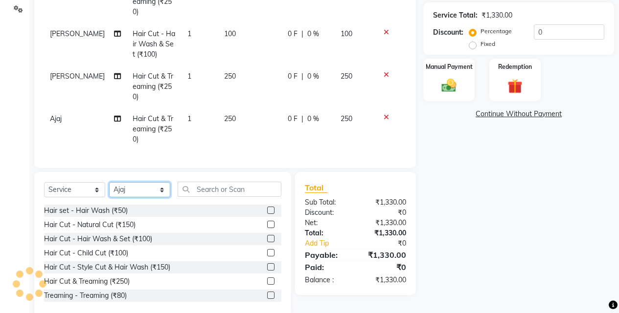
click at [129, 187] on select "Select Stylist Ajaj Ansari sahid Arif Ganpat Mahadev manish choudhari Parmu tat…" at bounding box center [139, 189] width 61 height 15
select select "70863"
click at [109, 182] on select "Select Stylist Ajaj Ansari sahid Arif Ganpat Mahadev manish choudhari Parmu tat…" at bounding box center [139, 189] width 61 height 15
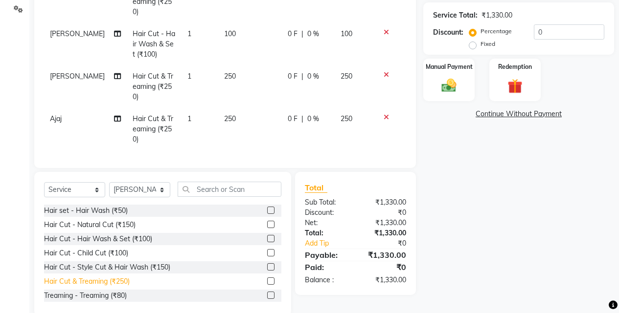
click at [123, 283] on div "Hair Cut & Treaming (₹250)" at bounding box center [87, 282] width 86 height 10
checkbox input "false"
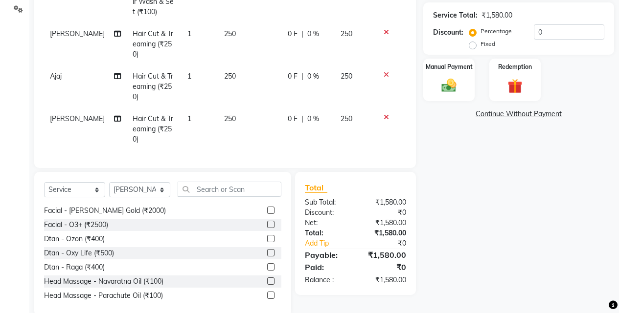
scroll to position [109, 0]
click at [148, 191] on select "Select Stylist Ajaj Ansari sahid Arif Ganpat Mahadev manish choudhari Parmu tat…" at bounding box center [139, 189] width 61 height 15
select select "79628"
click at [109, 182] on select "Select Stylist Ajaj Ansari sahid Arif Ganpat Mahadev manish choudhari Parmu tat…" at bounding box center [139, 189] width 61 height 15
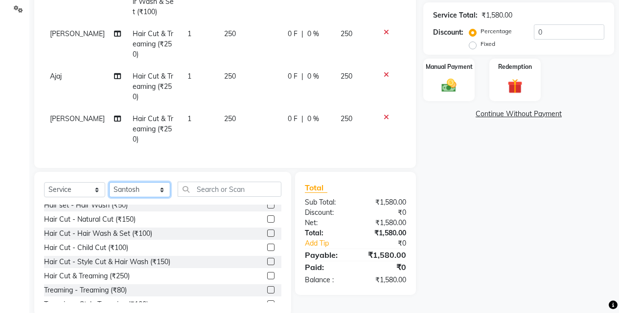
scroll to position [0, 0]
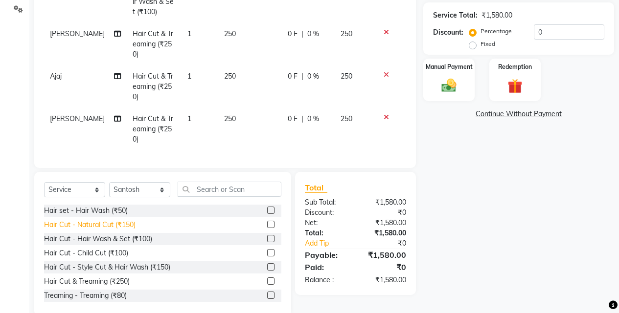
click at [129, 222] on div "Hair Cut - Natural Cut (₹150)" at bounding box center [89, 225] width 91 height 10
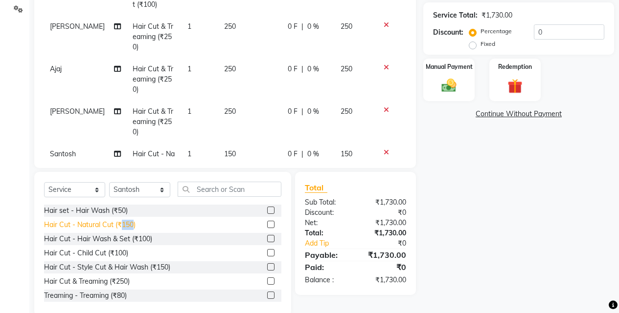
click at [129, 222] on div "Hair Cut - Natural Cut (₹150)" at bounding box center [89, 225] width 91 height 10
checkbox input "false"
click at [122, 214] on div "Hair set - Hair Wash (₹50)" at bounding box center [86, 211] width 84 height 10
checkbox input "false"
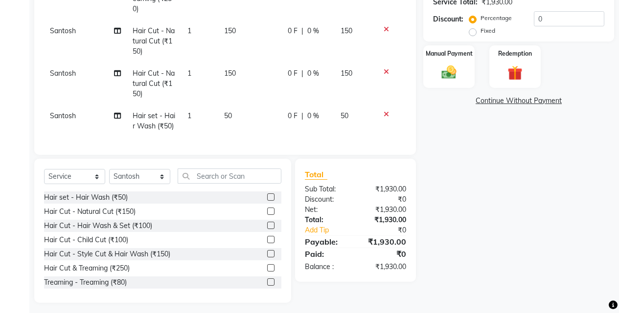
scroll to position [225, 0]
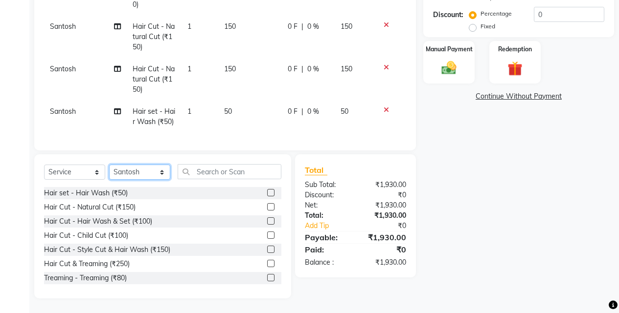
click at [132, 170] on select "Select Stylist Ajaj Ansari sahid Arif Ganpat Mahadev manish choudhari Parmu tat…" at bounding box center [139, 172] width 61 height 15
select select "70863"
click at [109, 165] on select "Select Stylist Ajaj Ansari sahid Arif Ganpat Mahadev manish choudhari Parmu tat…" at bounding box center [139, 172] width 61 height 15
click at [119, 222] on div "Hair Cut - Hair Wash & Set (₹100)" at bounding box center [98, 222] width 108 height 10
checkbox input "false"
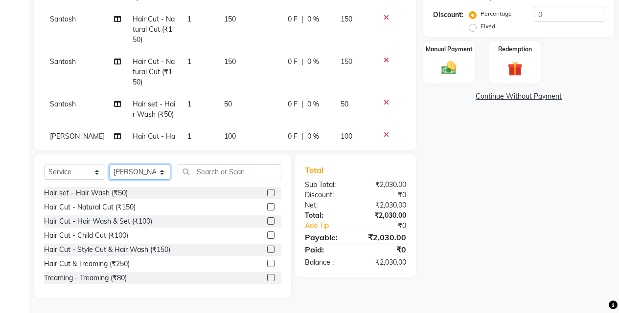
click at [138, 171] on select "Select Stylist Ajaj Ansari sahid Arif Ganpat Mahadev manish choudhari Parmu tat…" at bounding box center [139, 172] width 61 height 15
select select "86627"
click at [109, 165] on select "Select Stylist Ajaj Ansari sahid Arif Ganpat Mahadev manish choudhari Parmu tat…" at bounding box center [139, 172] width 61 height 15
click at [135, 225] on div "Hair Cut - Hair Wash & Set (₹100)" at bounding box center [98, 222] width 108 height 10
checkbox input "false"
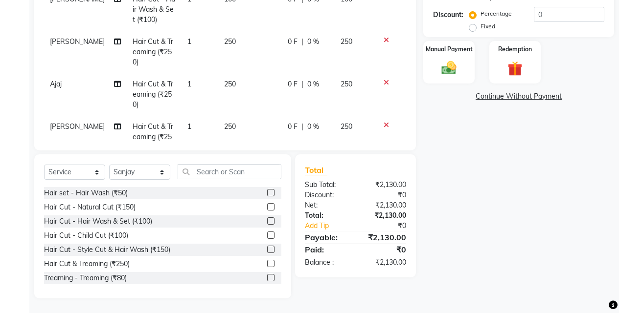
scroll to position [0, 0]
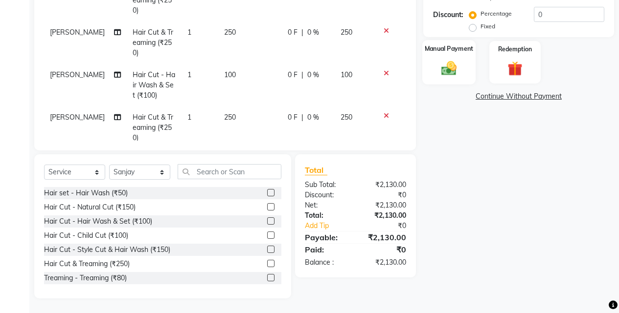
click at [466, 72] on div "Manual Payment" at bounding box center [448, 62] width 53 height 44
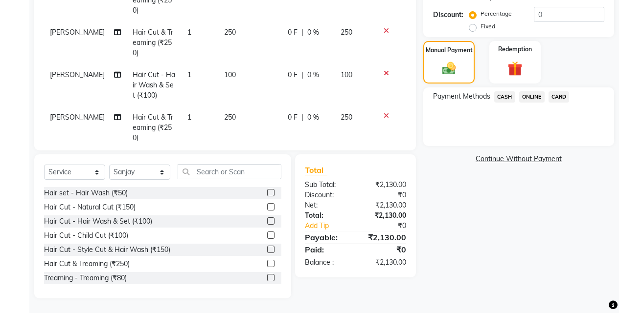
click at [503, 96] on span "CASH" at bounding box center [504, 96] width 21 height 11
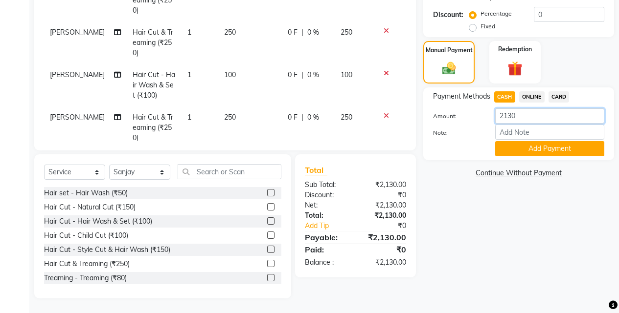
click at [529, 112] on input "2130" at bounding box center [549, 116] width 109 height 15
type input "2"
type input "800"
click at [537, 149] on button "Add Payment" at bounding box center [549, 148] width 109 height 15
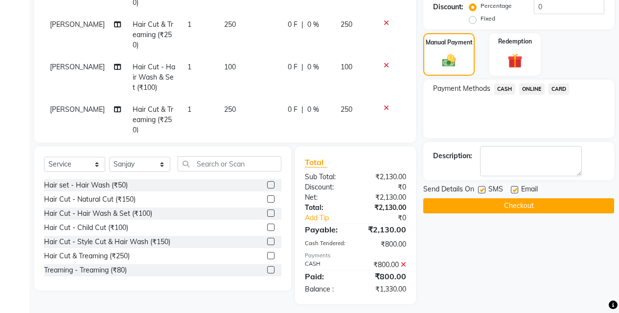
scroll to position [239, 0]
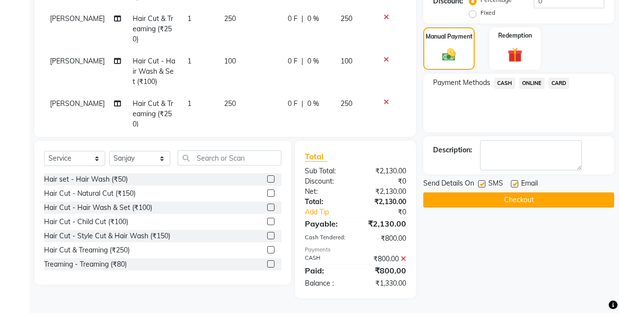
click at [522, 83] on span "ONLINE" at bounding box center [531, 83] width 25 height 11
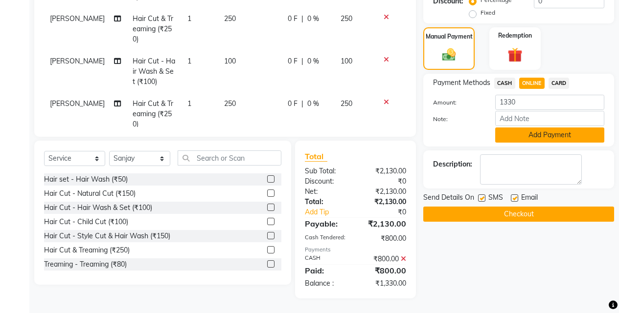
click at [531, 131] on button "Add Payment" at bounding box center [549, 135] width 109 height 15
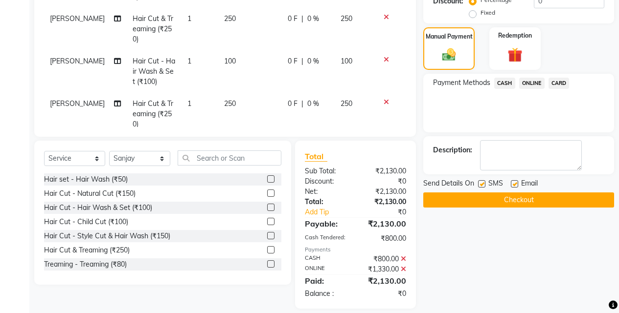
scroll to position [249, 0]
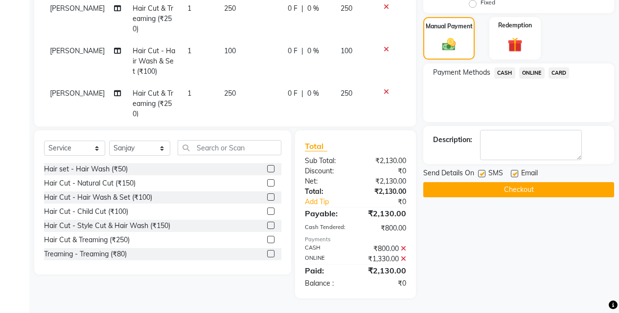
click at [537, 184] on button "Checkout" at bounding box center [518, 189] width 191 height 15
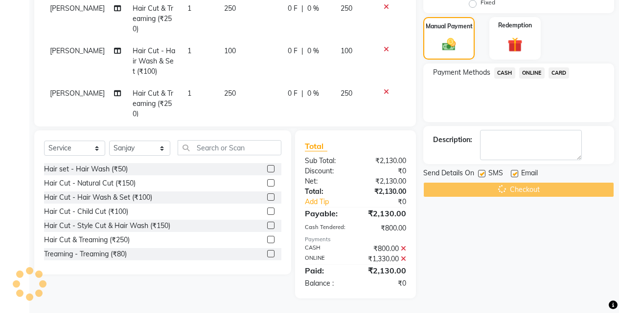
scroll to position [0, 0]
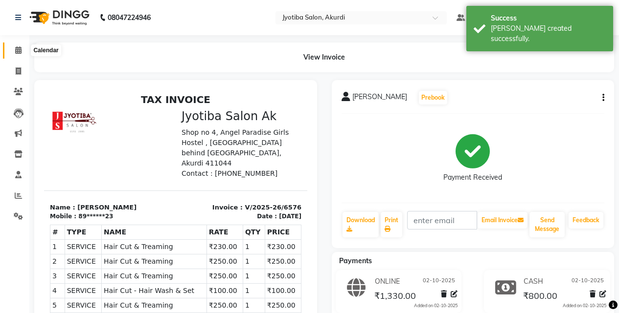
click at [15, 50] on icon at bounding box center [18, 49] width 6 height 7
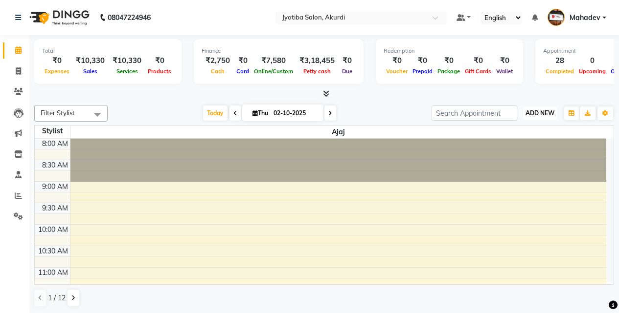
click at [550, 110] on span "ADD NEW" at bounding box center [539, 113] width 29 height 7
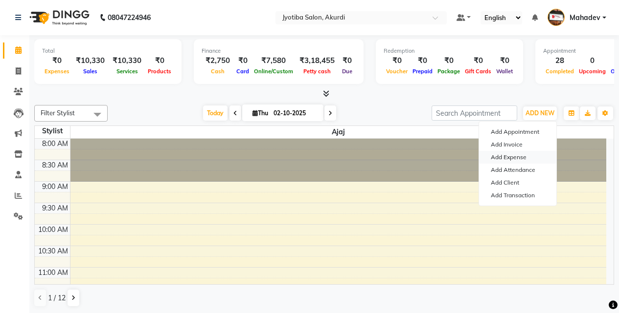
click at [525, 158] on link "Add Expense" at bounding box center [517, 157] width 77 height 13
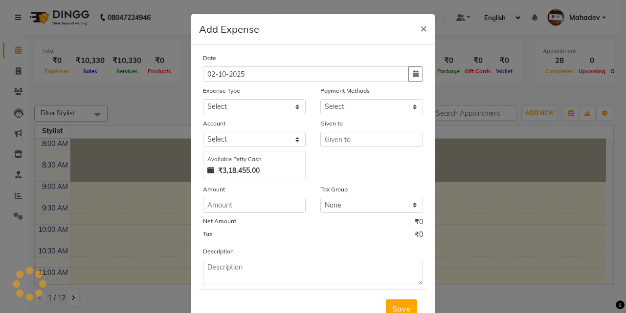
select select "1"
select select "2400"
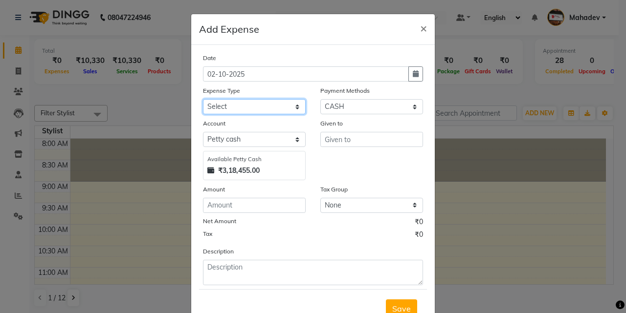
drag, startPoint x: 221, startPoint y: 102, endPoint x: 223, endPoint y: 112, distance: 11.0
click at [221, 102] on select "Select Advance salary Advance salary ajaj Bank charges Car maintenance Cash tra…" at bounding box center [254, 106] width 103 height 15
select select "18043"
click at [203, 99] on select "Select Advance salary Advance salary ajaj Bank charges Car maintenance Cash tra…" at bounding box center [254, 106] width 103 height 15
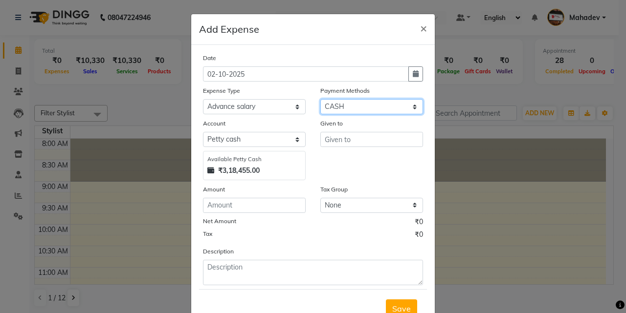
click at [336, 104] on select "Select CASH ONLINE CARD" at bounding box center [371, 106] width 103 height 15
click at [320, 99] on select "Select CASH ONLINE CARD" at bounding box center [371, 106] width 103 height 15
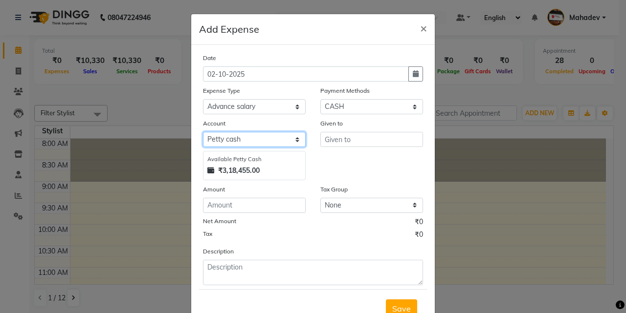
drag, startPoint x: 258, startPoint y: 140, endPoint x: 243, endPoint y: 146, distance: 16.3
click at [257, 141] on select "Select Default account [PERSON_NAME] cash" at bounding box center [254, 139] width 103 height 15
click at [203, 132] on select "Select Default account [PERSON_NAME] cash" at bounding box center [254, 139] width 103 height 15
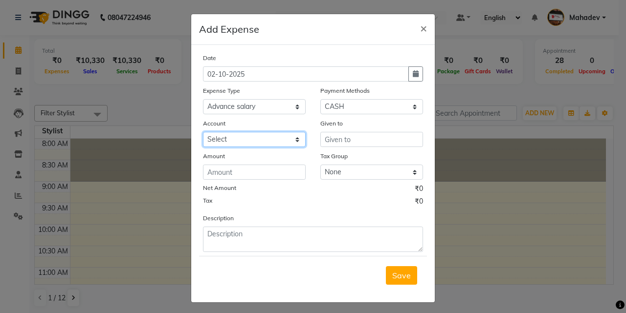
drag, startPoint x: 244, startPoint y: 139, endPoint x: 244, endPoint y: 144, distance: 4.9
click at [244, 140] on select "Select Default account [PERSON_NAME] cash" at bounding box center [254, 139] width 103 height 15
select select "295"
click at [203, 132] on select "Select Default account [PERSON_NAME] cash" at bounding box center [254, 139] width 103 height 15
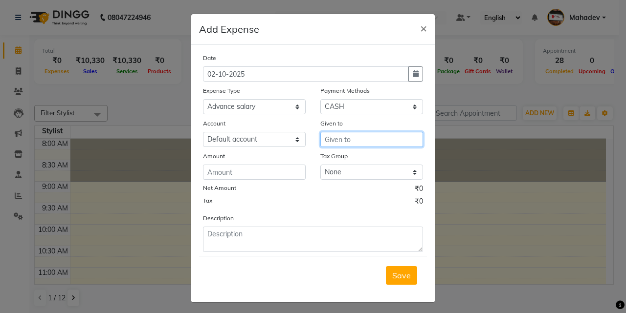
click at [343, 136] on input "text" at bounding box center [371, 139] width 103 height 15
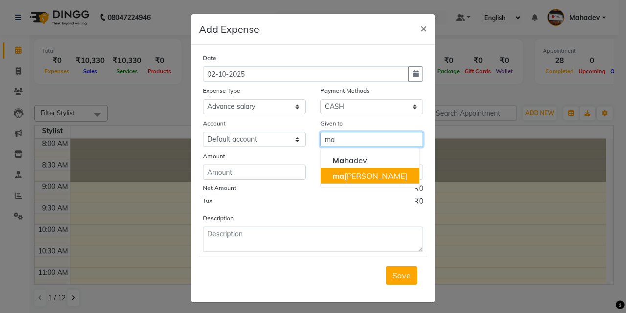
click at [359, 170] on button "ma nish choudhari" at bounding box center [370, 176] width 98 height 16
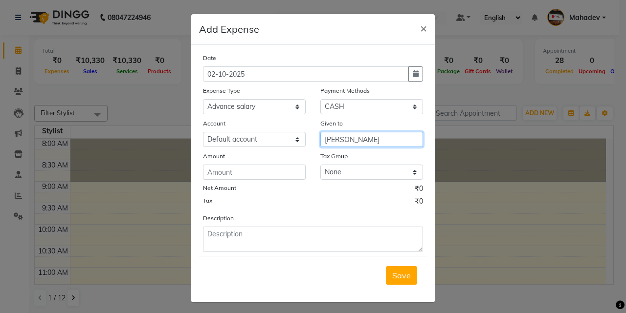
type input "[PERSON_NAME]"
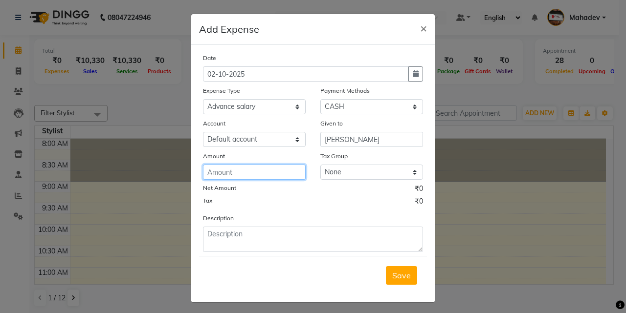
click at [254, 170] on input "number" at bounding box center [254, 172] width 103 height 15
type input "300"
click at [397, 267] on button "Save" at bounding box center [401, 276] width 31 height 19
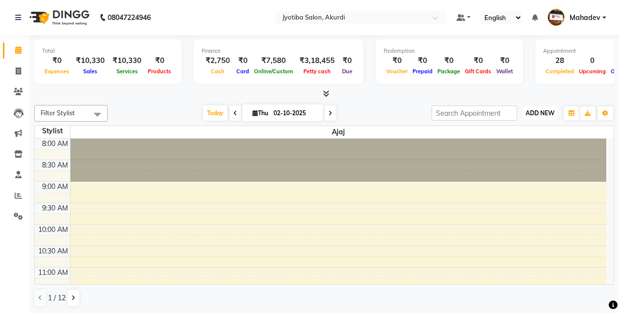
click at [546, 111] on span "ADD NEW" at bounding box center [539, 113] width 29 height 7
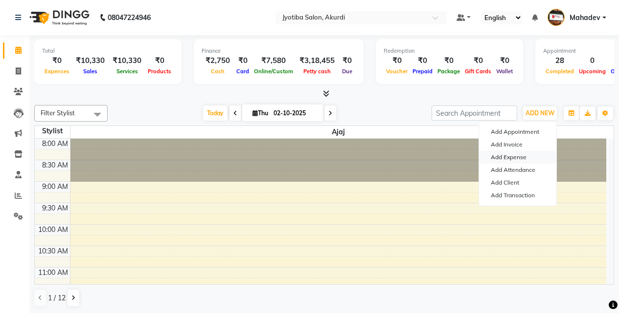
click at [518, 158] on link "Add Expense" at bounding box center [517, 157] width 77 height 13
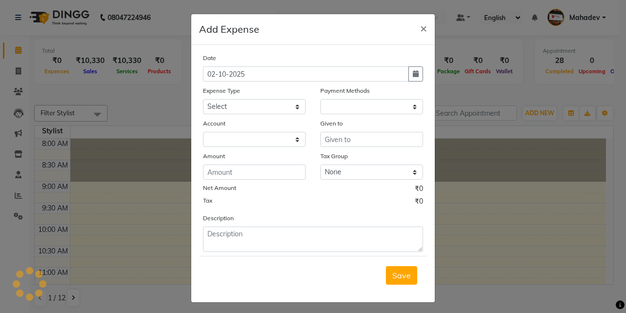
select select "1"
select select "2400"
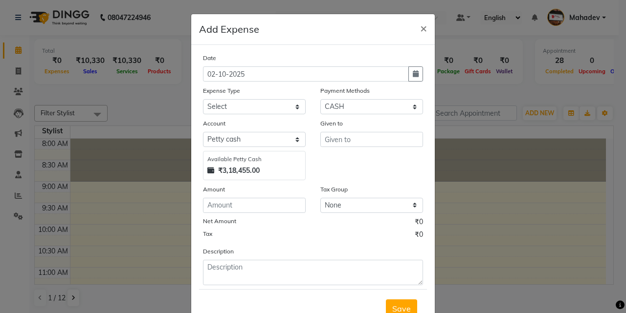
click at [277, 115] on div "Date 02-10-2025 Expense Type Select Advance salary Advance salary ajaj Bank cha…" at bounding box center [313, 169] width 220 height 233
click at [280, 105] on select "Select Advance salary Advance salary ajaj Bank charges Car maintenance Cash tra…" at bounding box center [254, 106] width 103 height 15
select select "18043"
click at [203, 99] on select "Select Advance salary Advance salary ajaj Bank charges Car maintenance Cash tra…" at bounding box center [254, 106] width 103 height 15
click at [351, 109] on select "Select CASH ONLINE CARD" at bounding box center [371, 106] width 103 height 15
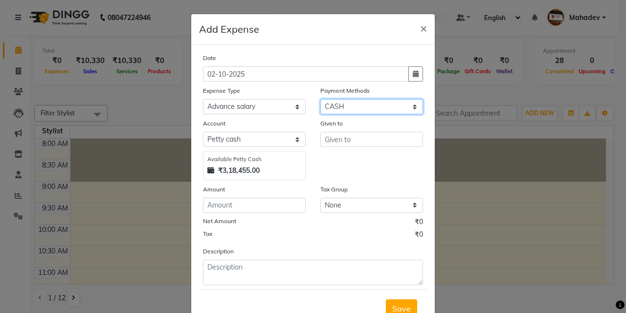
click at [320, 99] on select "Select CASH ONLINE CARD" at bounding box center [371, 106] width 103 height 15
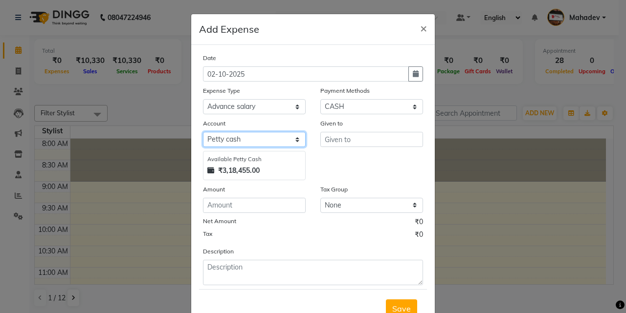
click at [275, 147] on select "Select Default account [PERSON_NAME] cash" at bounding box center [254, 139] width 103 height 15
select select "295"
click at [203, 132] on select "Select Default account [PERSON_NAME] cash" at bounding box center [254, 139] width 103 height 15
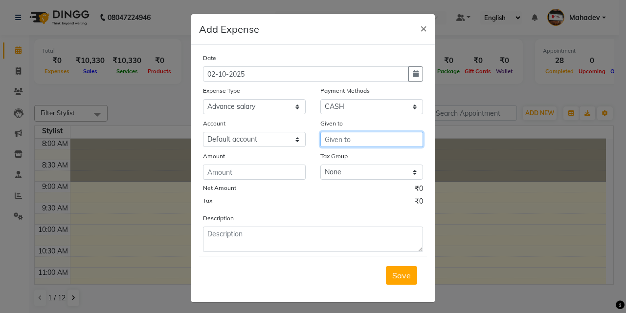
click at [327, 139] on input "text" at bounding box center [371, 139] width 103 height 15
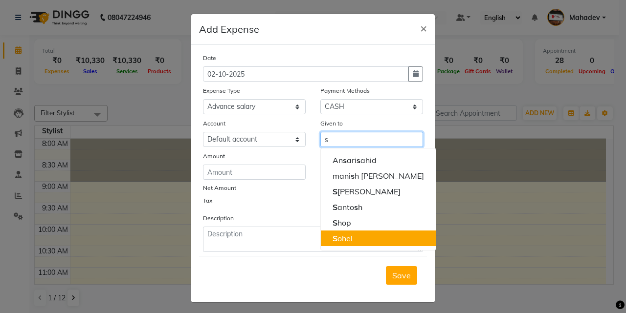
click at [335, 245] on button "S ohel" at bounding box center [378, 239] width 115 height 16
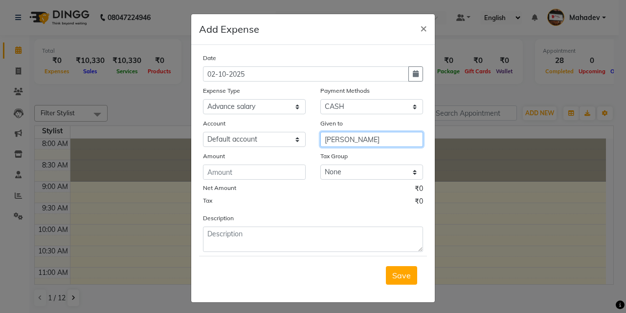
type input "[PERSON_NAME]"
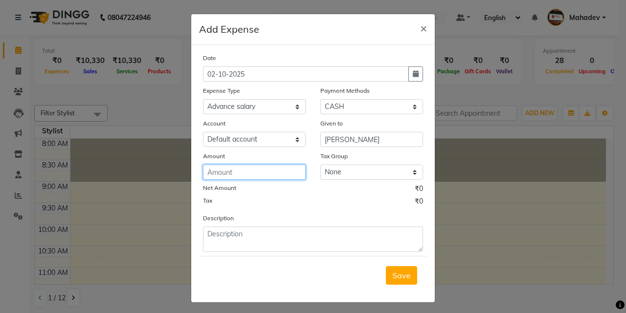
click at [261, 172] on input "number" at bounding box center [254, 172] width 103 height 15
type input "200"
click at [406, 278] on span "Save" at bounding box center [401, 276] width 19 height 10
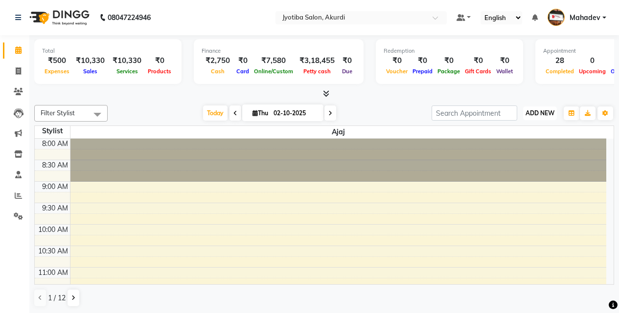
click at [546, 111] on span "ADD NEW" at bounding box center [539, 113] width 29 height 7
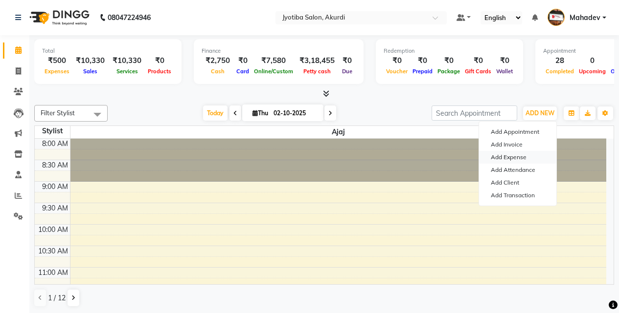
click at [499, 158] on link "Add Expense" at bounding box center [517, 157] width 77 height 13
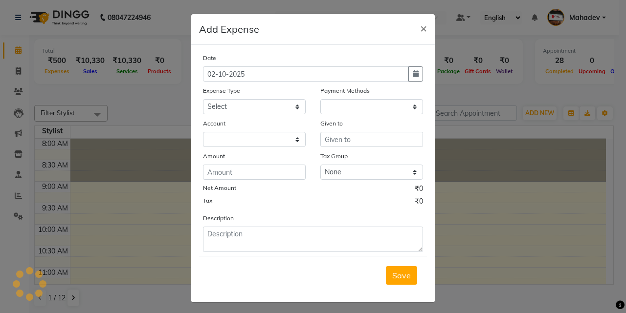
select select "1"
select select "2400"
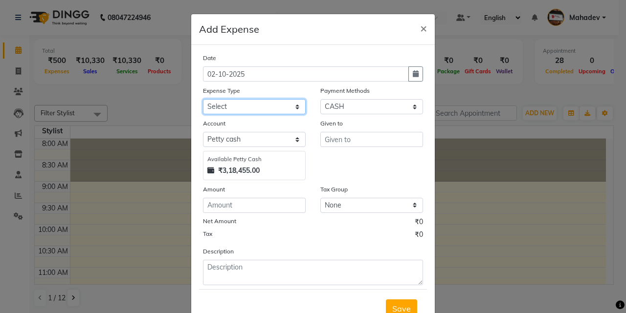
drag, startPoint x: 277, startPoint y: 103, endPoint x: 277, endPoint y: 111, distance: 8.3
click at [277, 104] on select "Select Advance salary Advance salary ajaj Bank charges Car maintenance Cash tra…" at bounding box center [254, 106] width 103 height 15
select select "18043"
click at [203, 99] on select "Select Advance salary Advance salary ajaj Bank charges Car maintenance Cash tra…" at bounding box center [254, 106] width 103 height 15
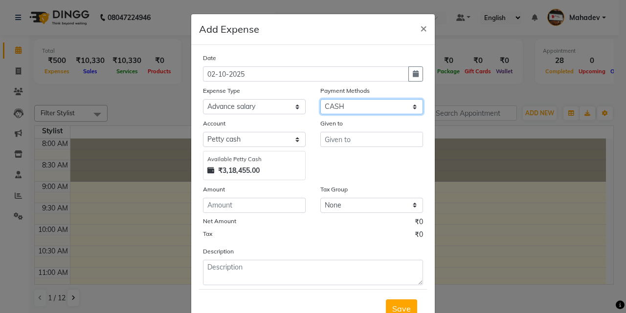
drag, startPoint x: 333, startPoint y: 109, endPoint x: 333, endPoint y: 114, distance: 5.4
click at [333, 109] on select "Select CASH ONLINE CARD" at bounding box center [371, 106] width 103 height 15
click at [320, 99] on select "Select CASH ONLINE CARD" at bounding box center [371, 106] width 103 height 15
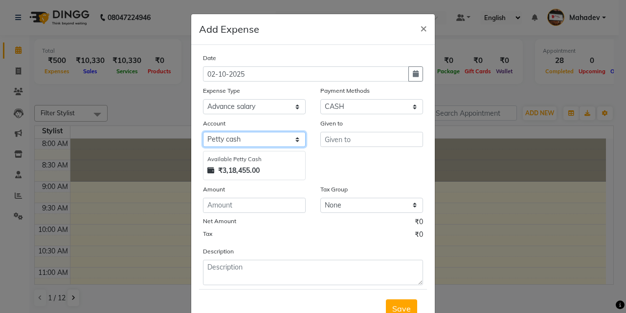
click at [236, 147] on select "Select Default account [PERSON_NAME] cash" at bounding box center [254, 139] width 103 height 15
select select "295"
click at [203, 132] on select "Select Default account [PERSON_NAME] cash" at bounding box center [254, 139] width 103 height 15
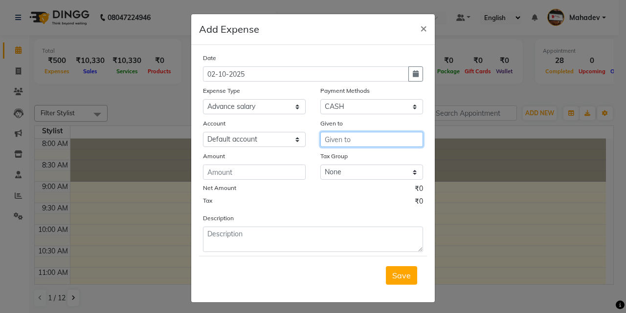
click at [378, 136] on input "text" at bounding box center [371, 139] width 103 height 15
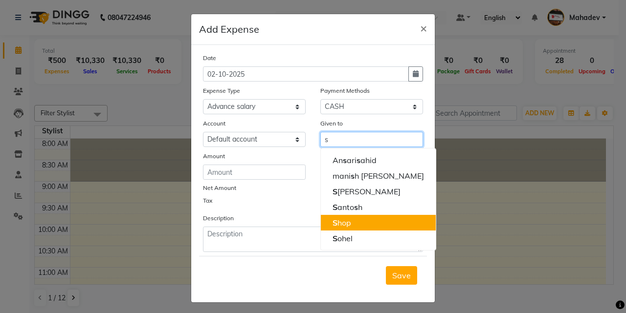
click at [351, 230] on button "S hop" at bounding box center [378, 223] width 115 height 16
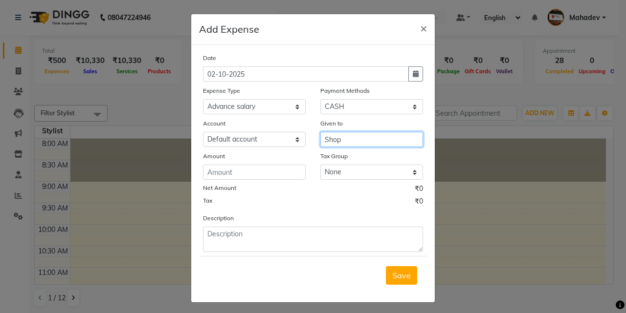
type input "Shop"
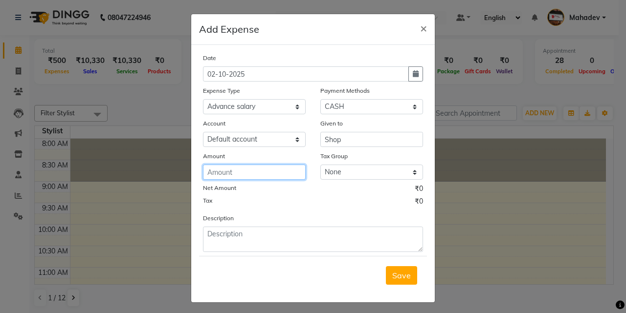
click at [259, 177] on input "number" at bounding box center [254, 172] width 103 height 15
type input "50"
click at [397, 275] on span "Save" at bounding box center [401, 276] width 19 height 10
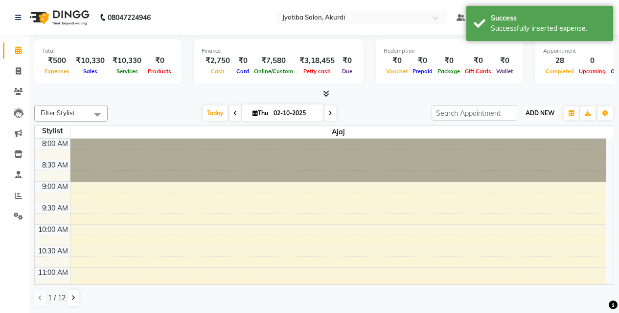
click at [549, 107] on button "ADD NEW Toggle Dropdown" at bounding box center [540, 114] width 34 height 14
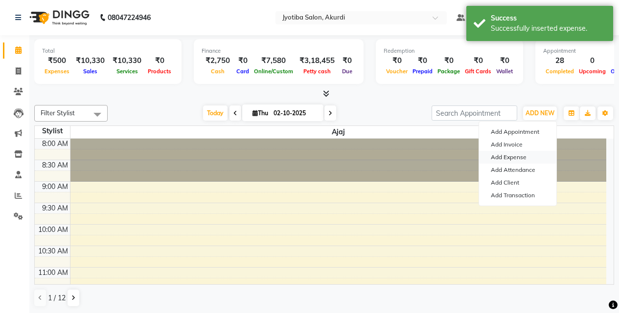
click at [511, 159] on link "Add Expense" at bounding box center [517, 157] width 77 height 13
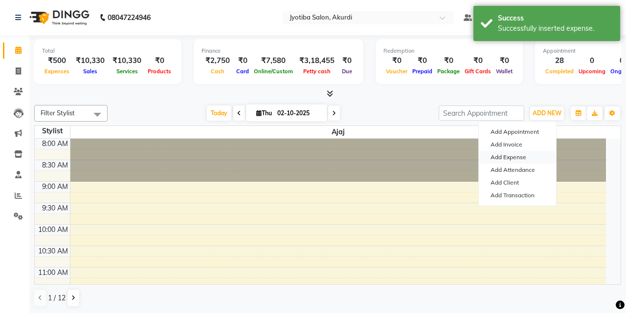
select select "1"
select select "2400"
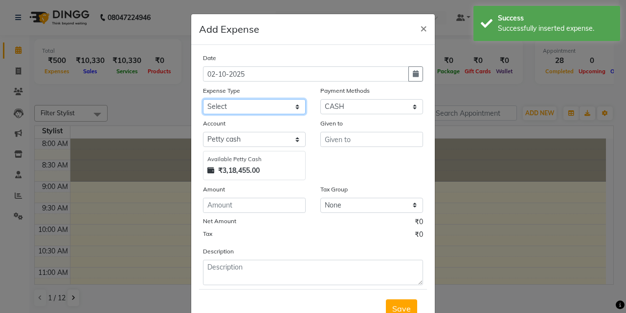
click at [284, 108] on select "Select Advance salary Advance salary ajaj Bank charges Car maintenance Cash tra…" at bounding box center [254, 106] width 103 height 15
select select "21933"
click at [203, 99] on select "Select Advance salary Advance salary ajaj Bank charges Car maintenance Cash tra…" at bounding box center [254, 106] width 103 height 15
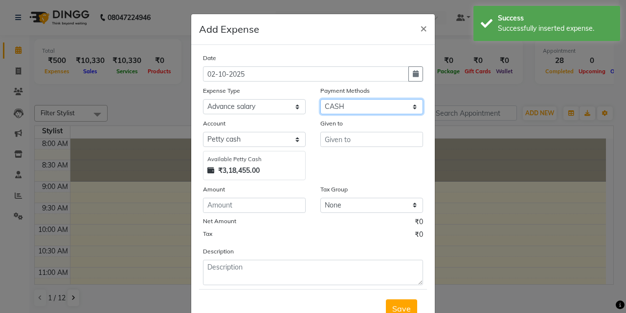
click at [351, 102] on select "Select CASH ONLINE CARD" at bounding box center [371, 106] width 103 height 15
click at [320, 99] on select "Select CASH ONLINE CARD" at bounding box center [371, 106] width 103 height 15
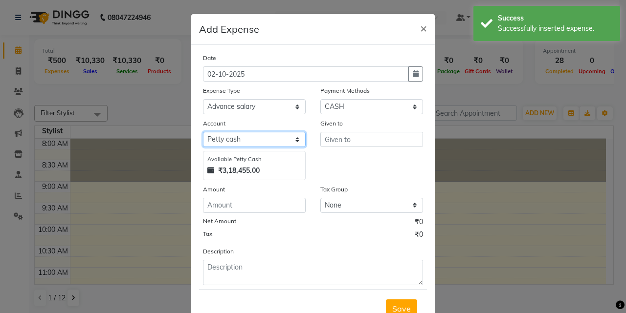
click at [273, 143] on select "Select Default account [PERSON_NAME] cash" at bounding box center [254, 139] width 103 height 15
select select "295"
click at [203, 132] on select "Select Default account [PERSON_NAME] cash" at bounding box center [254, 139] width 103 height 15
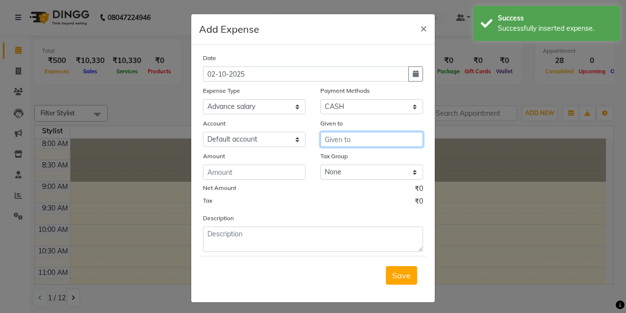
click at [351, 142] on input "text" at bounding box center [371, 139] width 103 height 15
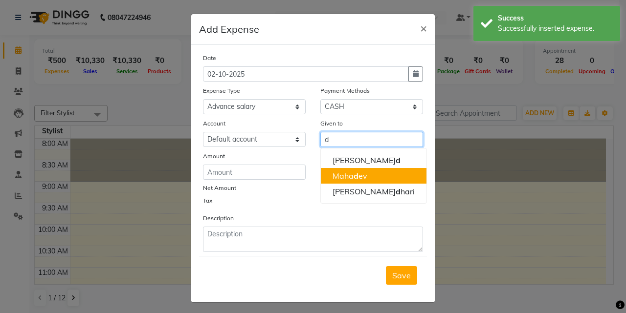
type input "d"
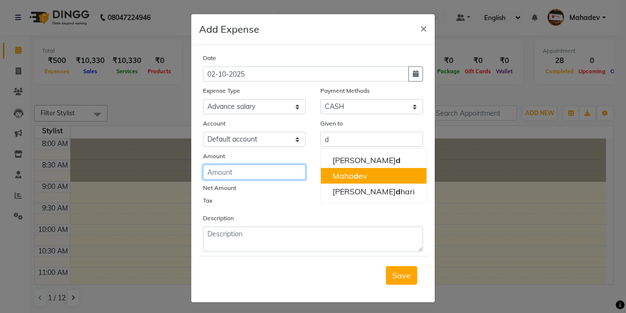
click at [254, 174] on input "number" at bounding box center [254, 172] width 103 height 15
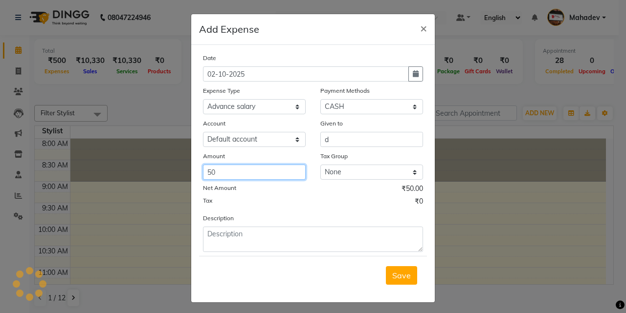
type input "50"
click at [381, 271] on div "Save" at bounding box center [313, 275] width 228 height 39
click at [392, 277] on span "Save" at bounding box center [401, 276] width 19 height 10
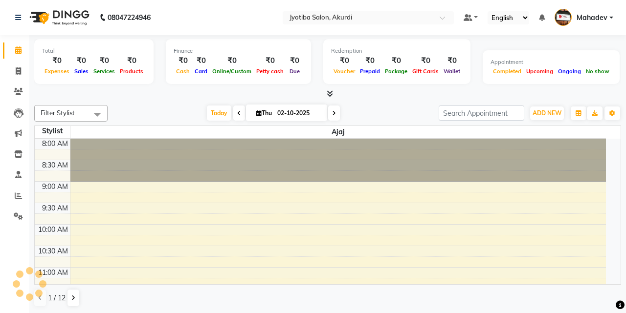
select select "en"
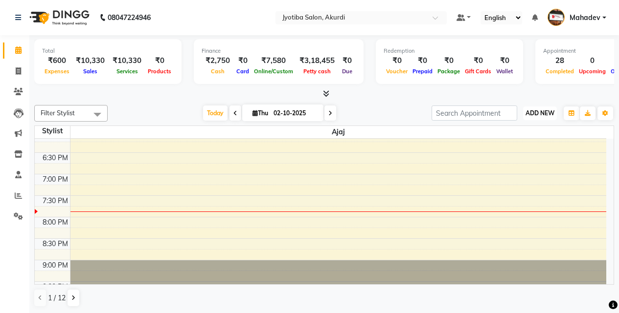
click at [545, 113] on span "ADD NEW" at bounding box center [539, 113] width 29 height 7
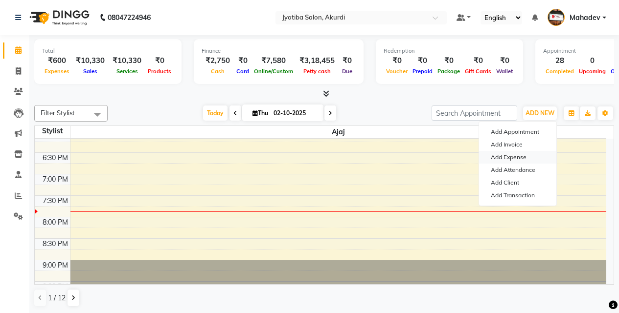
click at [519, 159] on link "Add Expense" at bounding box center [517, 157] width 77 height 13
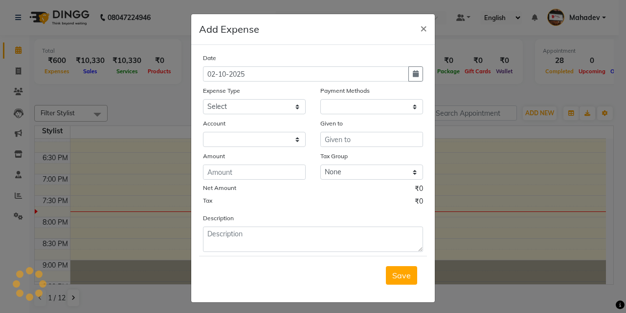
select select "1"
select select "2400"
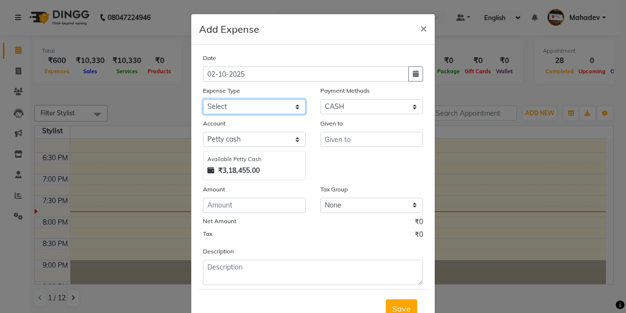
drag, startPoint x: 242, startPoint y: 105, endPoint x: 242, endPoint y: 111, distance: 5.9
click at [242, 105] on select "Select Advance salary Advance salary ajaj Bank charges Car maintenance Cash tra…" at bounding box center [254, 106] width 103 height 15
select select "18043"
click at [203, 99] on select "Select Advance salary Advance salary ajaj Bank charges Car maintenance Cash tra…" at bounding box center [254, 106] width 103 height 15
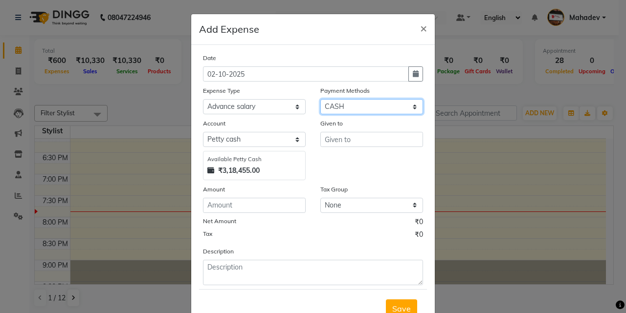
click at [349, 107] on select "Select CASH ONLINE CARD" at bounding box center [371, 106] width 103 height 15
click at [320, 99] on select "Select CASH ONLINE CARD" at bounding box center [371, 106] width 103 height 15
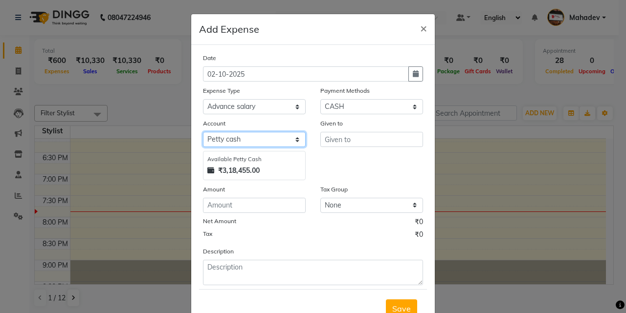
drag, startPoint x: 261, startPoint y: 139, endPoint x: 260, endPoint y: 145, distance: 5.9
click at [261, 141] on select "Select Default account [PERSON_NAME] cash" at bounding box center [254, 139] width 103 height 15
select select "295"
click at [203, 132] on select "Select Default account [PERSON_NAME] cash" at bounding box center [254, 139] width 103 height 15
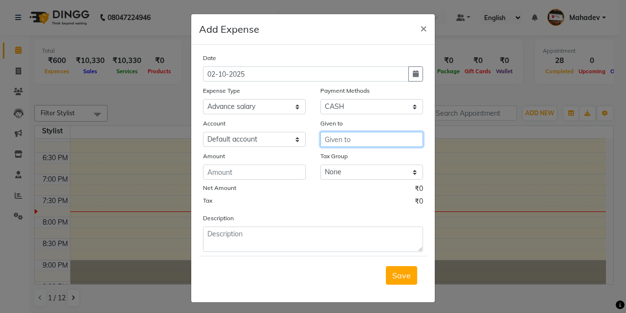
click at [350, 141] on input "text" at bounding box center [371, 139] width 103 height 15
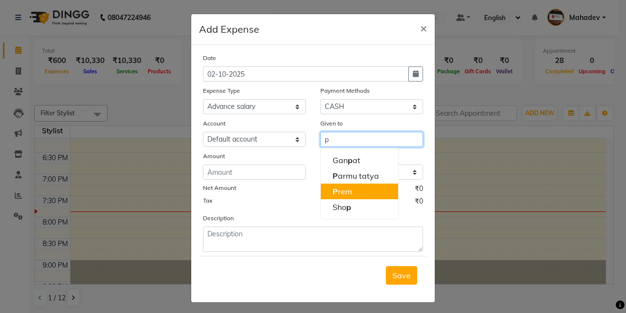
click at [343, 188] on ngb-highlight "P rem" at bounding box center [343, 192] width 20 height 10
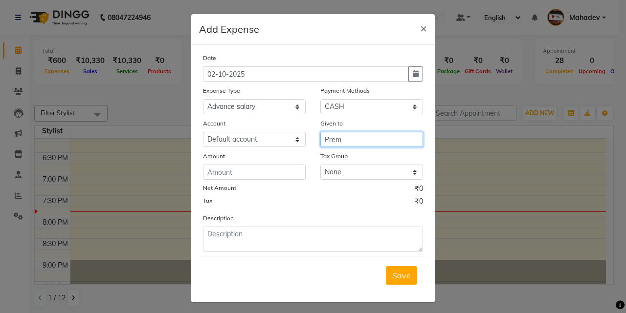
type input "Prem"
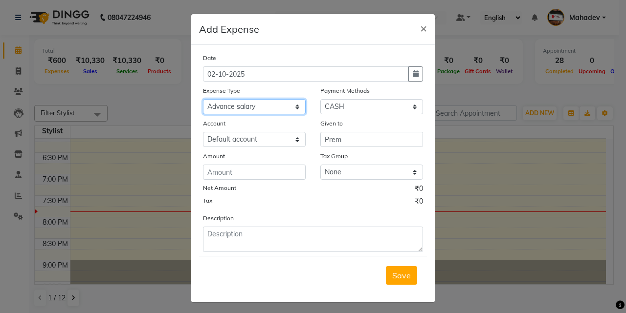
click at [277, 107] on select "Select Advance salary Advance salary ajaj Bank charges Car maintenance Cash tra…" at bounding box center [254, 106] width 103 height 15
select select "2509"
click at [203, 99] on select "Select Advance salary Advance salary ajaj Bank charges Car maintenance Cash tra…" at bounding box center [254, 106] width 103 height 15
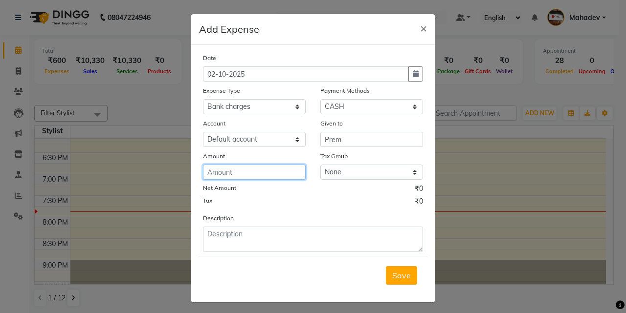
click at [267, 166] on input "number" at bounding box center [254, 172] width 103 height 15
type input "500"
click at [394, 268] on button "Save" at bounding box center [401, 276] width 31 height 19
